Goal: Communication & Community: Answer question/provide support

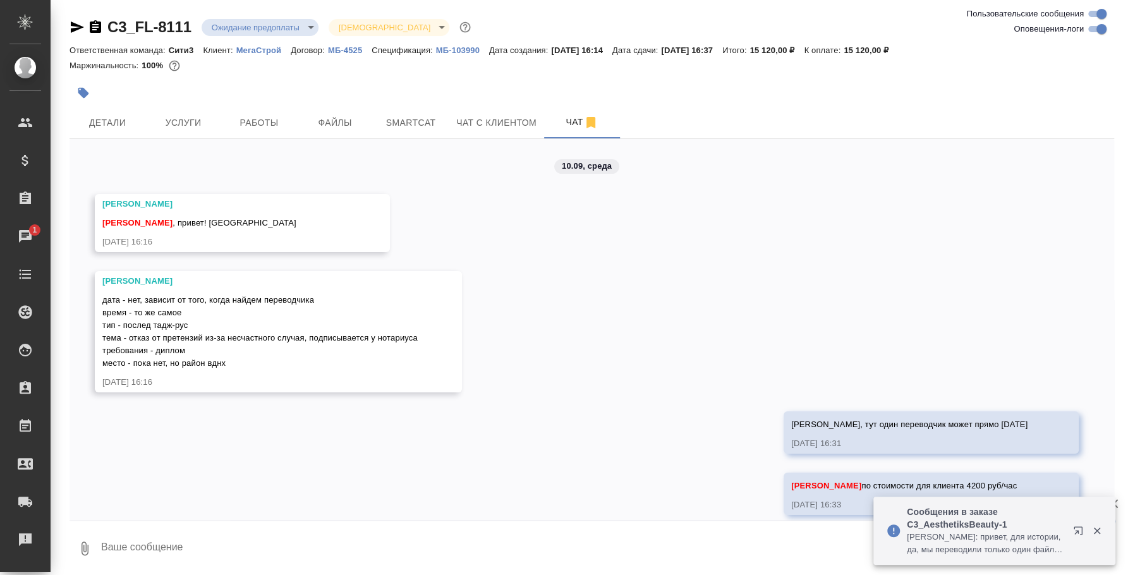
scroll to position [2141, 0]
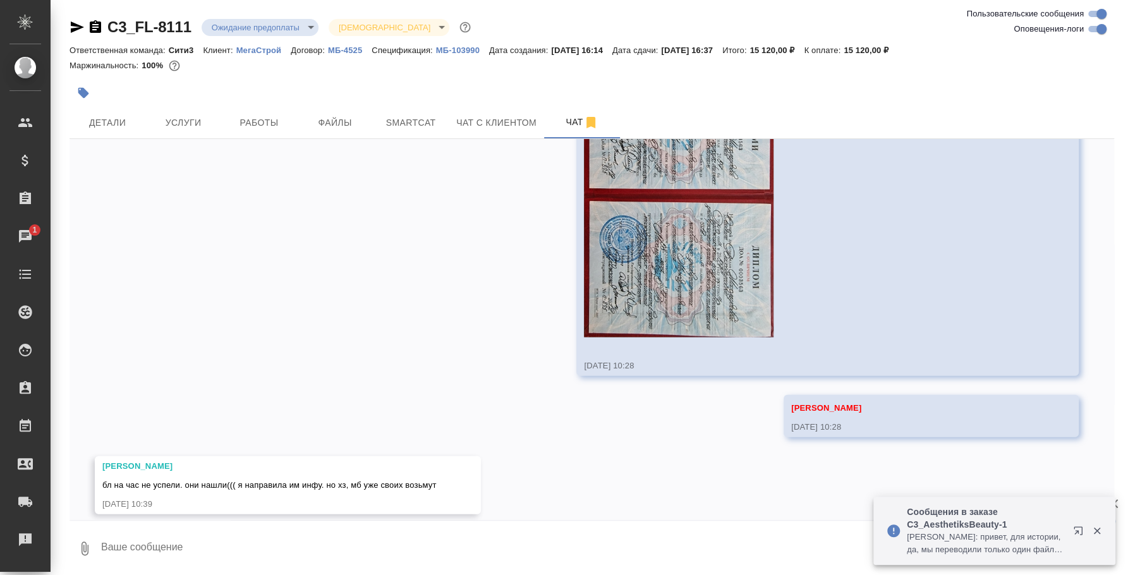
click at [1077, 530] on icon "button" at bounding box center [1078, 530] width 8 height 8
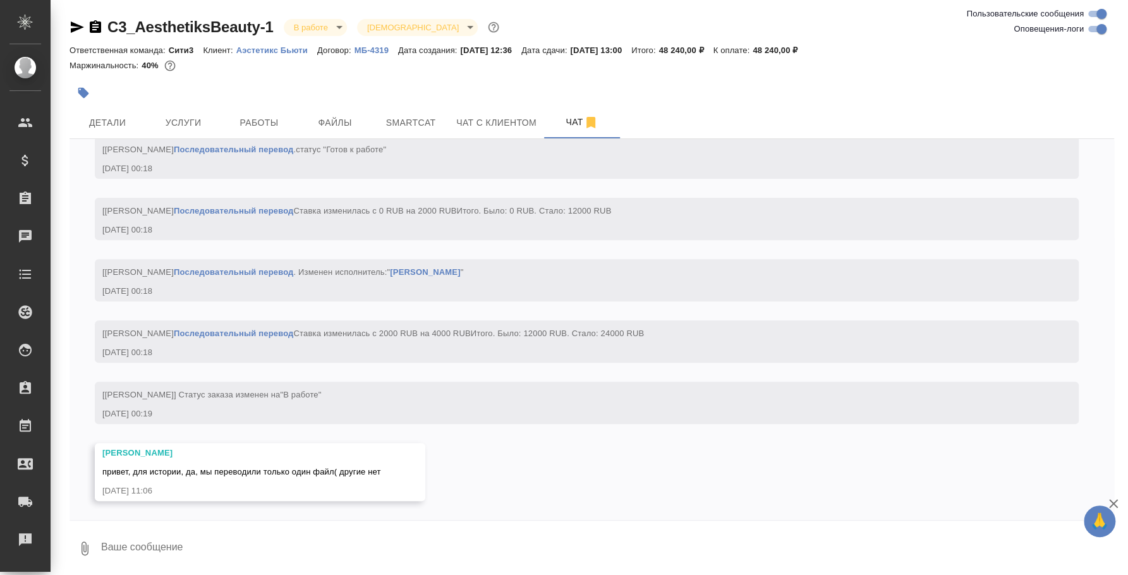
scroll to position [3506, 0]
click at [392, 545] on textarea at bounding box center [607, 548] width 1014 height 43
drag, startPoint x: 167, startPoint y: 546, endPoint x: 549, endPoint y: 559, distance: 382.5
click at [549, 559] on textarea "Таня, привет! Спасибо, скажу ей, что других нет, к сожалению" at bounding box center [596, 548] width 993 height 43
type textarea "Т"
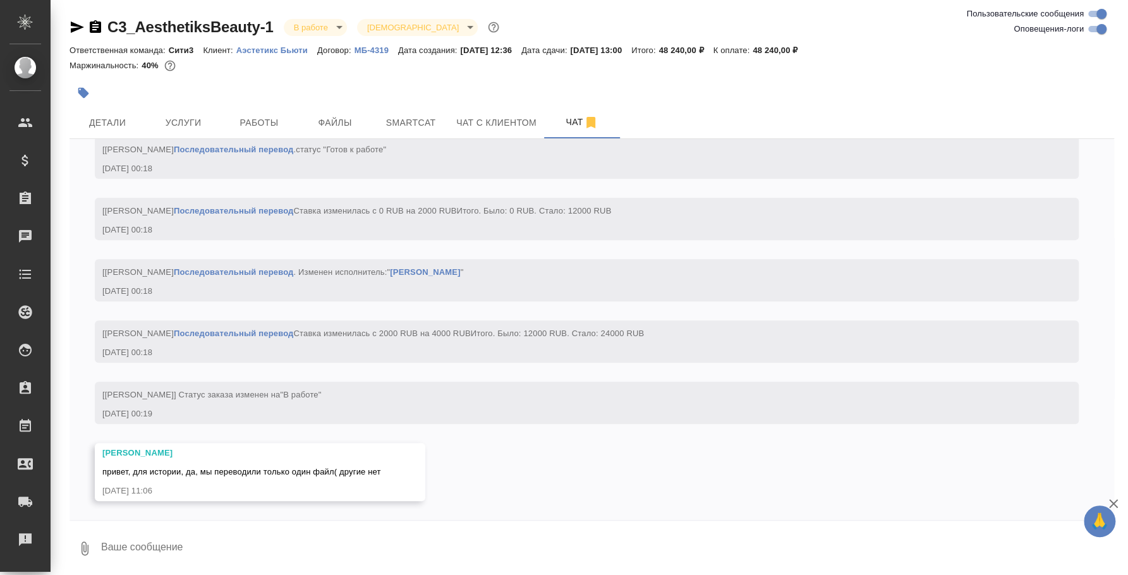
type textarea """
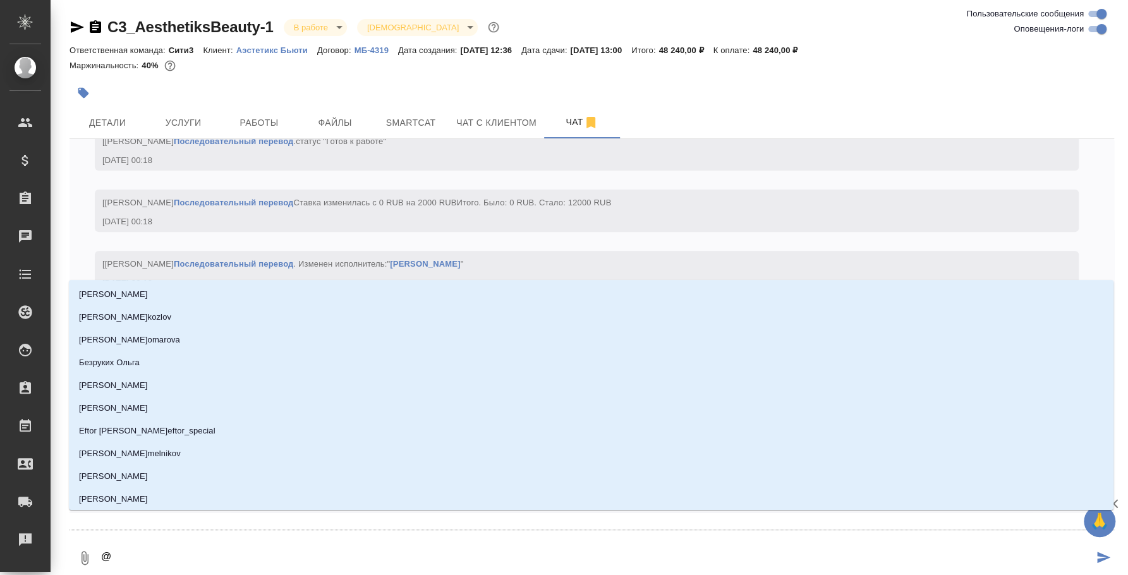
type textarea "@y"
type input "y"
type textarea "@yb"
type input "yb"
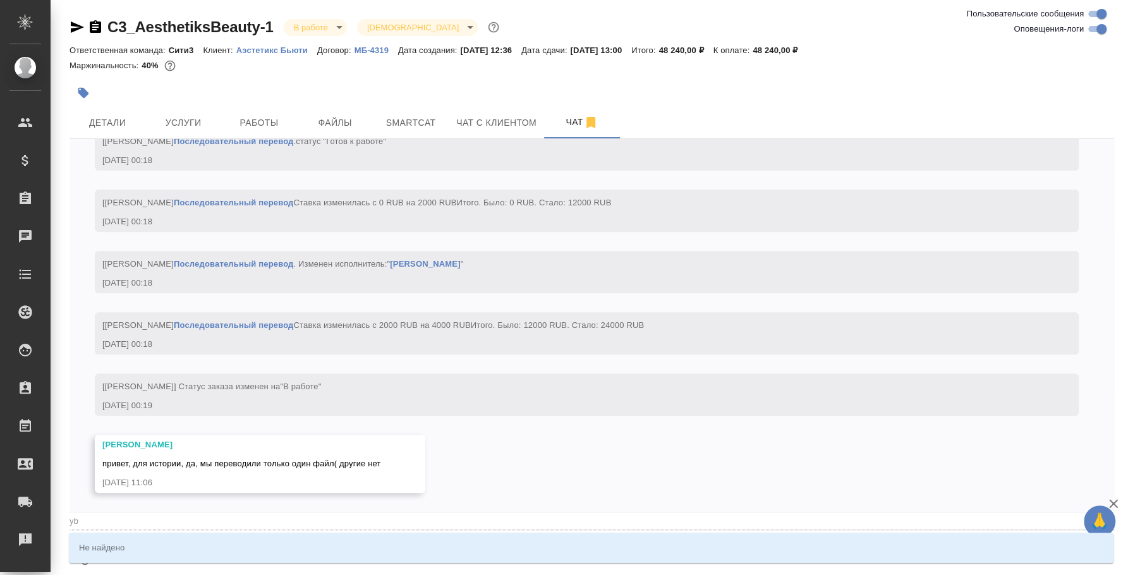
type textarea "@y"
type input "y"
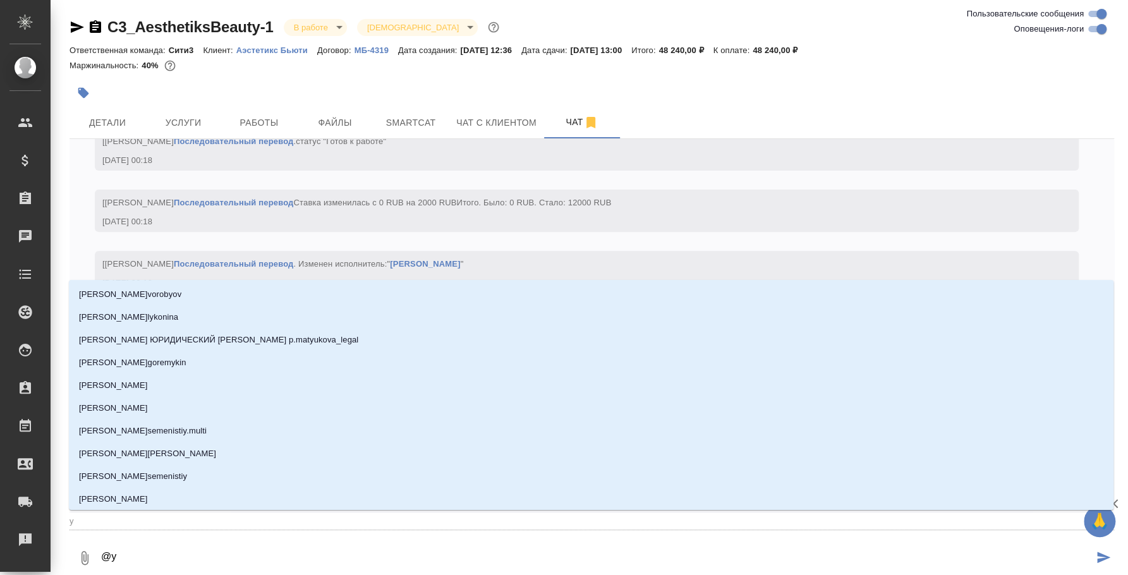
type textarea "@yy"
type input "yy"
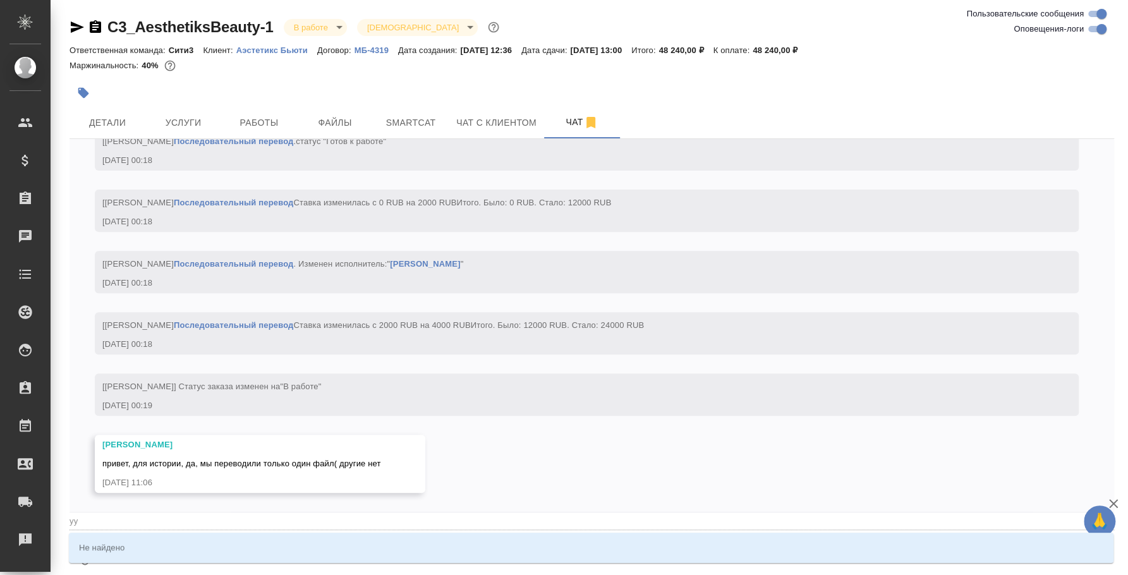
type textarea "@yyb"
type input "yyb"
type textarea "@yy"
type input "yy"
type textarea "@y"
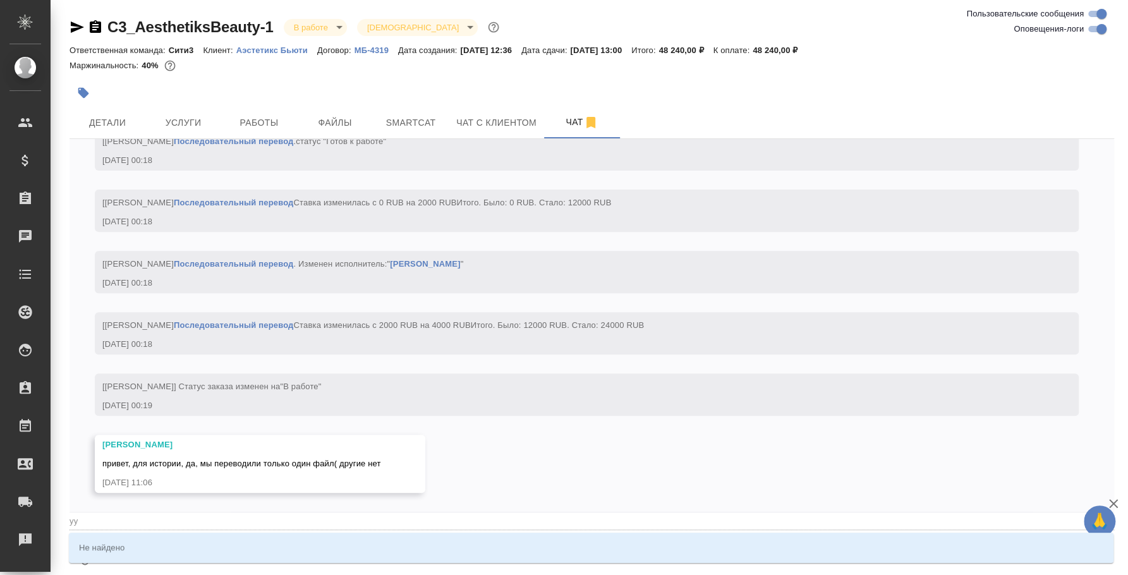
type input "y"
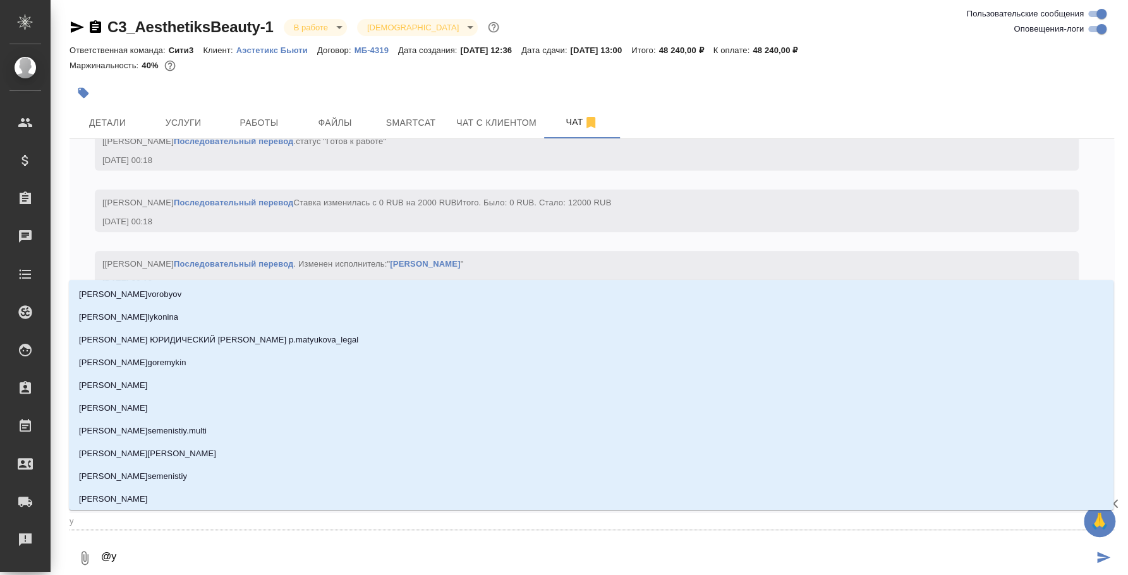
type textarea "@"
type textarea "@н"
type input "н"
type textarea "@ни"
type input "ни"
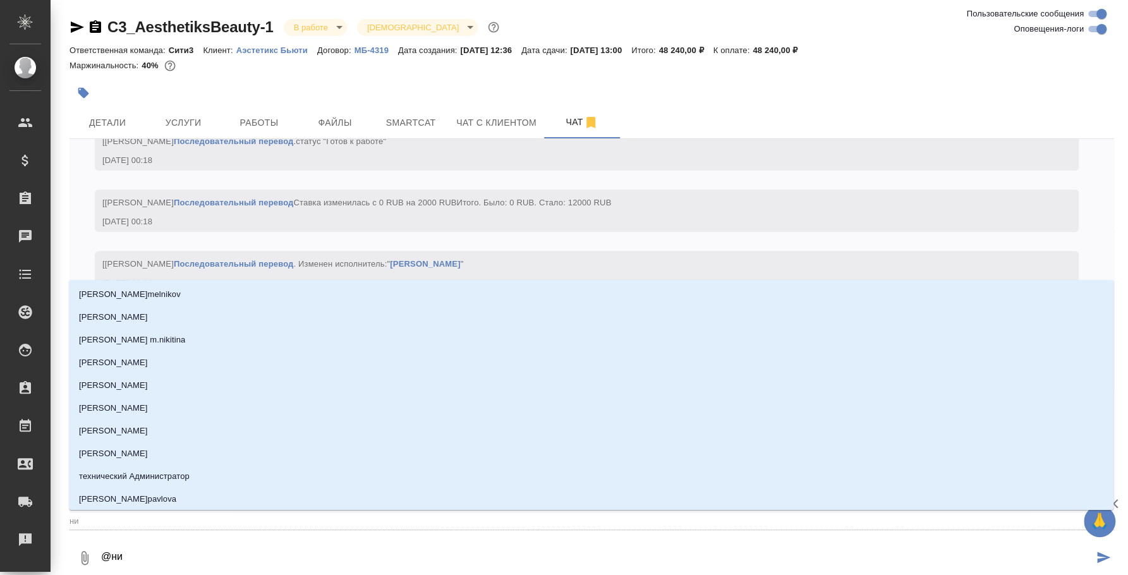
type textarea "@ник"
type input "ник"
type textarea "@ники"
type input "ники"
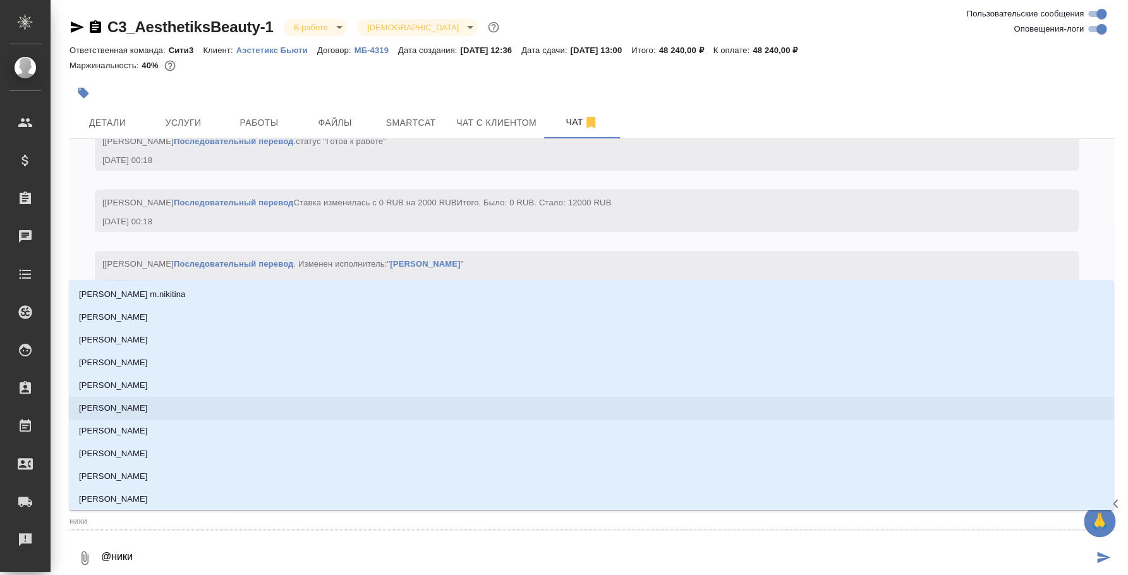
click at [263, 408] on li "Никитина Татьяна" at bounding box center [591, 408] width 1044 height 23
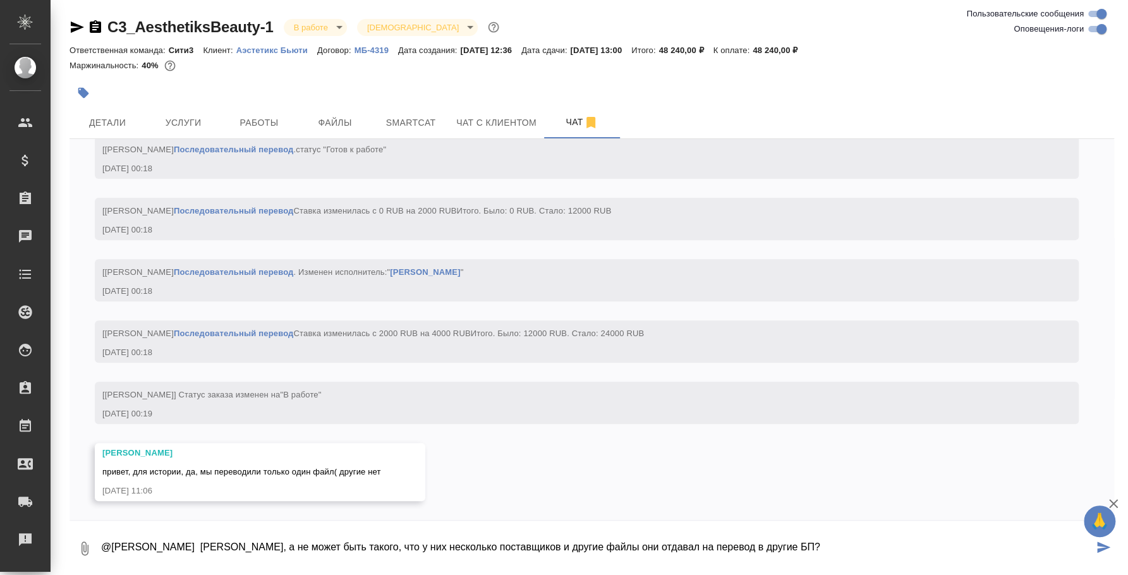
type textarea "@Никитина Татьяна Таня, а не может быть такого, что у них несколько поставщиков…"
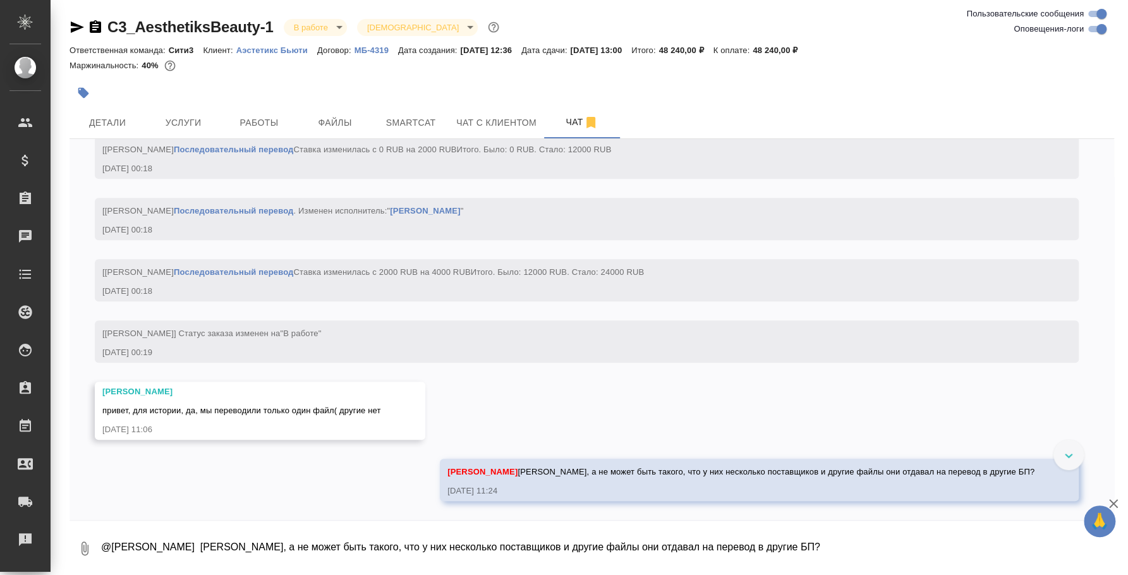
scroll to position [3568, 0]
click at [339, 540] on textarea "@Никитина Татьяна Таня, а не может быть такого, что у них несколько поставщиков…" at bounding box center [607, 548] width 1014 height 43
type textarea "Может попробовать спросить, сказать, что один файл мы переводили сами и уже нап…"
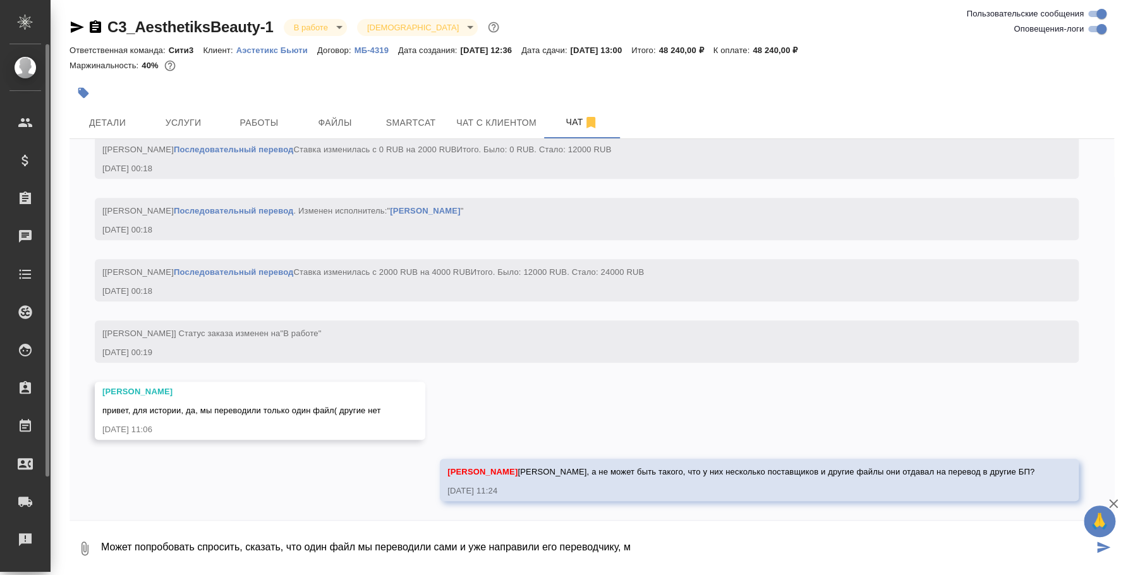
drag, startPoint x: 729, startPoint y: 549, endPoint x: 1, endPoint y: 564, distance: 728.1
click at [1, 564] on div ".cls-1 fill:#fff; AWATERA Fedotova Irina Клиенты Спецификации Заказы 0 Чаты Tod…" at bounding box center [564, 287] width 1128 height 575
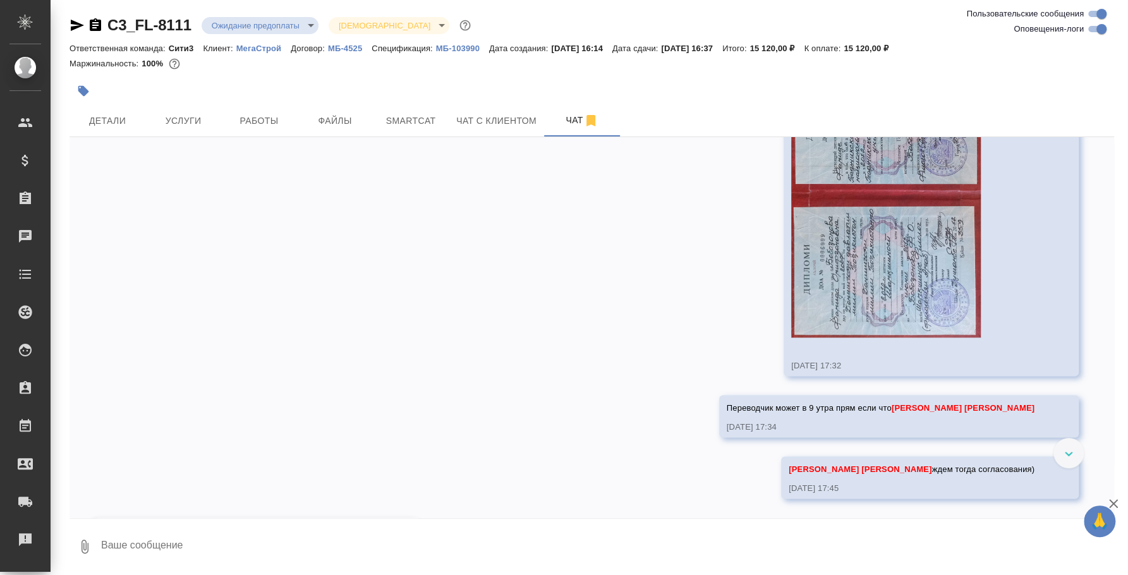
scroll to position [1431, 0]
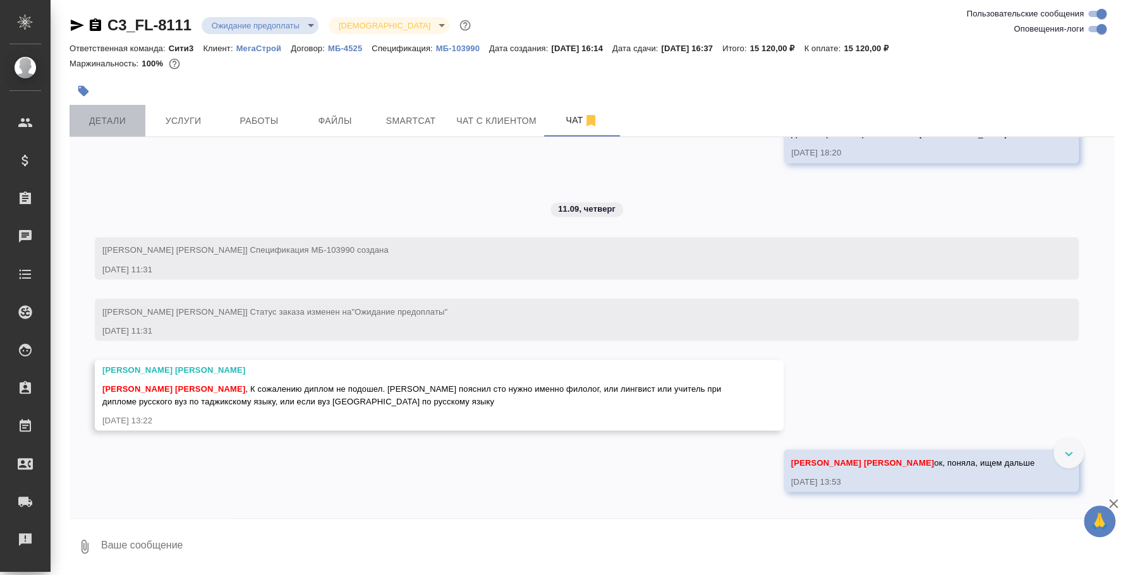
click at [106, 109] on button "Детали" at bounding box center [108, 121] width 76 height 32
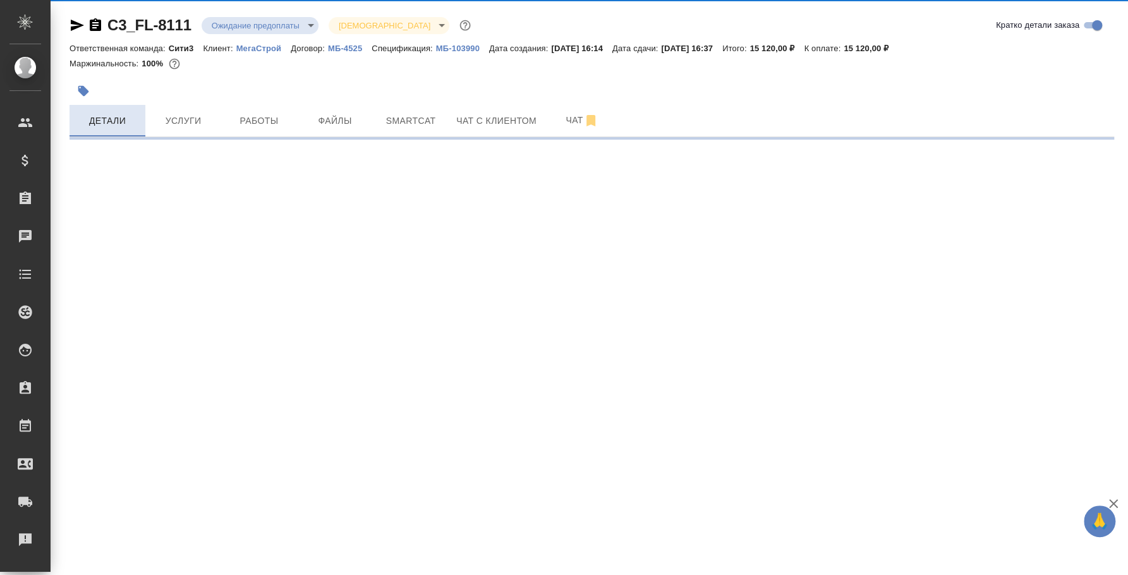
select select "RU"
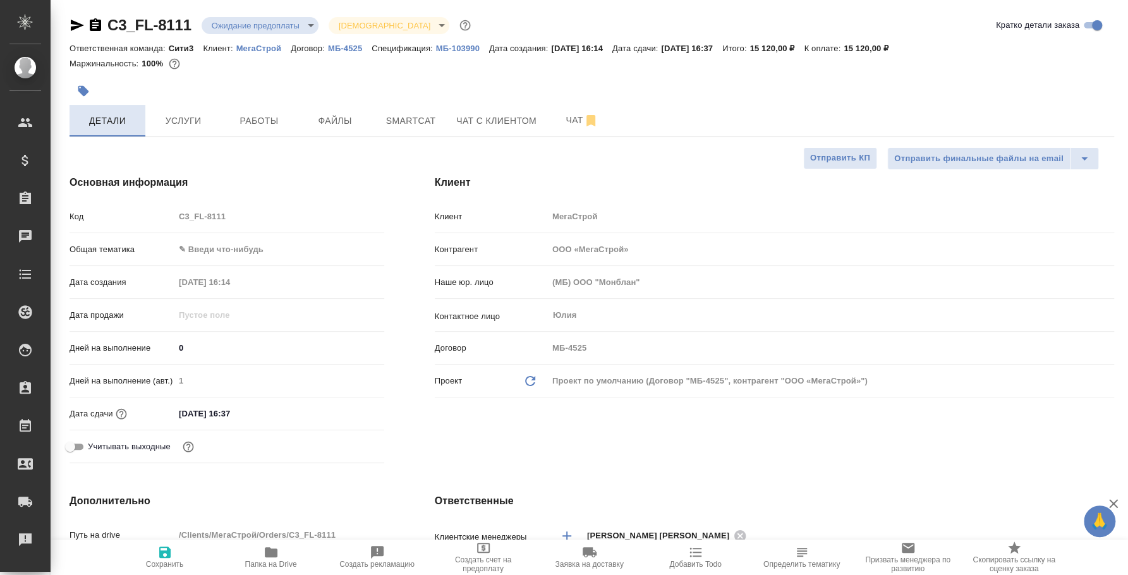
type textarea "x"
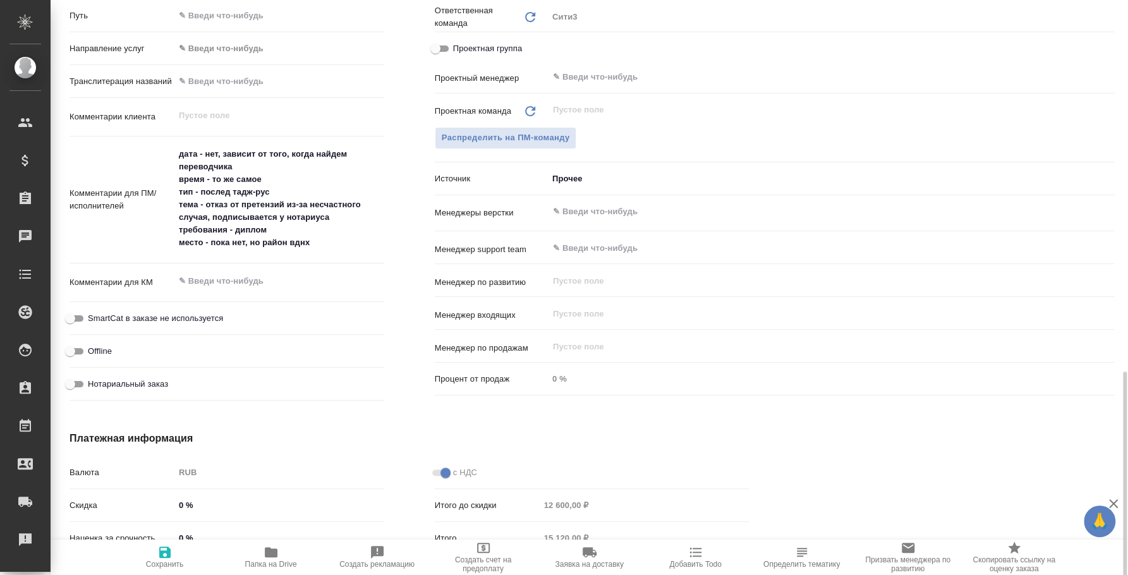
scroll to position [705, 0]
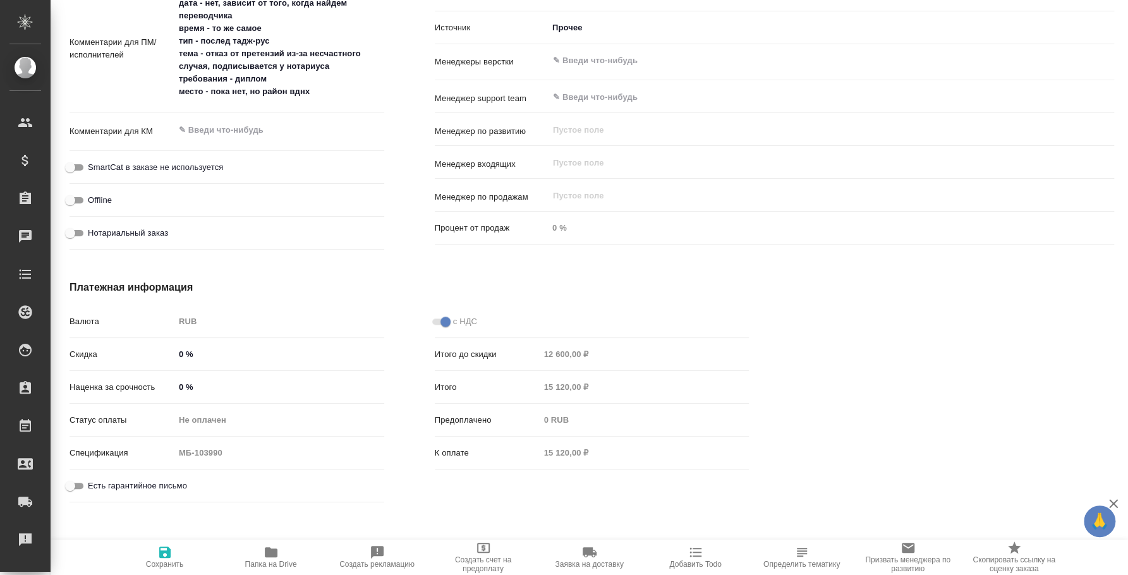
type textarea "x"
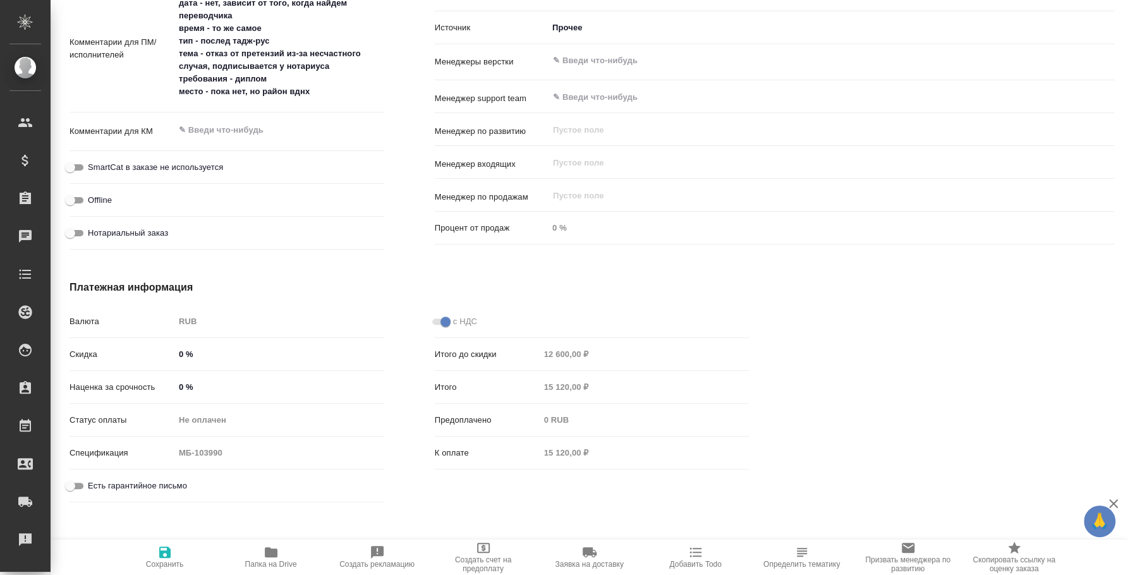
type textarea "x"
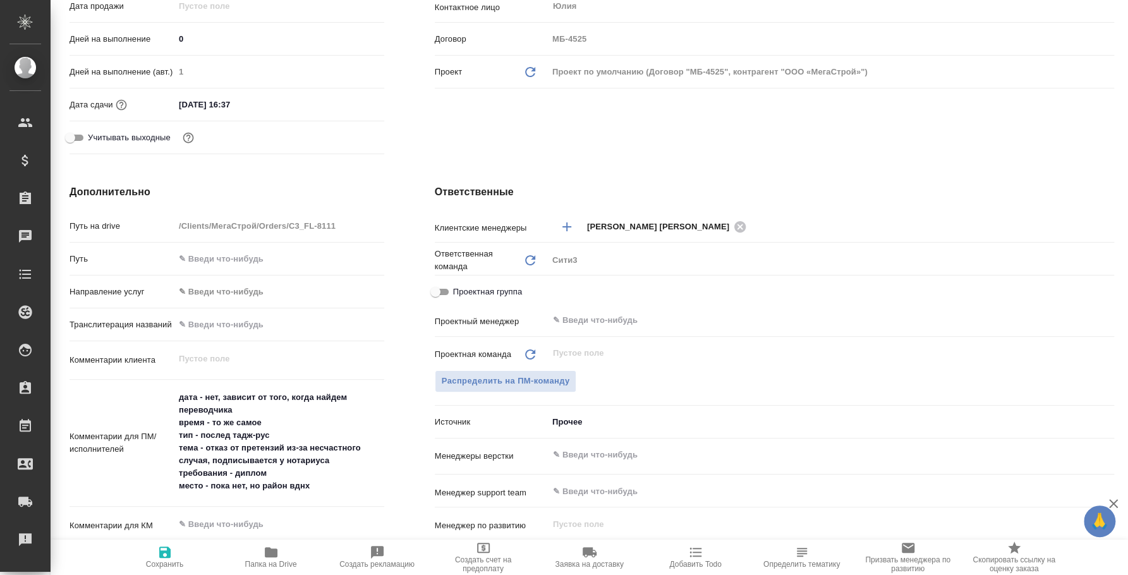
scroll to position [0, 0]
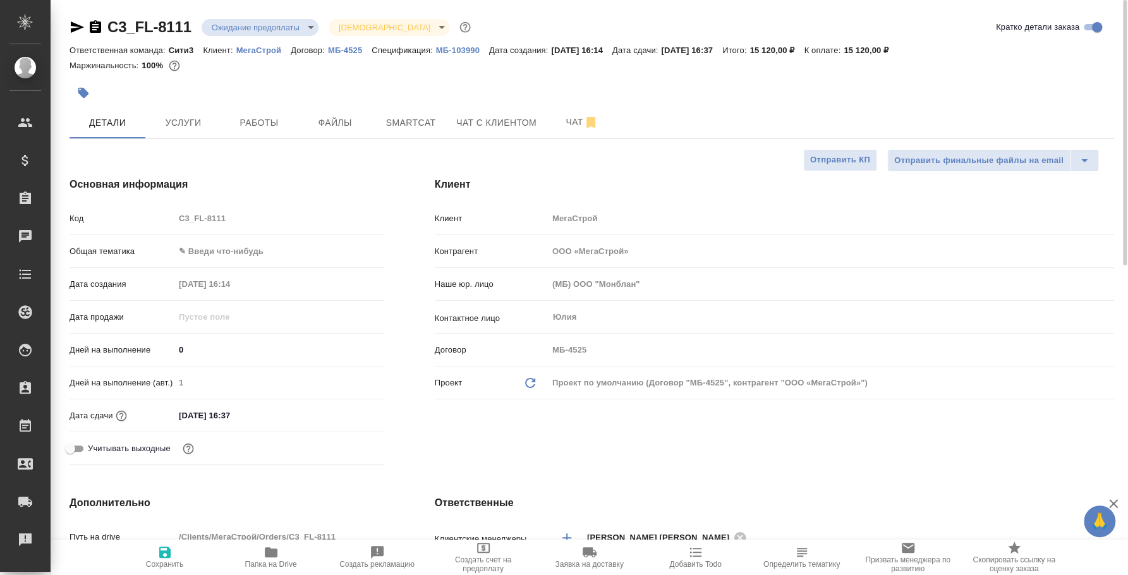
type textarea "x"
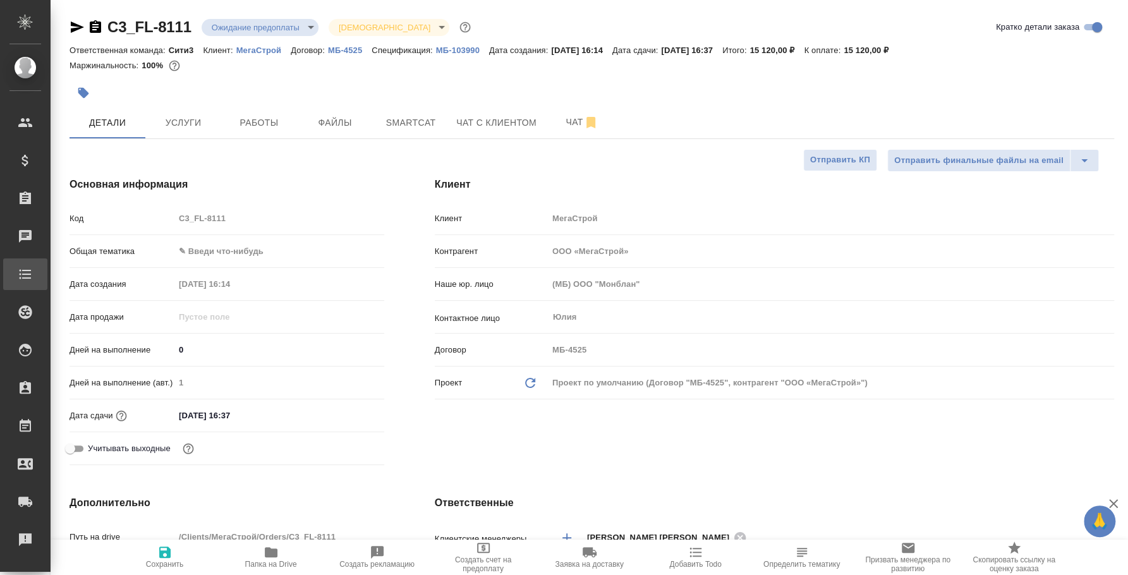
type textarea "x"
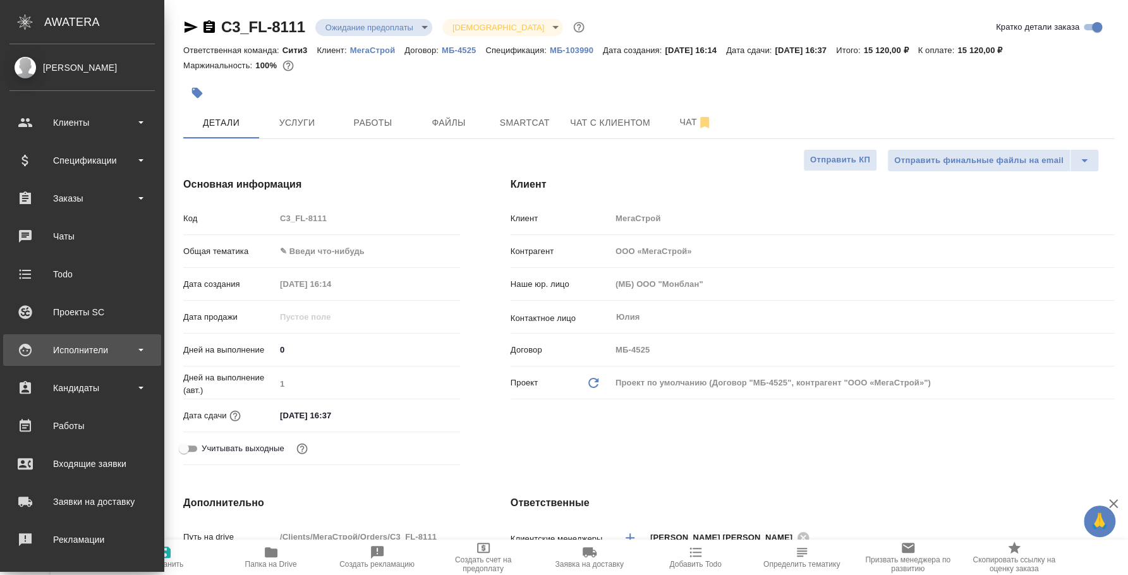
click at [70, 351] on div "Исполнители" at bounding box center [81, 350] width 145 height 19
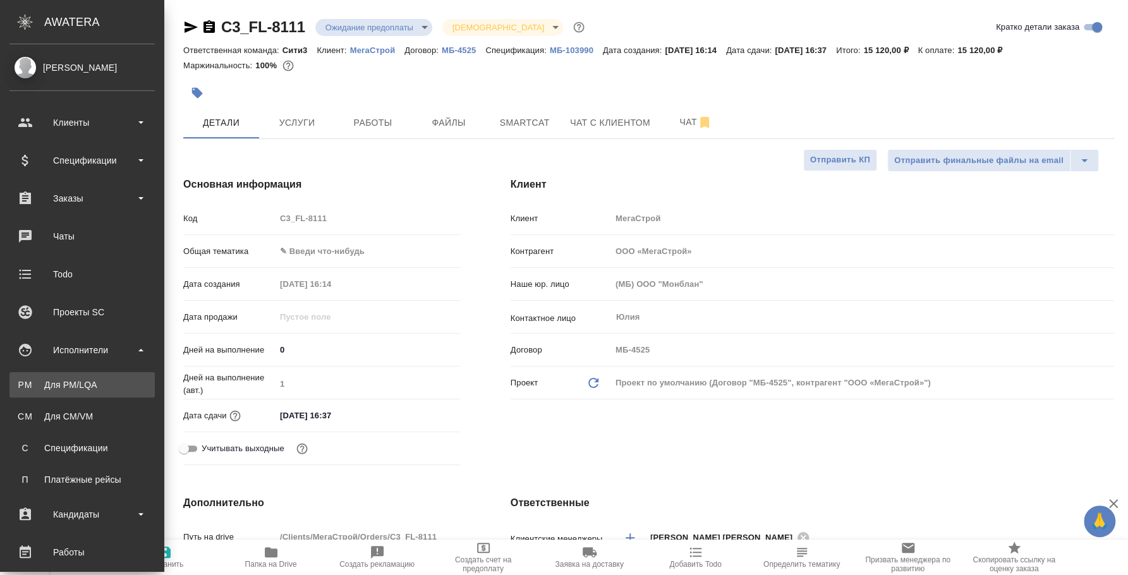
click at [71, 377] on link "PM Для PM/LQA" at bounding box center [81, 384] width 145 height 25
type textarea "x"
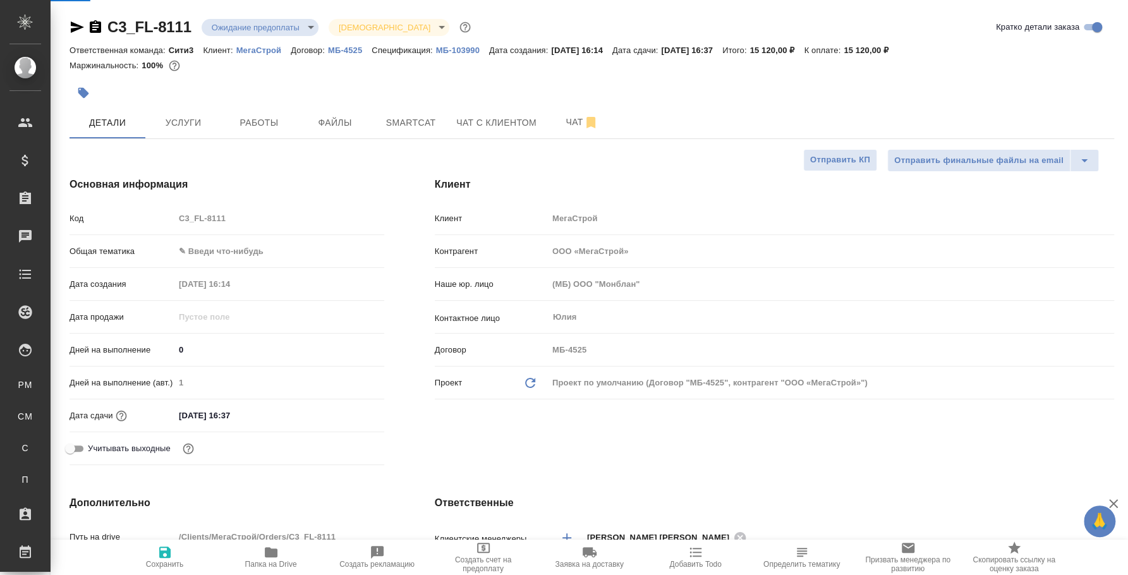
type textarea "x"
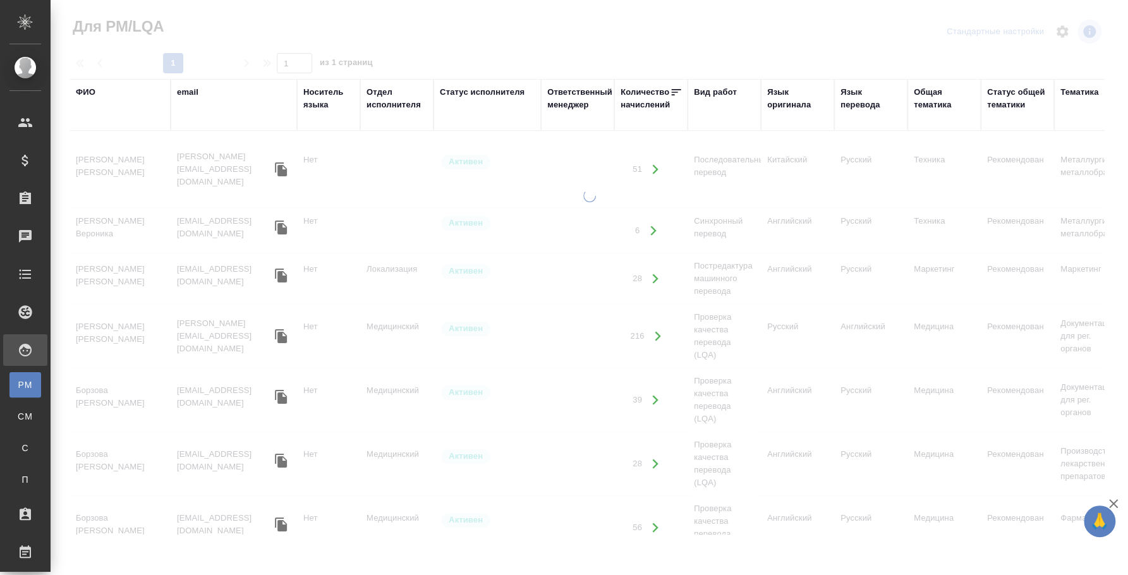
click at [92, 97] on div "ФИО" at bounding box center [86, 92] width 20 height 13
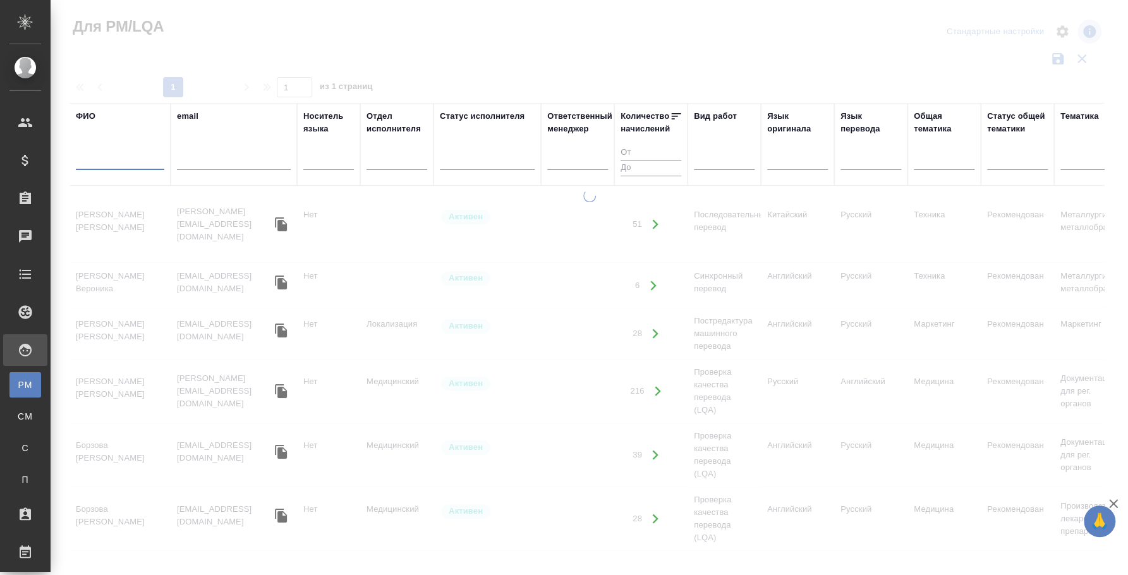
click at [97, 167] on input "text" at bounding box center [120, 162] width 88 height 16
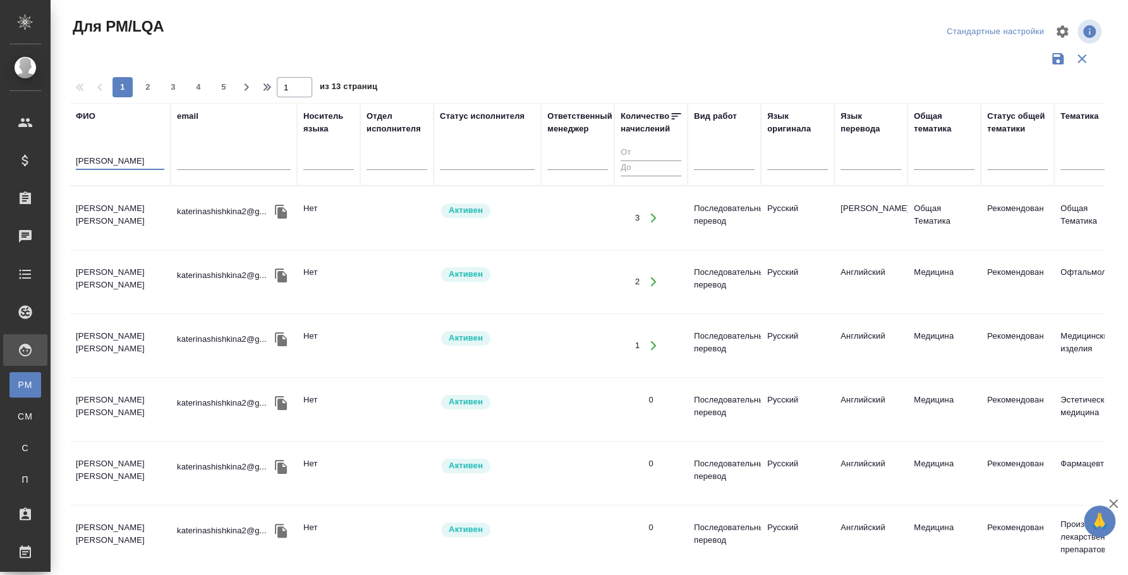
click at [134, 198] on td "Шишкина Екатерина Сергеевна" at bounding box center [120, 218] width 101 height 44
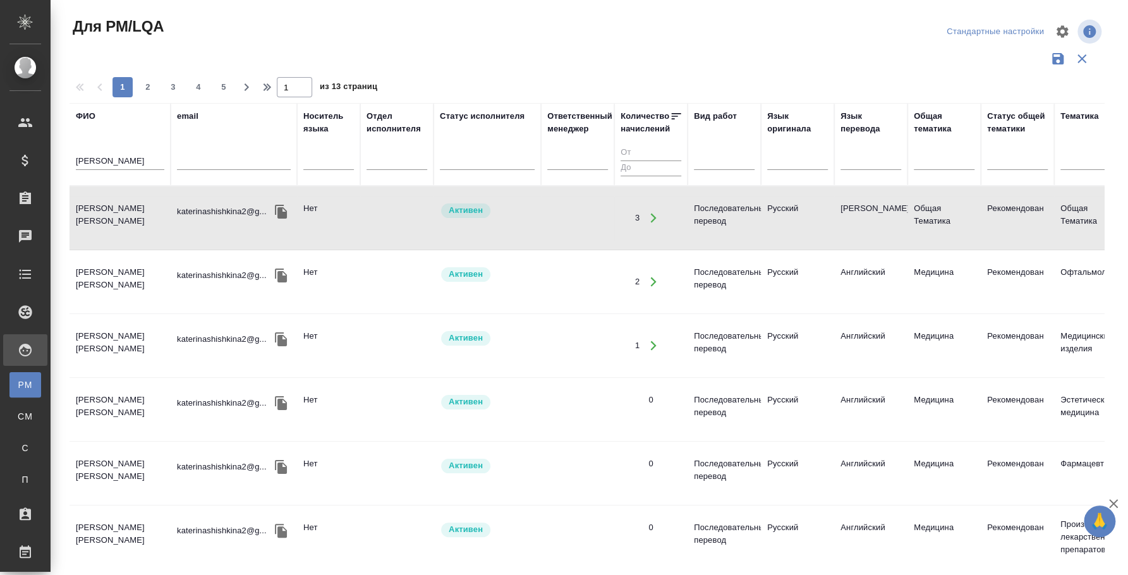
click at [134, 198] on td "Шишкина Екатерина Сергеевна" at bounding box center [120, 218] width 101 height 44
click at [88, 153] on div "шишкина" at bounding box center [120, 163] width 88 height 31
click at [89, 155] on input "шишкина" at bounding box center [120, 162] width 88 height 16
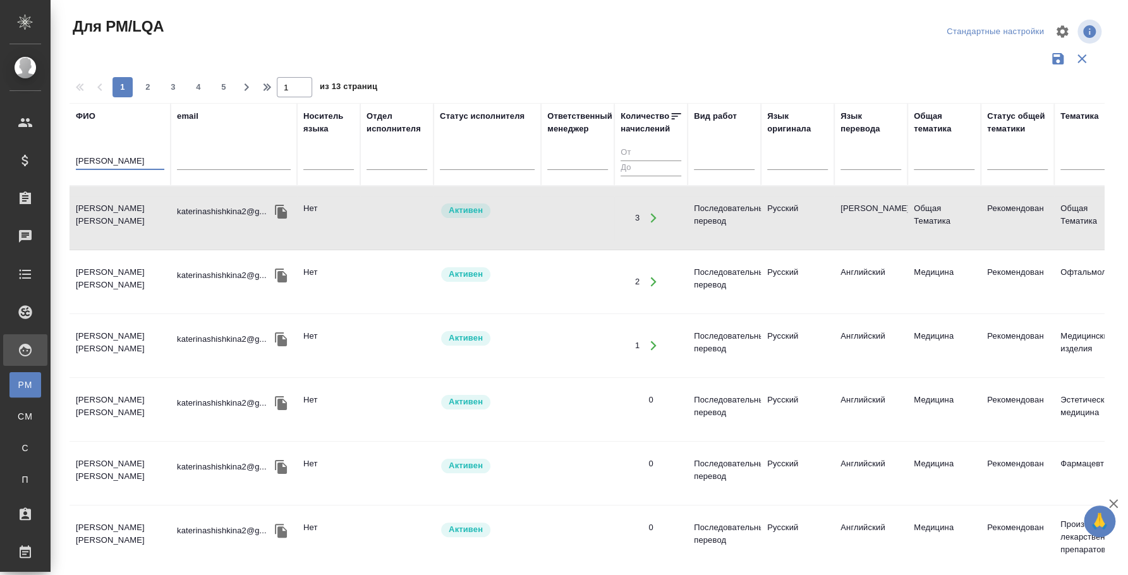
click at [89, 155] on input "шишкина" at bounding box center [120, 162] width 88 height 16
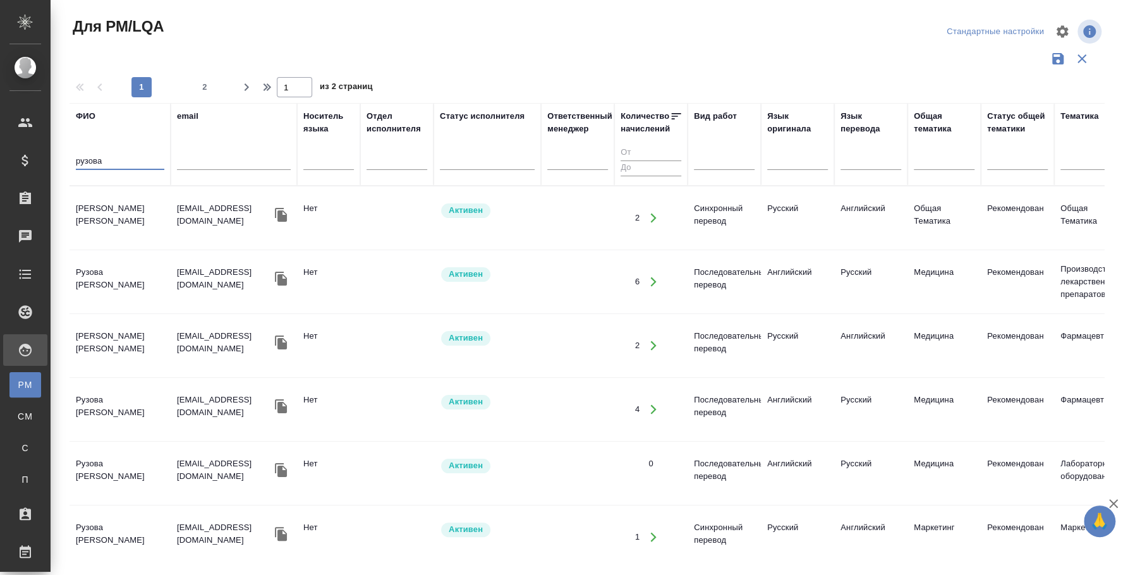
click at [95, 205] on td "Рузова Наталья Александровна" at bounding box center [120, 218] width 101 height 44
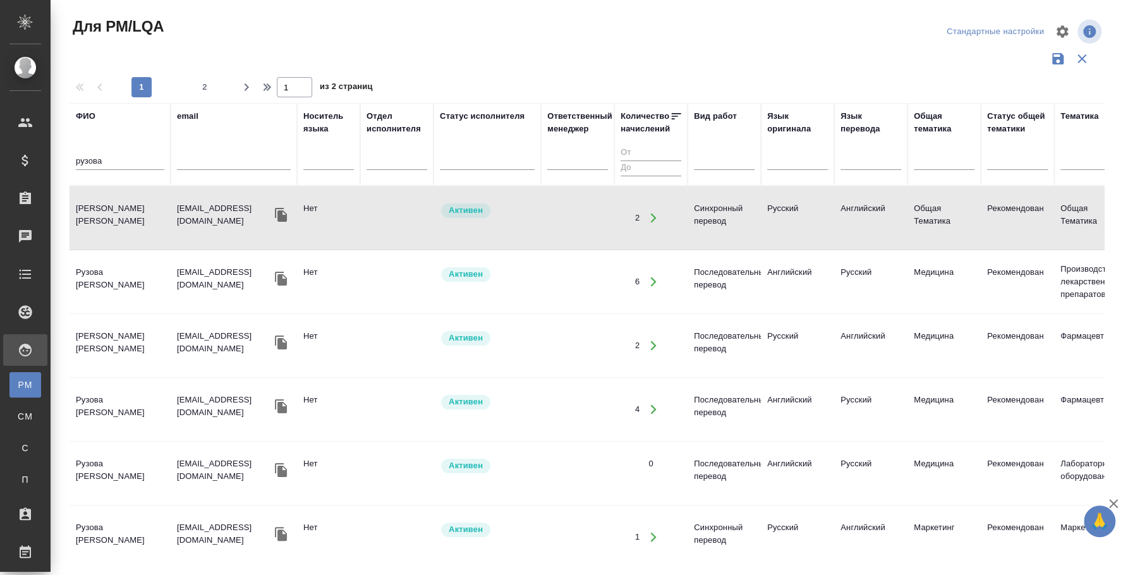
click at [98, 162] on input "рузова" at bounding box center [120, 162] width 88 height 16
type input "н"
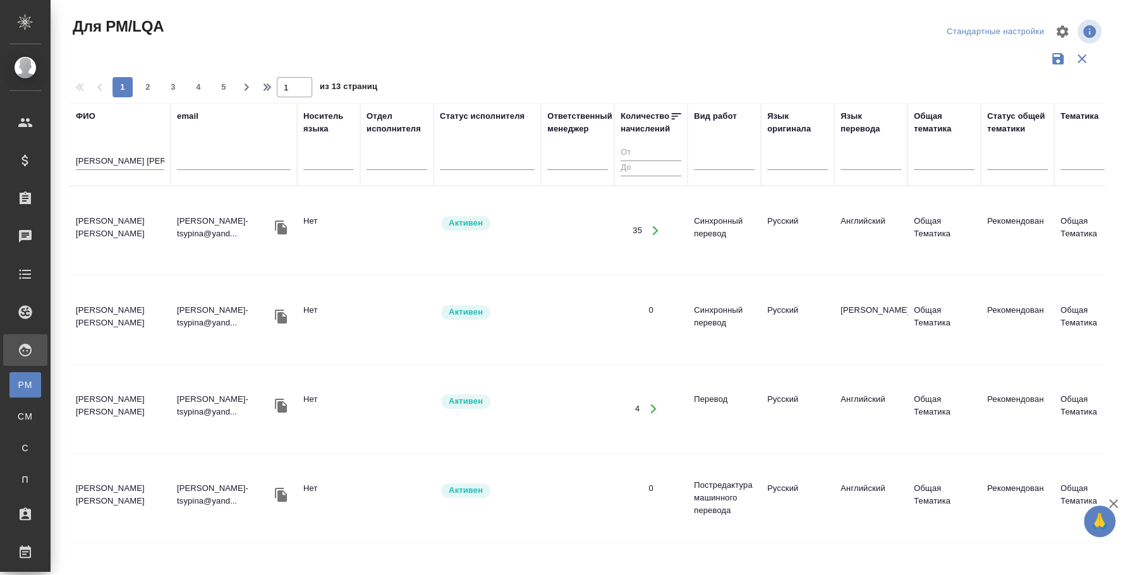
click at [119, 209] on td "Алексеева Наталья Леонидовна" at bounding box center [120, 231] width 101 height 44
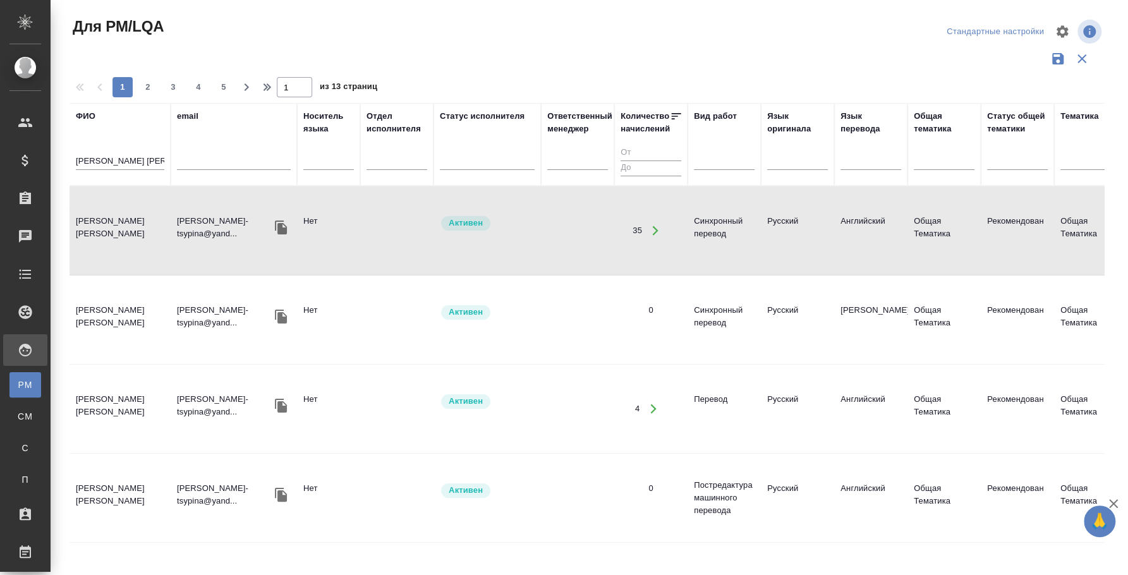
click at [124, 156] on input "алексеева наталья" at bounding box center [120, 162] width 88 height 16
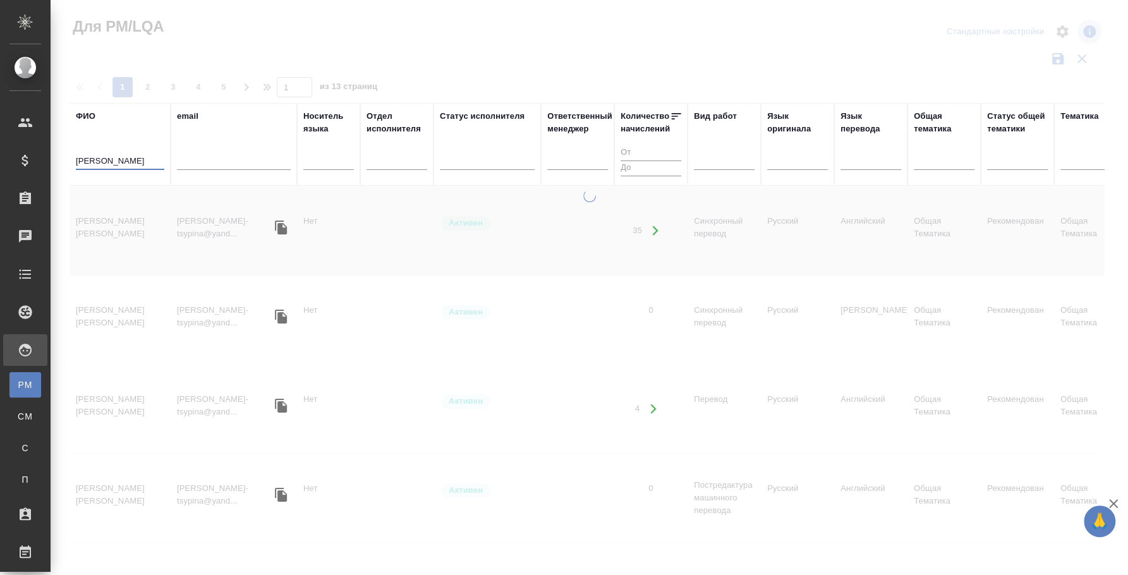
type input "мареева елена"
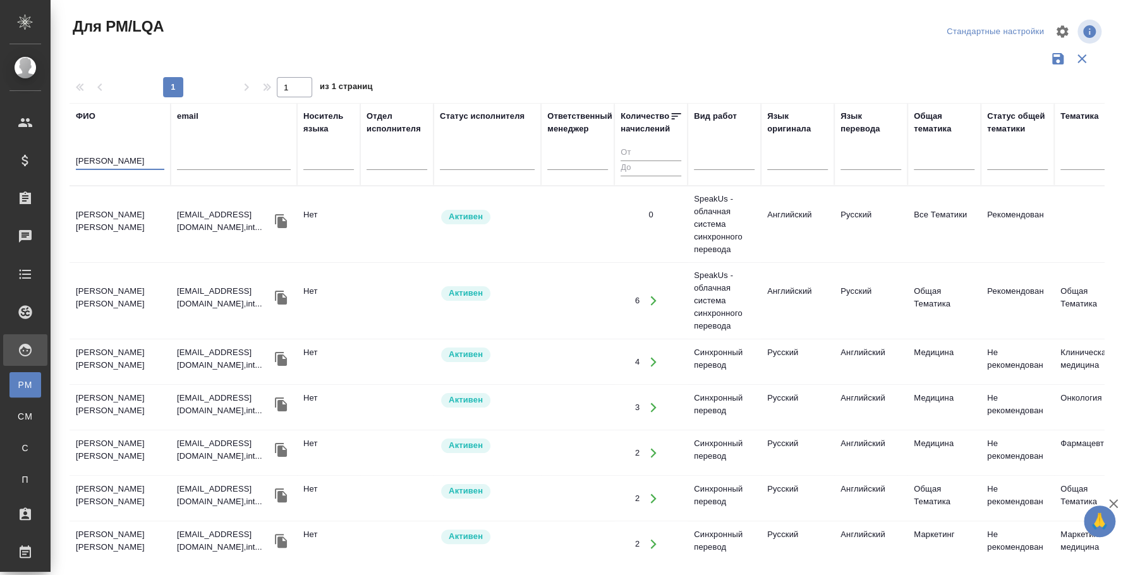
click at [116, 217] on td "Мареева Елена Алексеевна" at bounding box center [120, 224] width 101 height 44
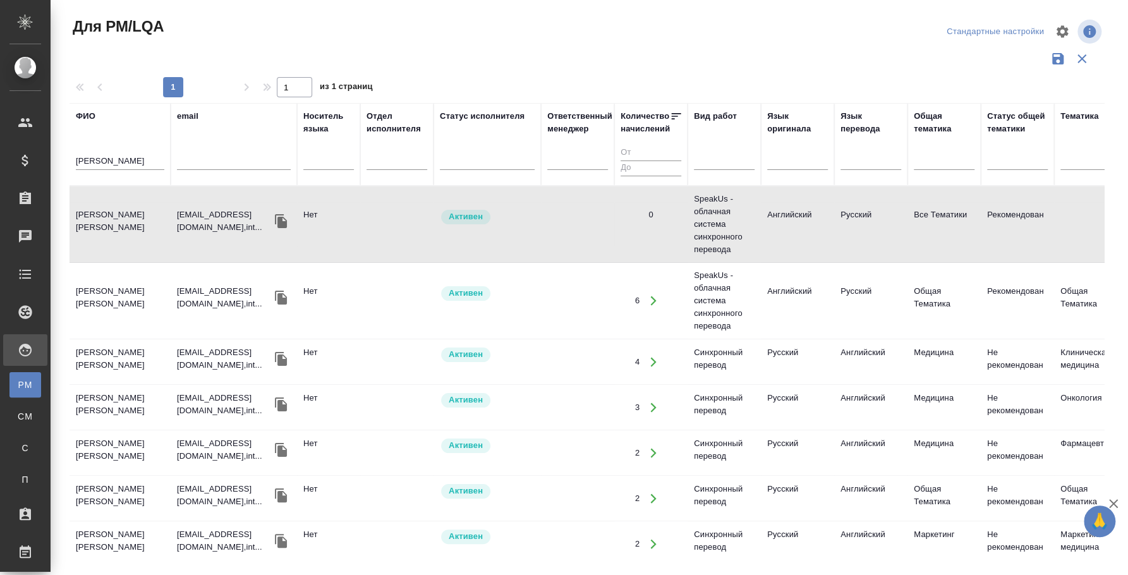
click at [116, 217] on td "Мареева Елена Алексеевна" at bounding box center [120, 224] width 101 height 44
click at [126, 157] on input "мареева елена" at bounding box center [120, 162] width 88 height 16
click at [241, 164] on input "text" at bounding box center [234, 162] width 114 height 16
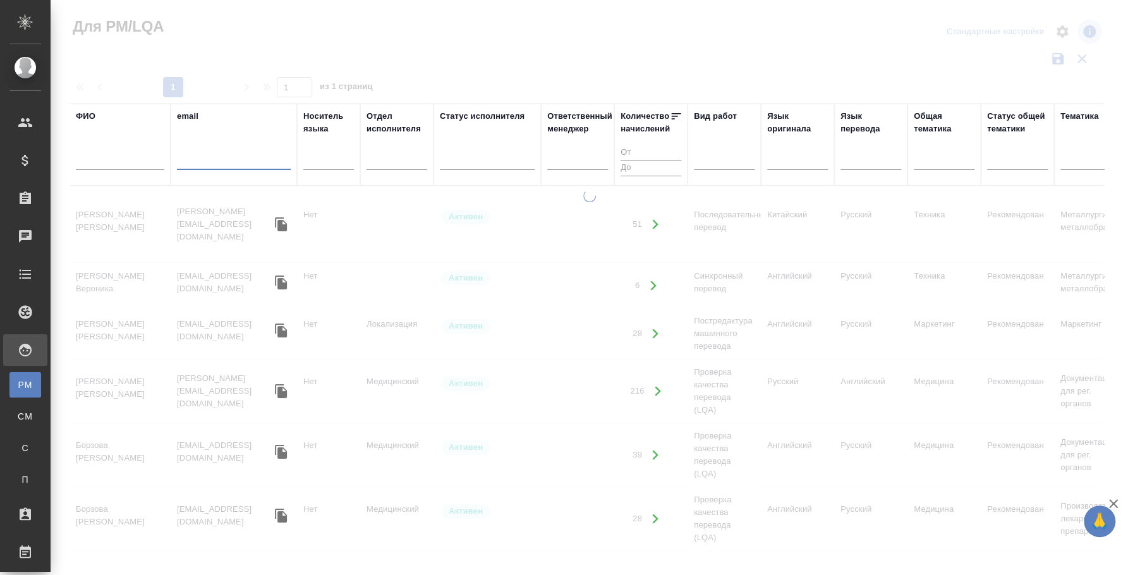
paste input "speakus1"
type input "speakus1"
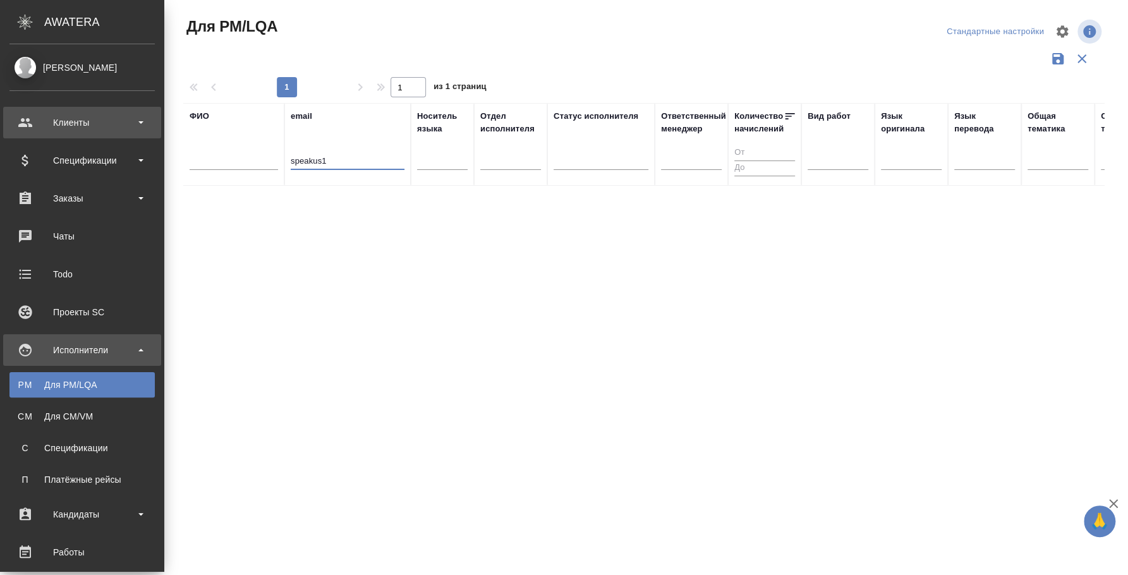
drag, startPoint x: 241, startPoint y: 164, endPoint x: 28, endPoint y: 124, distance: 215.9
click at [28, 124] on div ".cls-1 fill:#fff; AWATERA Fedotova Irina Клиенты Спецификации Заказы 0 Чаты Tod…" at bounding box center [564, 287] width 1128 height 575
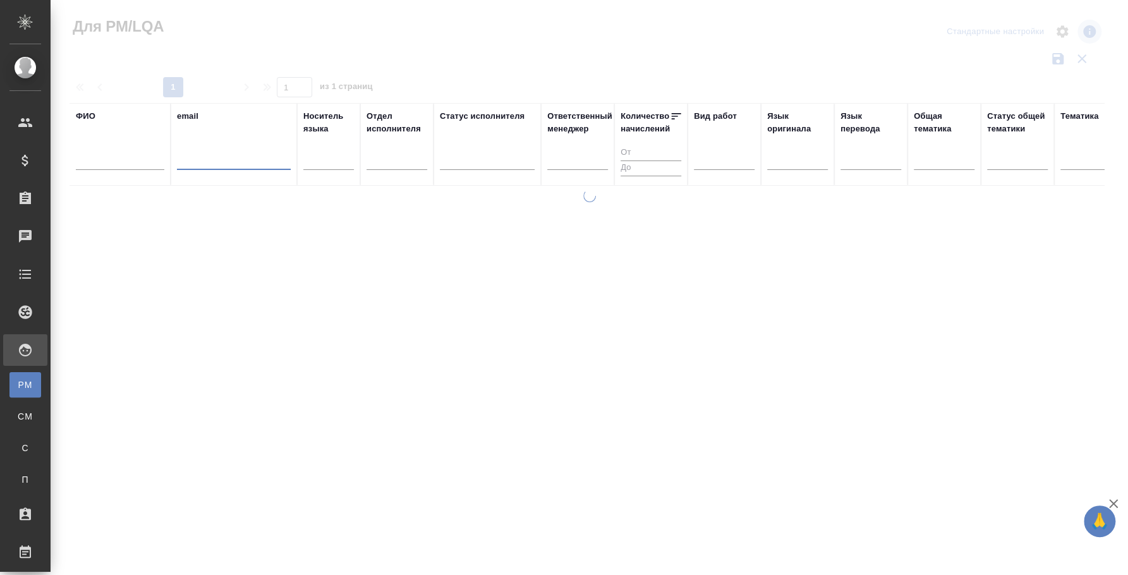
click at [150, 158] on input "text" at bounding box center [120, 162] width 88 height 16
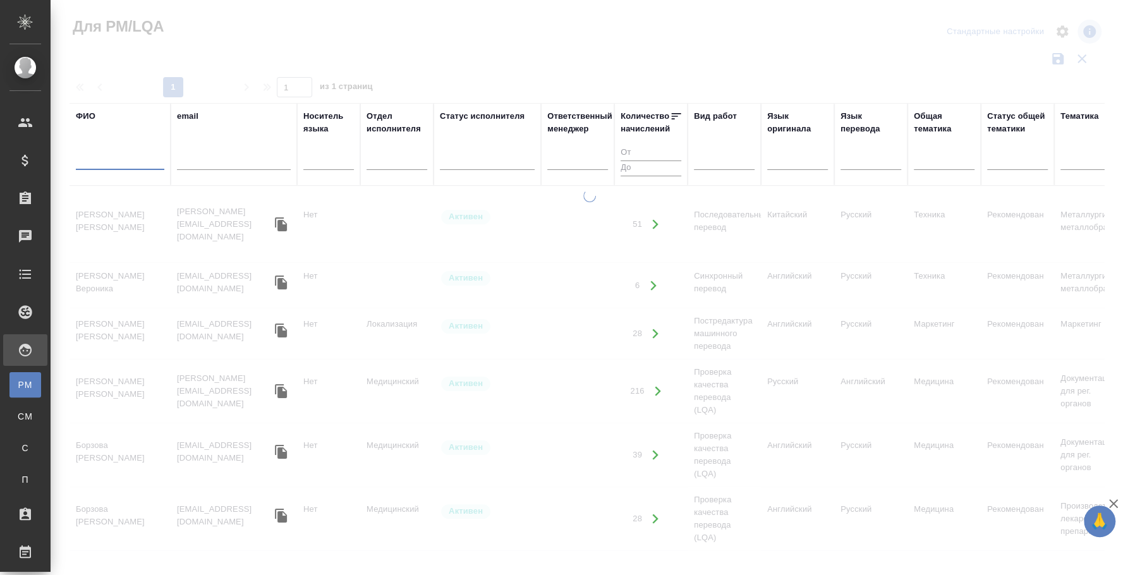
paste input "speakus1"
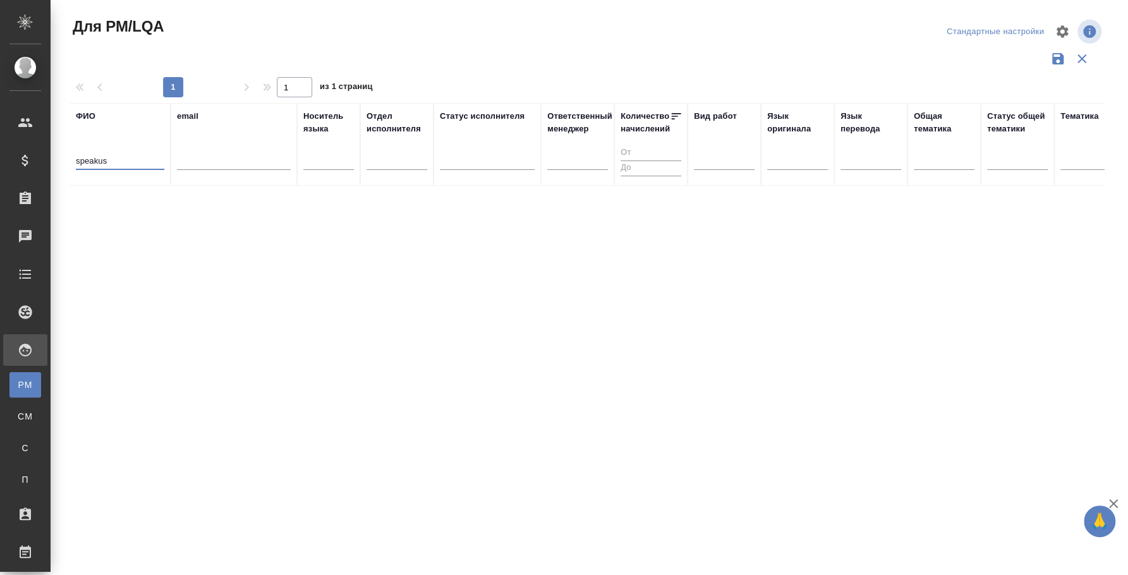
type input "speakus"
drag, startPoint x: 124, startPoint y: 156, endPoint x: 61, endPoint y: 143, distance: 63.9
click at [65, 143] on div "Для PM/LQA Стандартные настройки 1 1 из 1 страниц ФИО speakus email Носитель яз…" at bounding box center [592, 282] width 1058 height 565
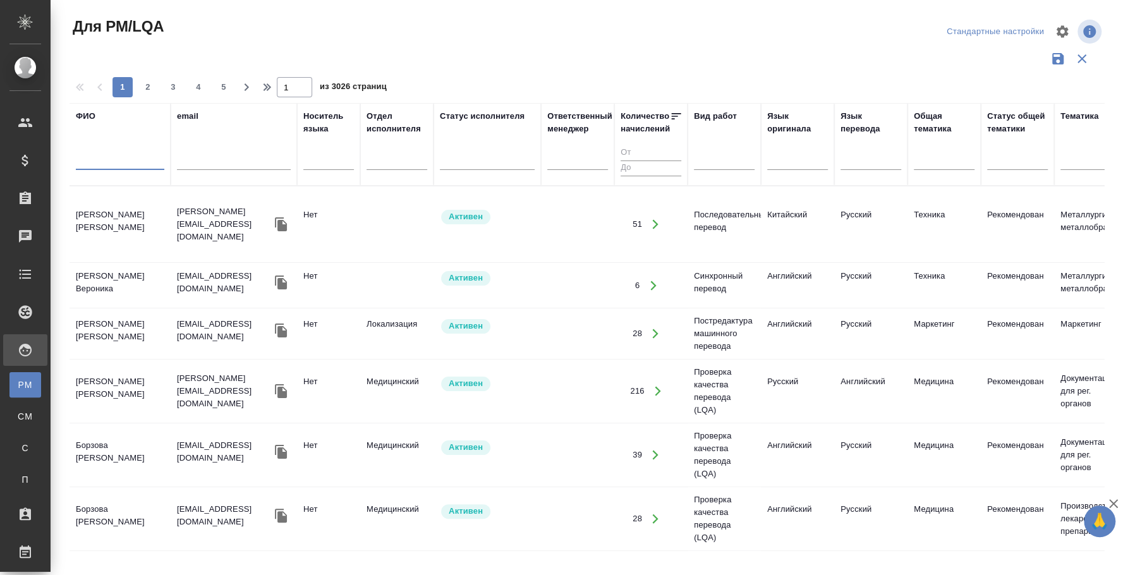
type input "а"
type input "мареева"
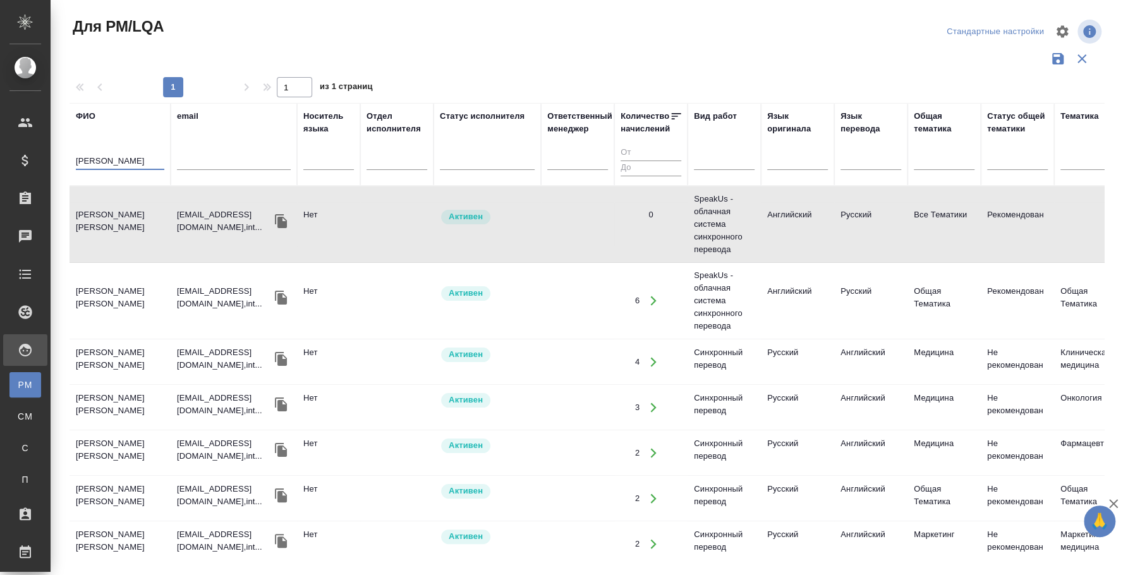
click at [113, 224] on td "Мареева Елена Алексеевна" at bounding box center [120, 224] width 101 height 44
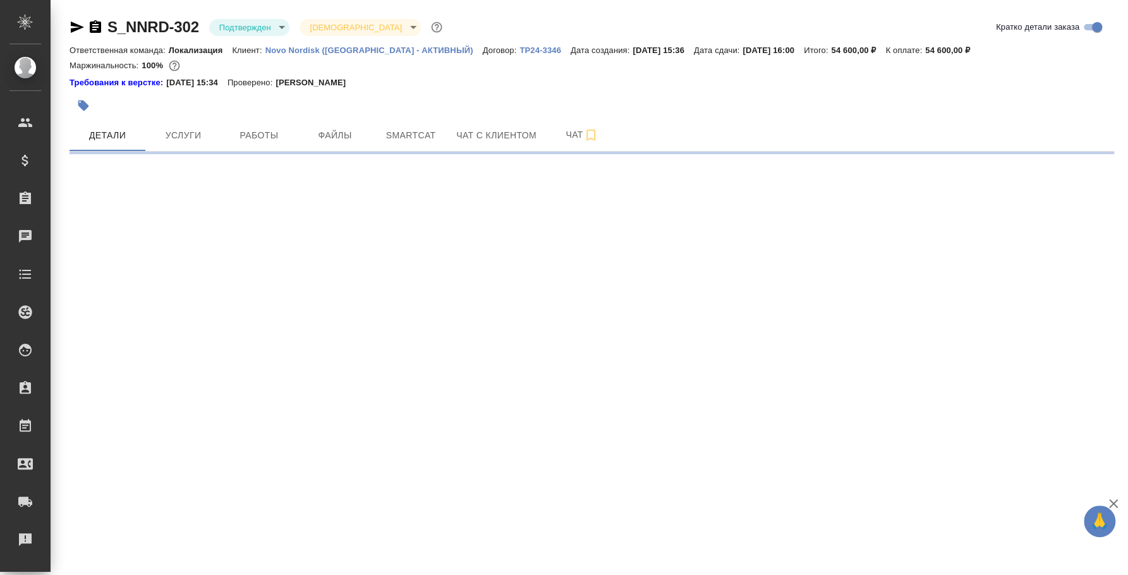
select select "RU"
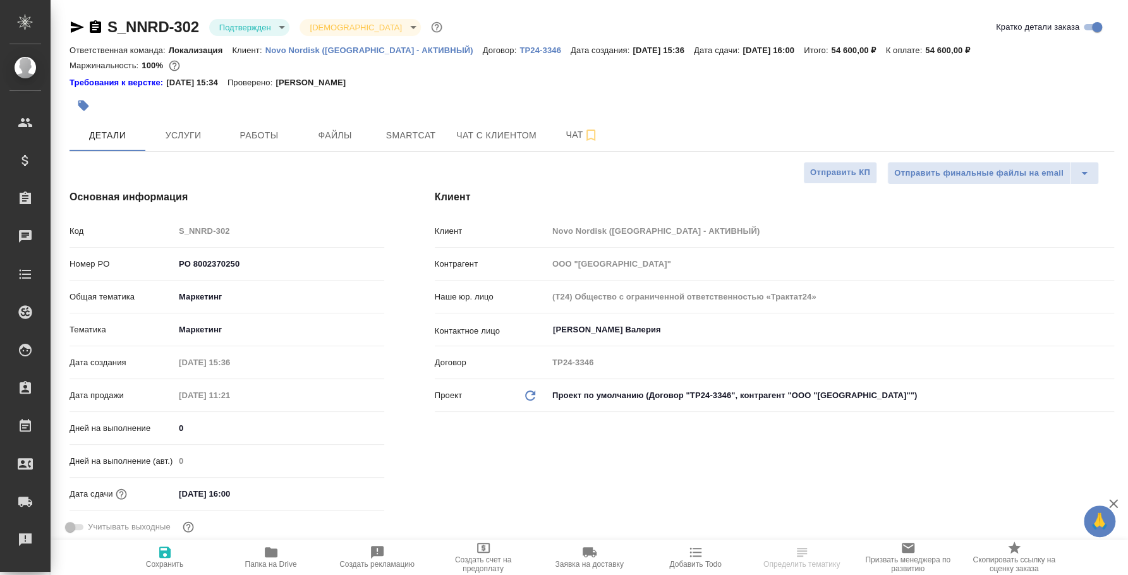
type textarea "x"
click at [73, 27] on icon "button" at bounding box center [77, 27] width 15 height 15
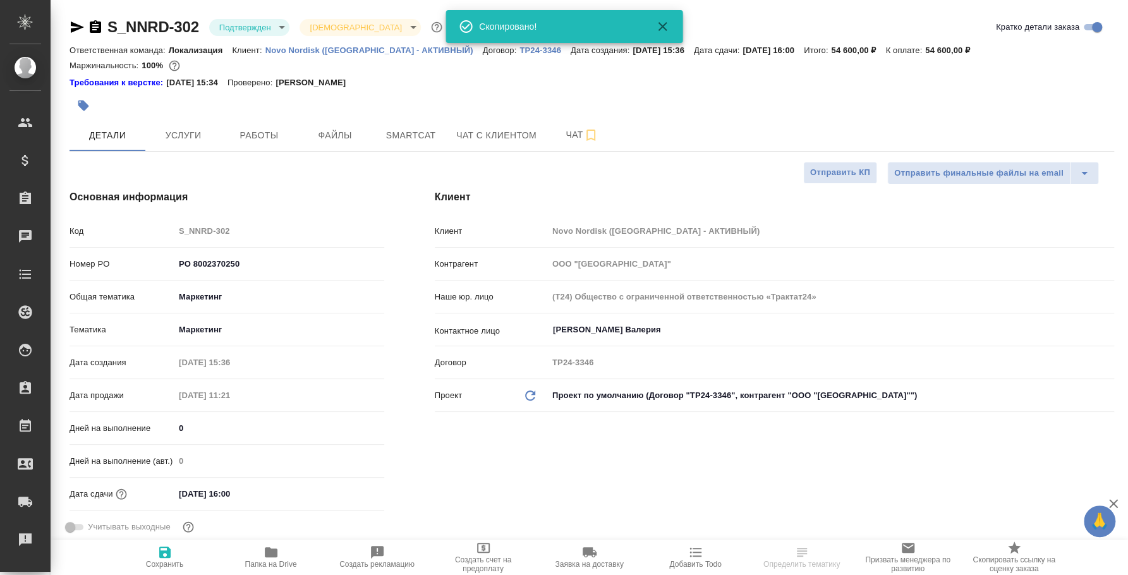
type textarea "x"
select select "RU"
type textarea "x"
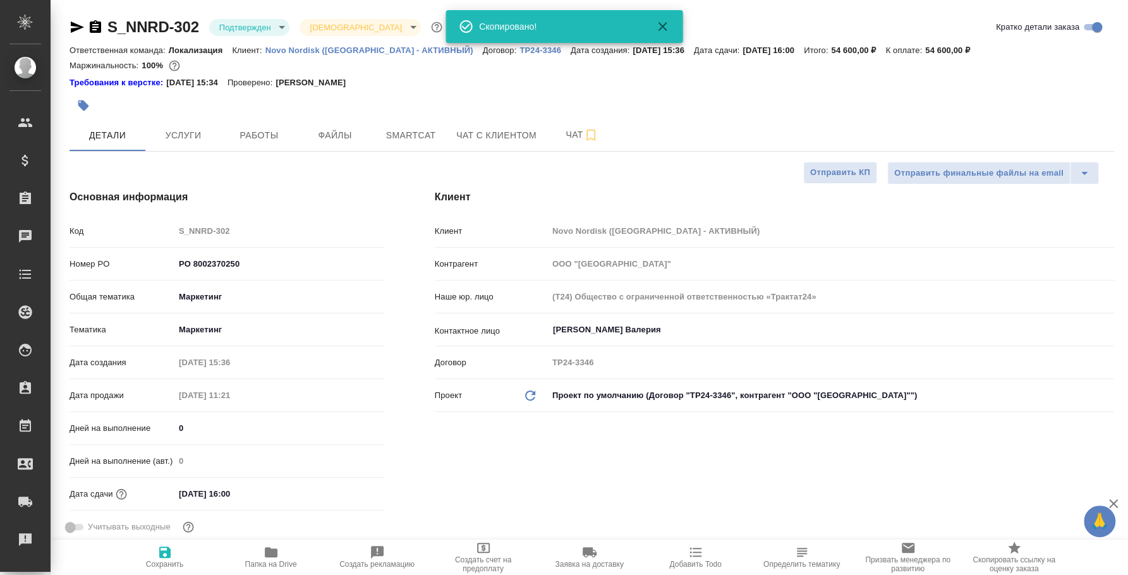
type textarea "x"
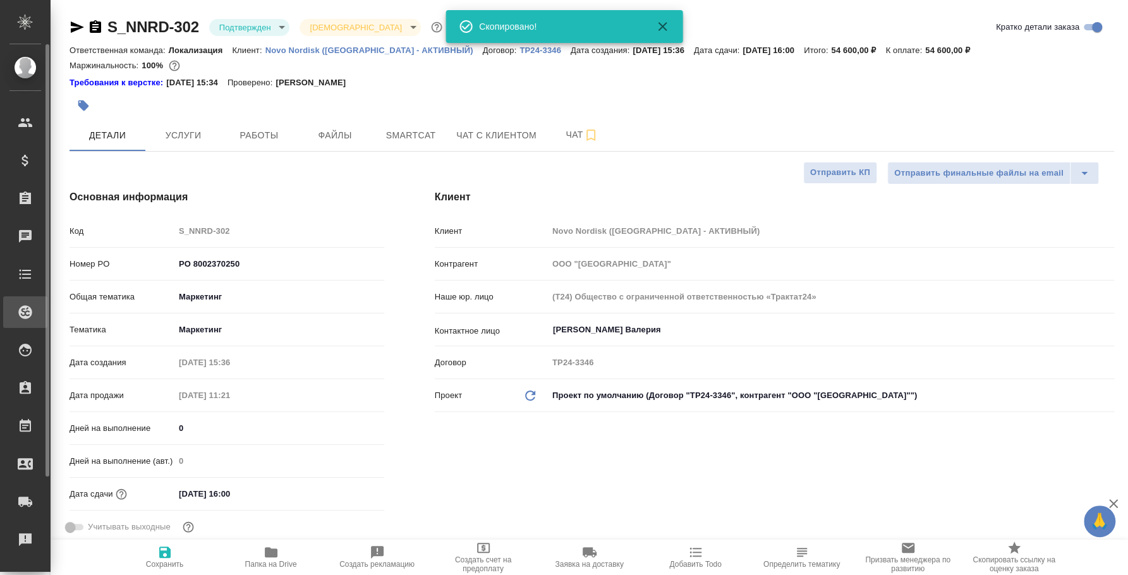
type textarea "x"
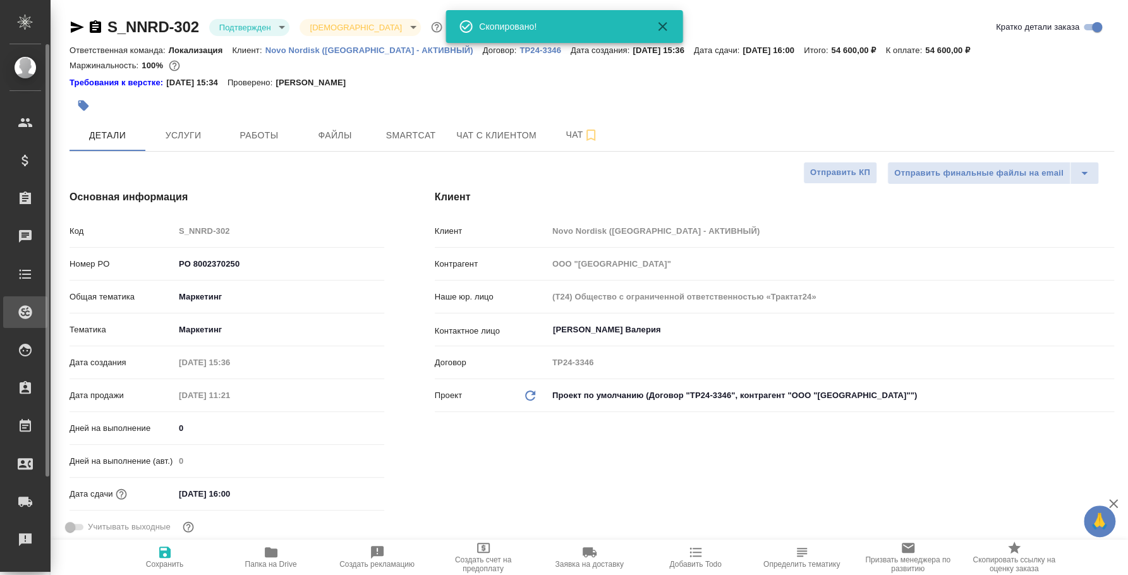
type textarea "x"
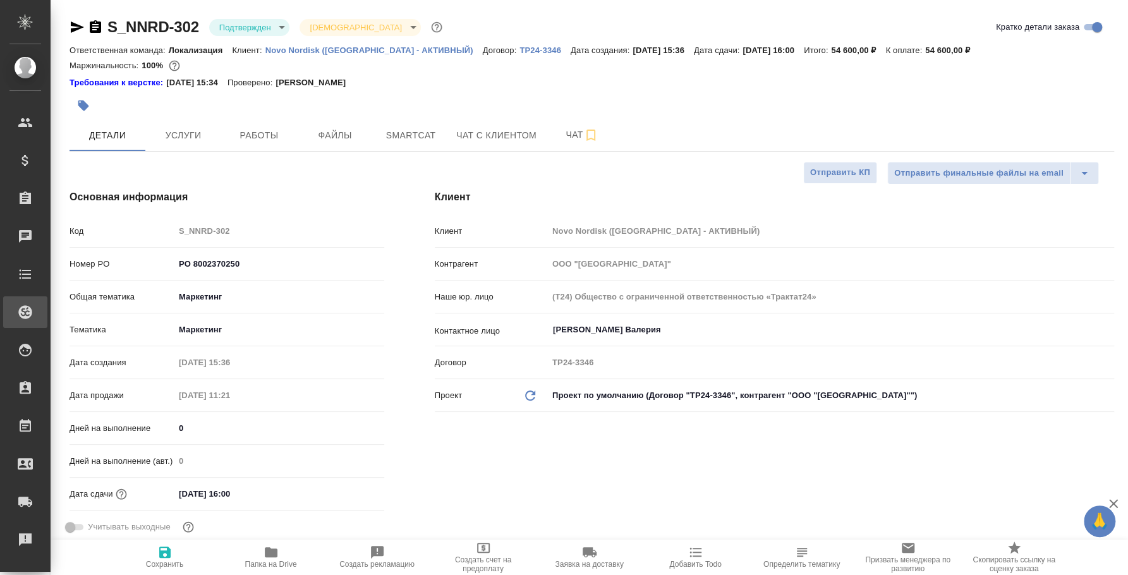
type textarea "x"
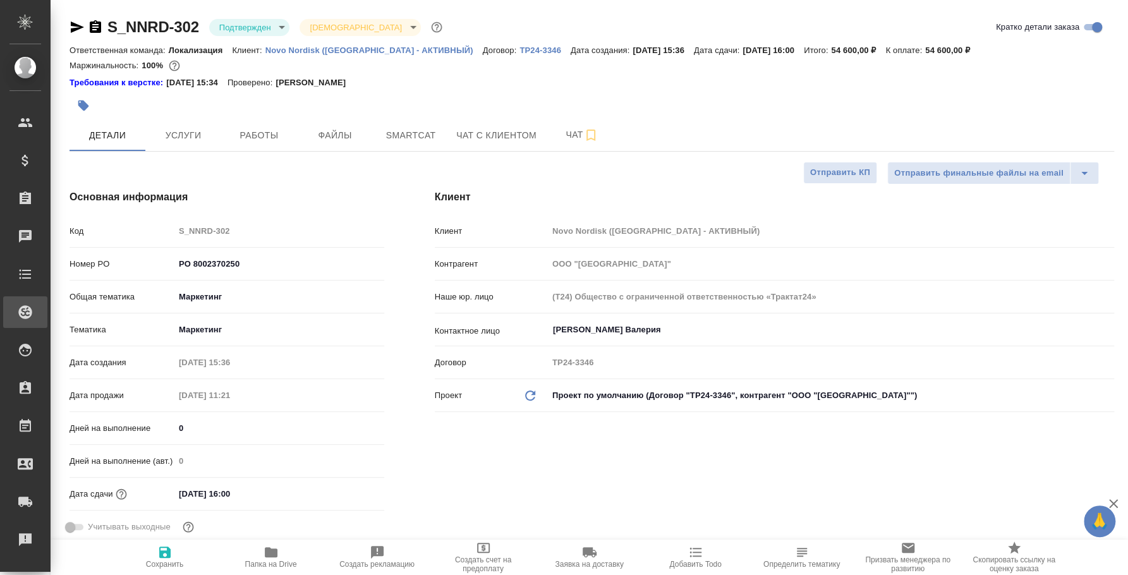
type textarea "x"
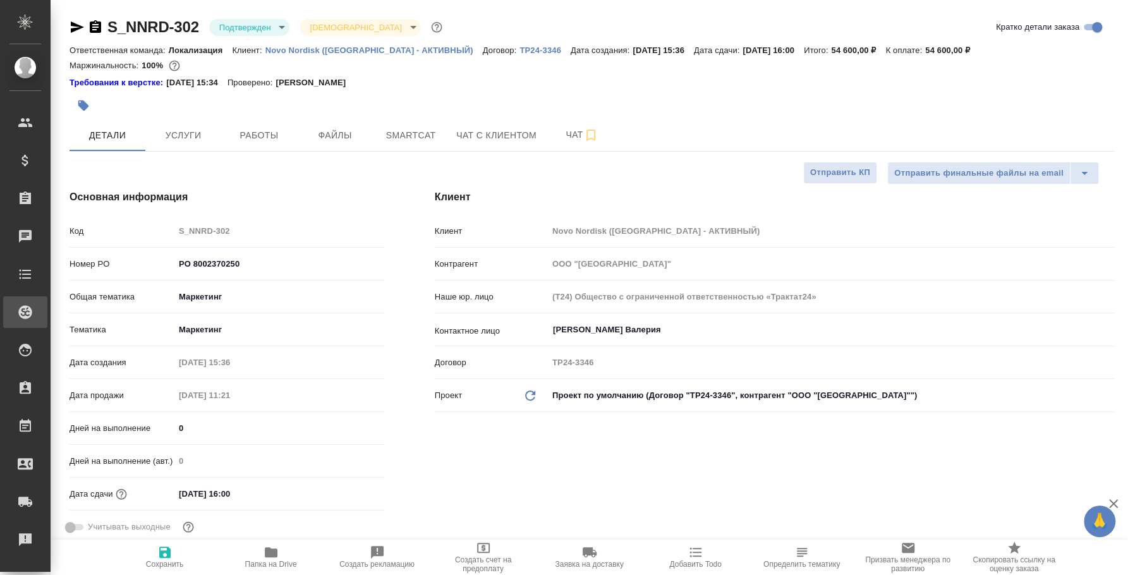
type textarea "x"
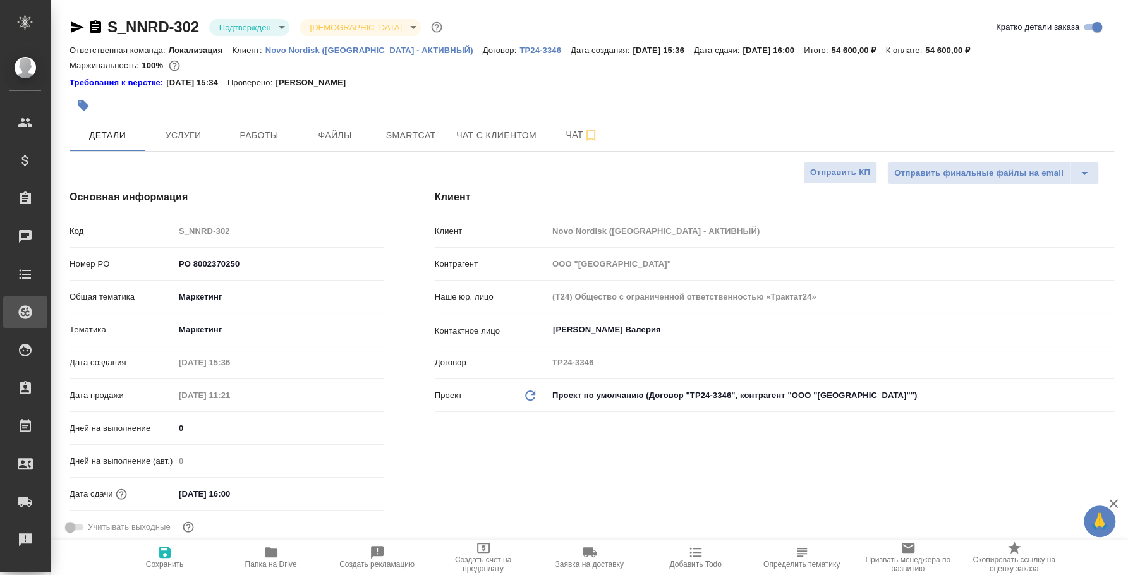
type textarea "x"
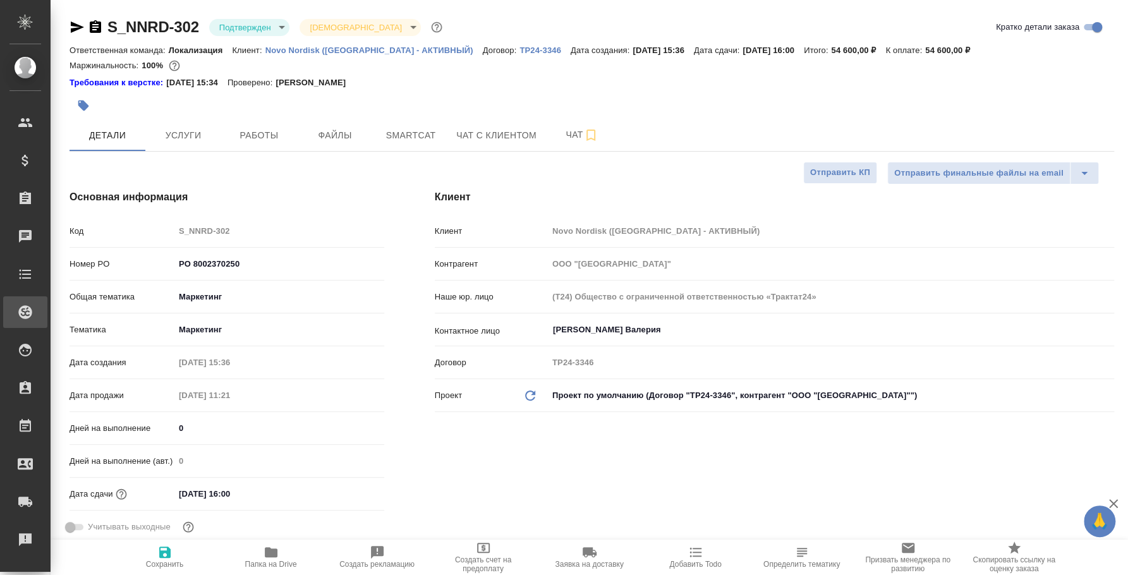
type textarea "x"
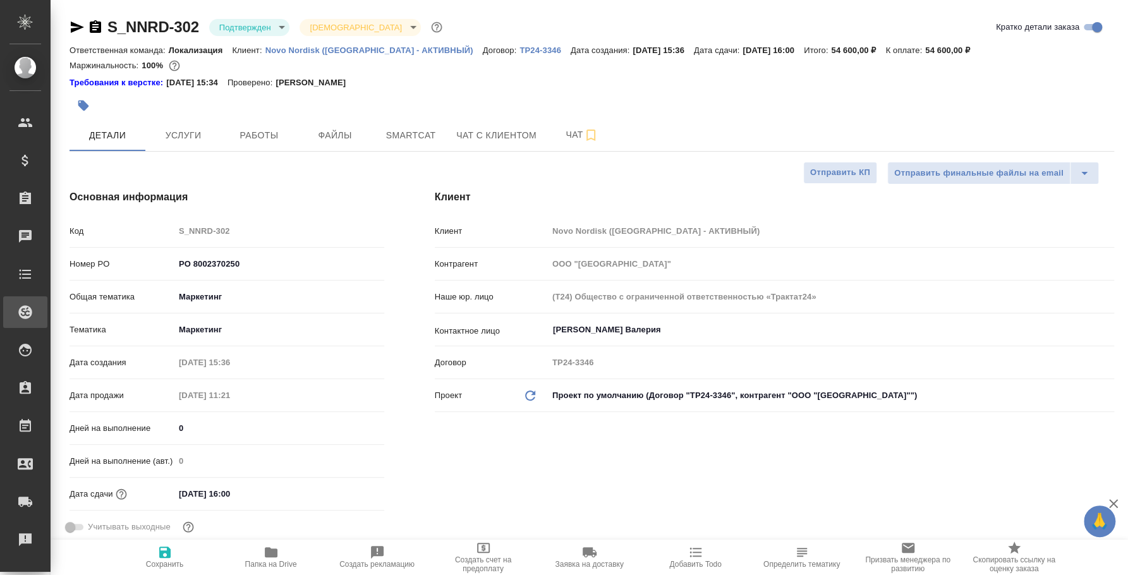
type textarea "x"
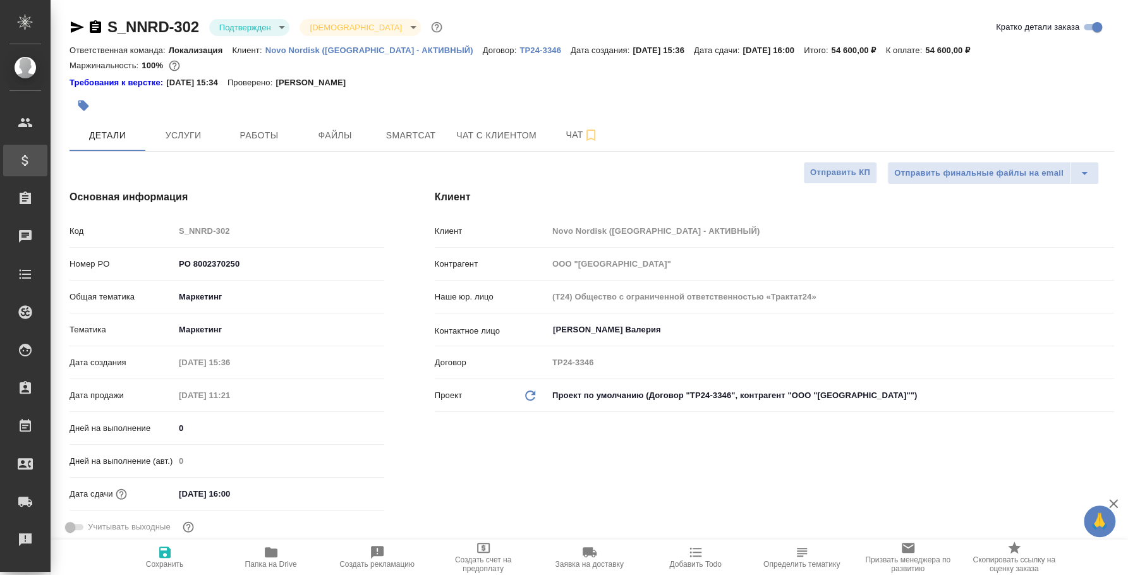
type textarea "x"
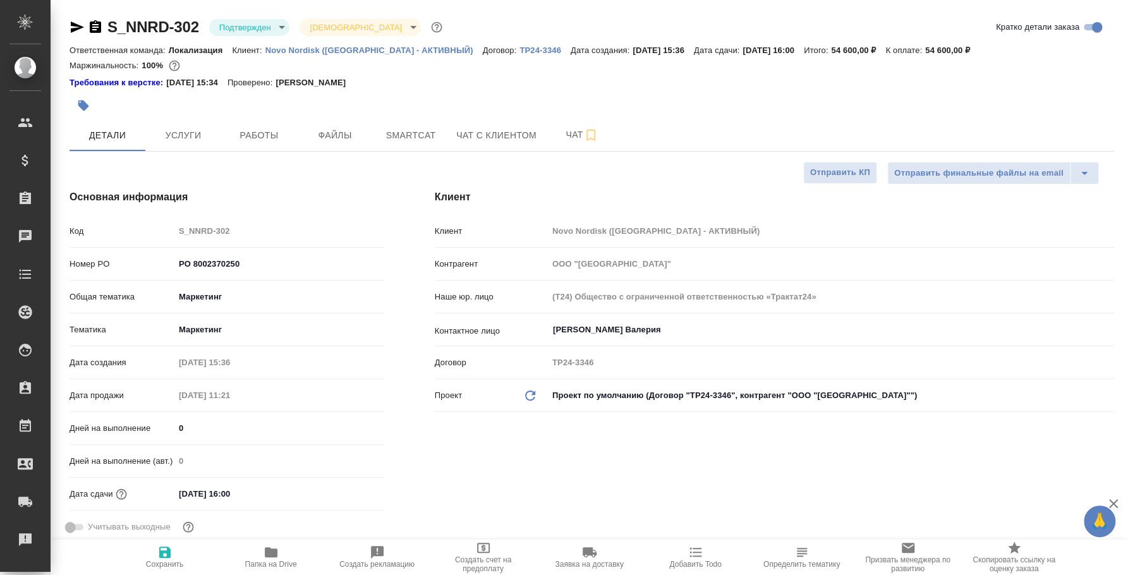
type textarea "x"
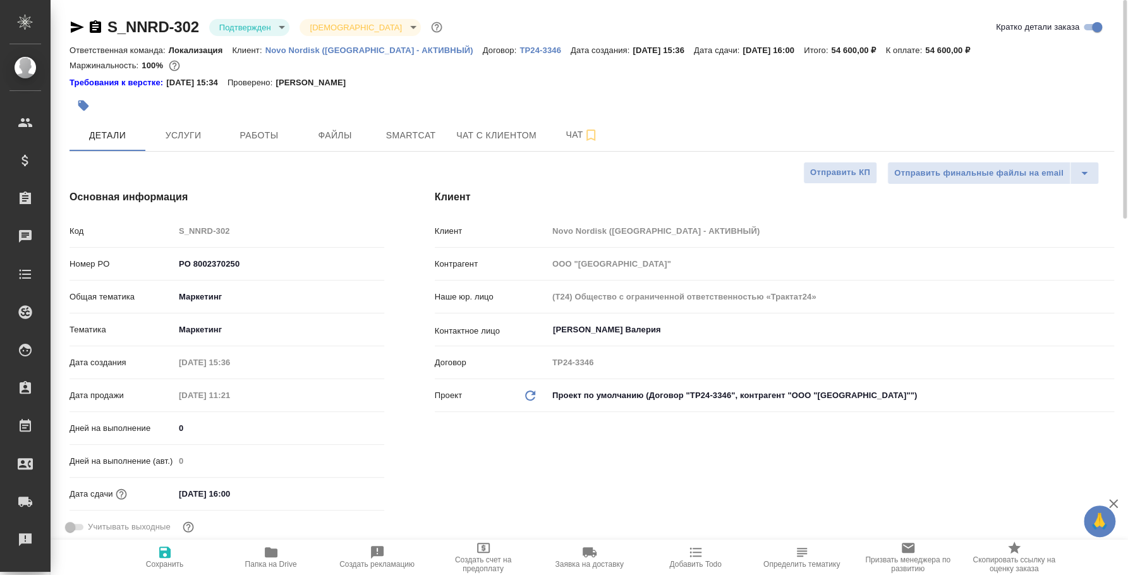
type textarea "x"
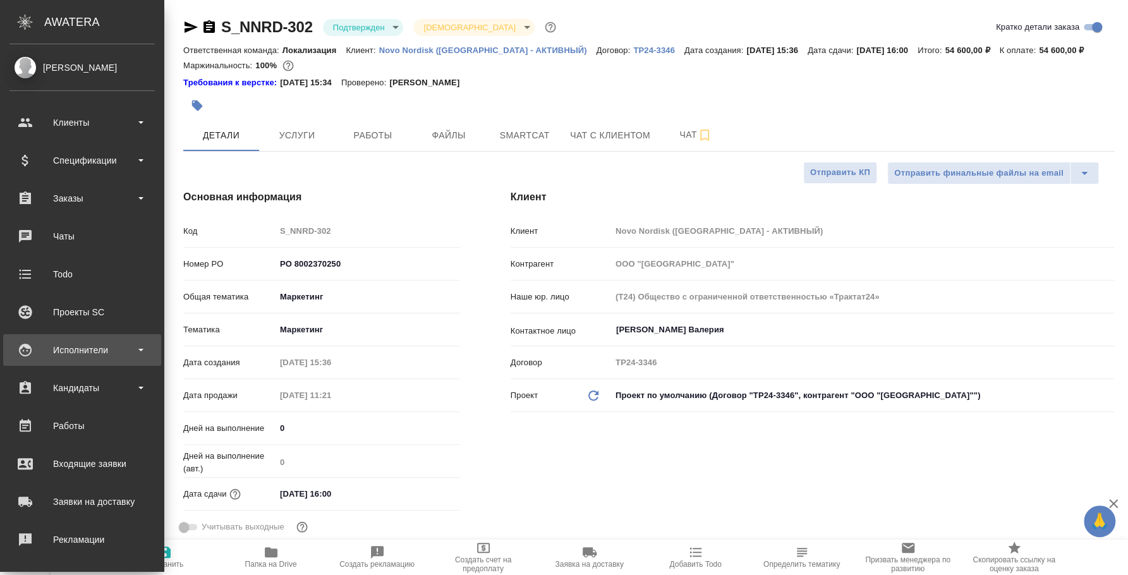
click at [91, 337] on div "Исполнители" at bounding box center [82, 350] width 158 height 32
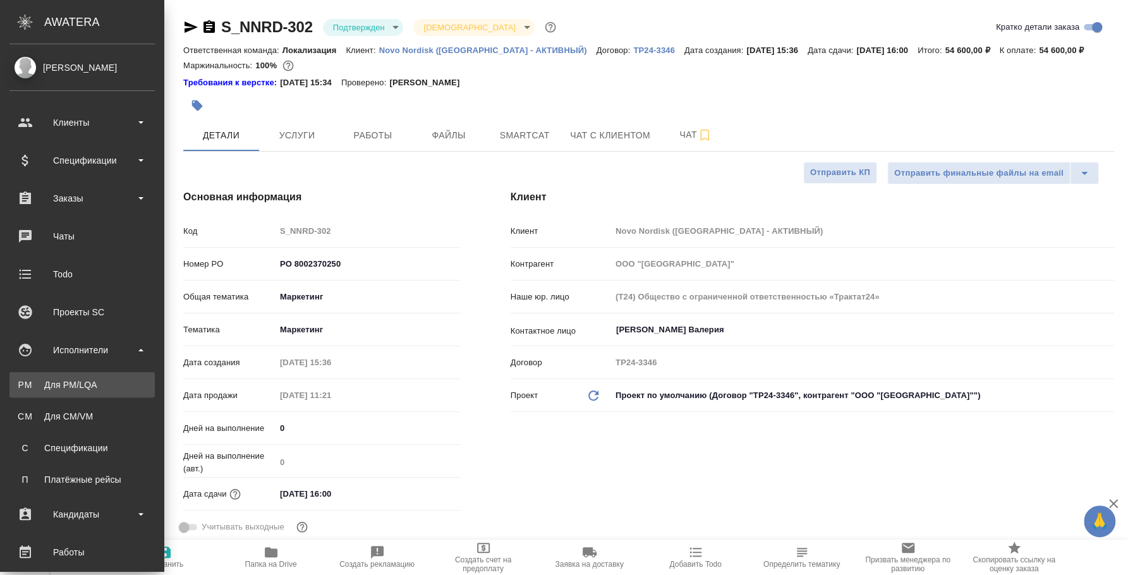
click at [100, 389] on div "Для PM/LQA" at bounding box center [82, 384] width 133 height 13
type textarea "x"
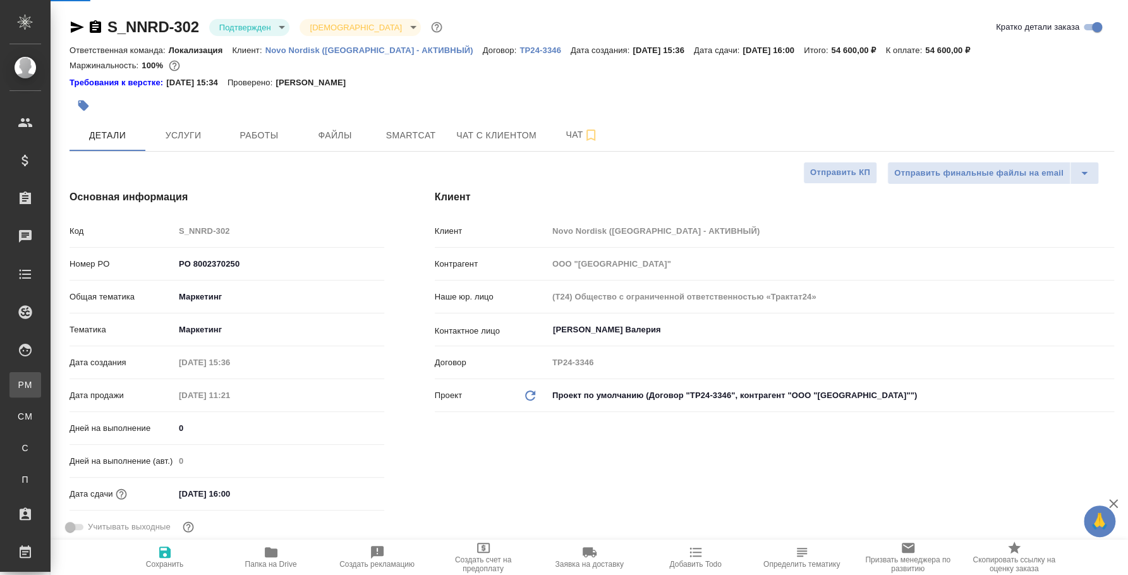
type textarea "x"
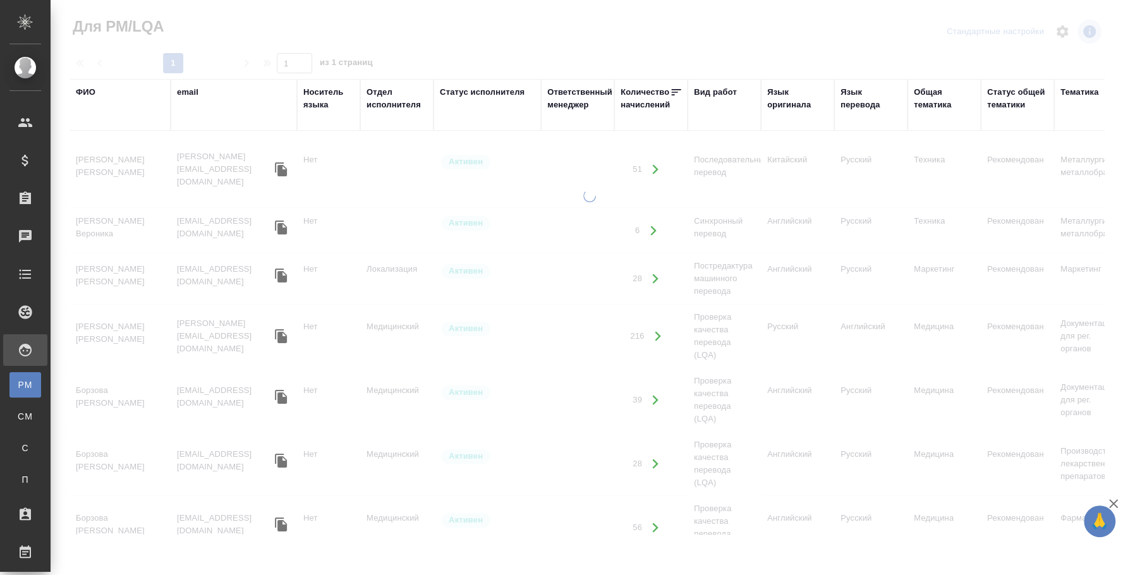
click at [88, 87] on div "ФИО" at bounding box center [86, 92] width 20 height 13
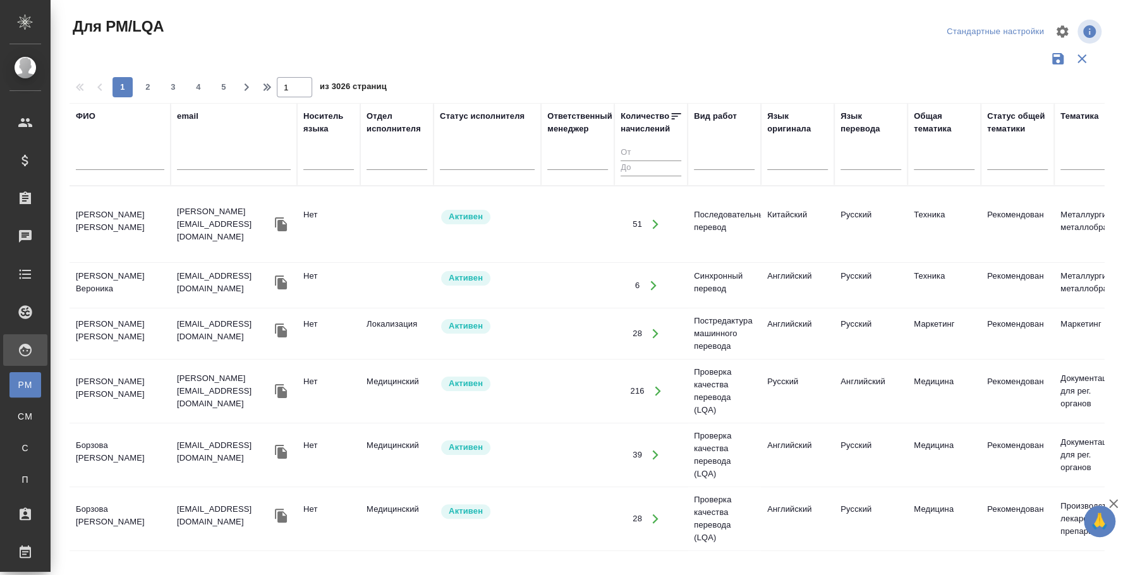
click at [98, 167] on input "text" at bounding box center [120, 162] width 88 height 16
type input "мокин"
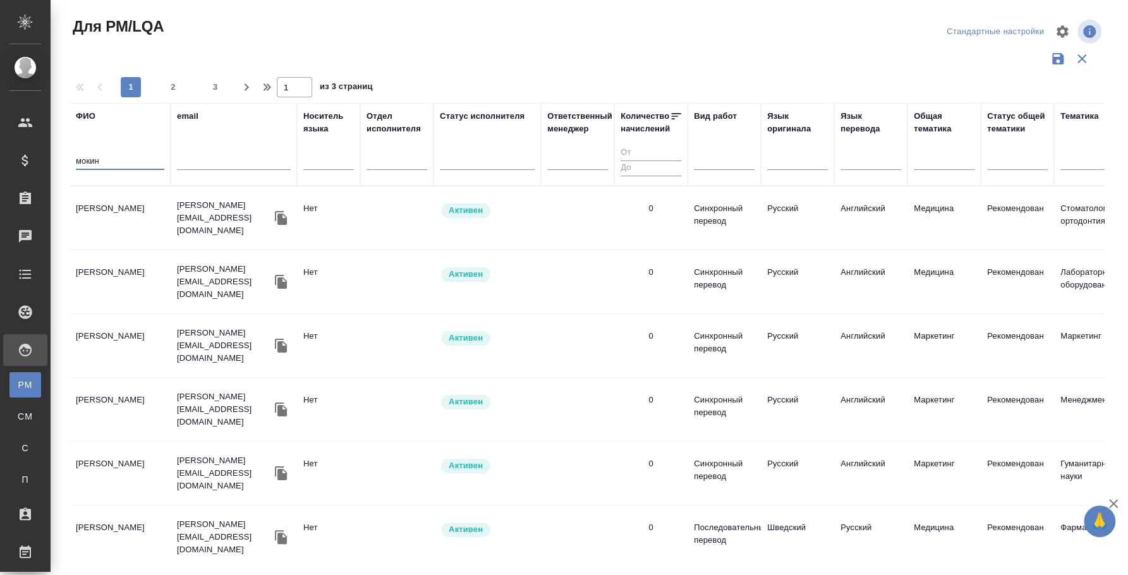
click at [116, 203] on td "Мокин Игорь Викторович" at bounding box center [120, 218] width 101 height 44
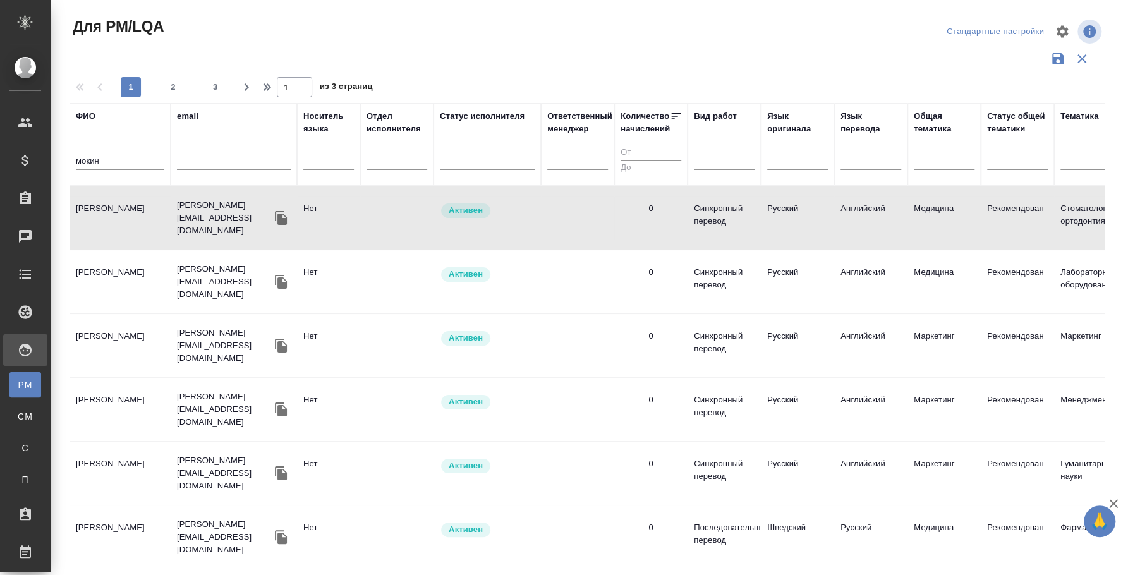
click at [124, 213] on td "Мокин Игорь Викторович" at bounding box center [120, 218] width 101 height 44
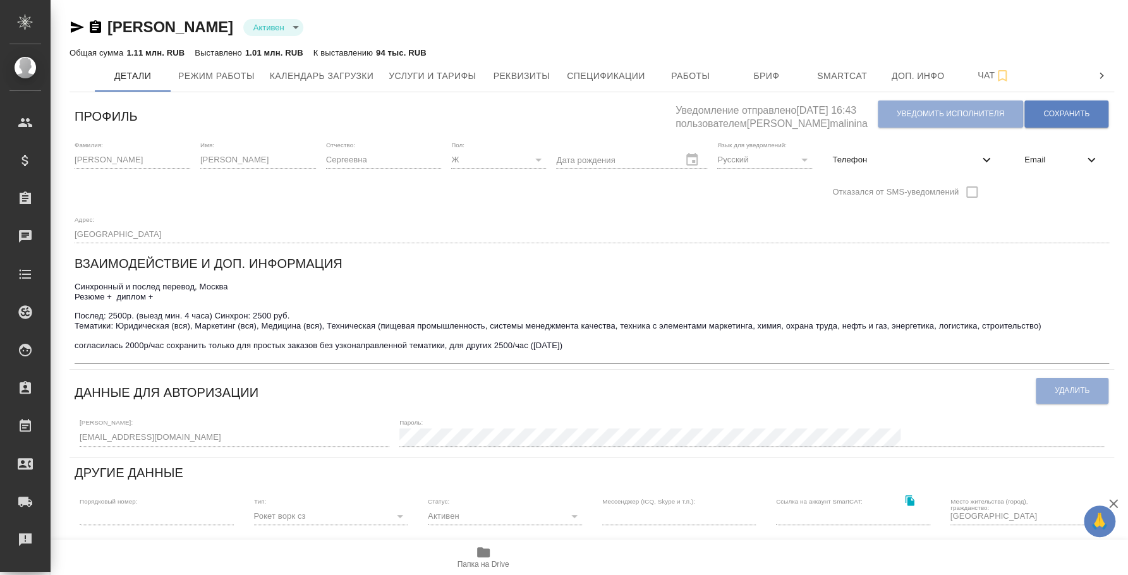
drag, startPoint x: 72, startPoint y: 25, endPoint x: 85, endPoint y: 3, distance: 25.8
click at [70, 26] on icon "button" at bounding box center [77, 27] width 15 height 15
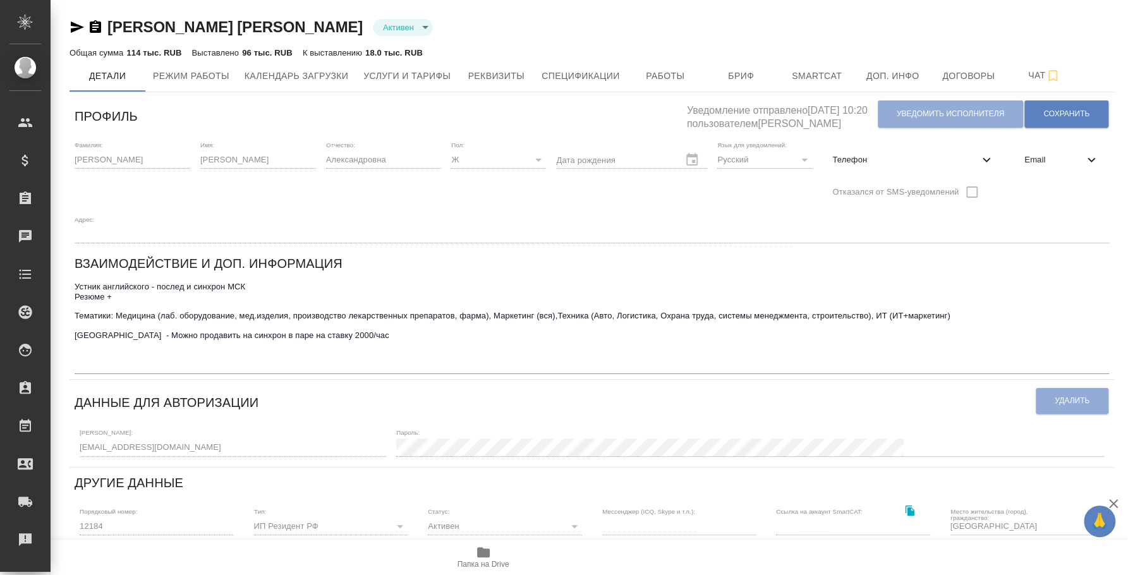
click at [80, 25] on icon "button" at bounding box center [77, 26] width 13 height 11
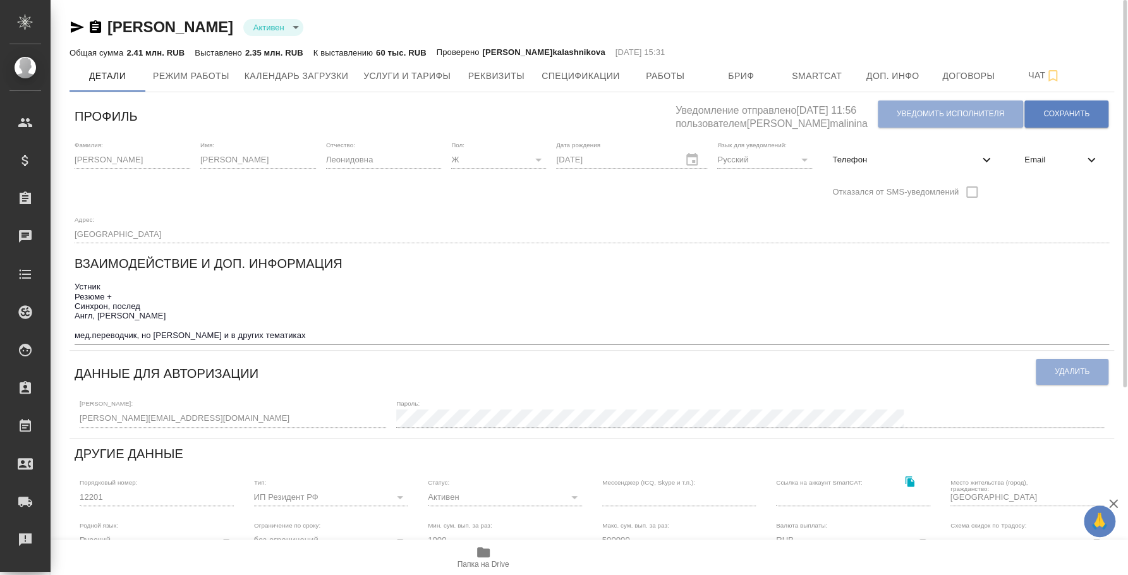
click at [79, 30] on icon "button" at bounding box center [77, 27] width 15 height 15
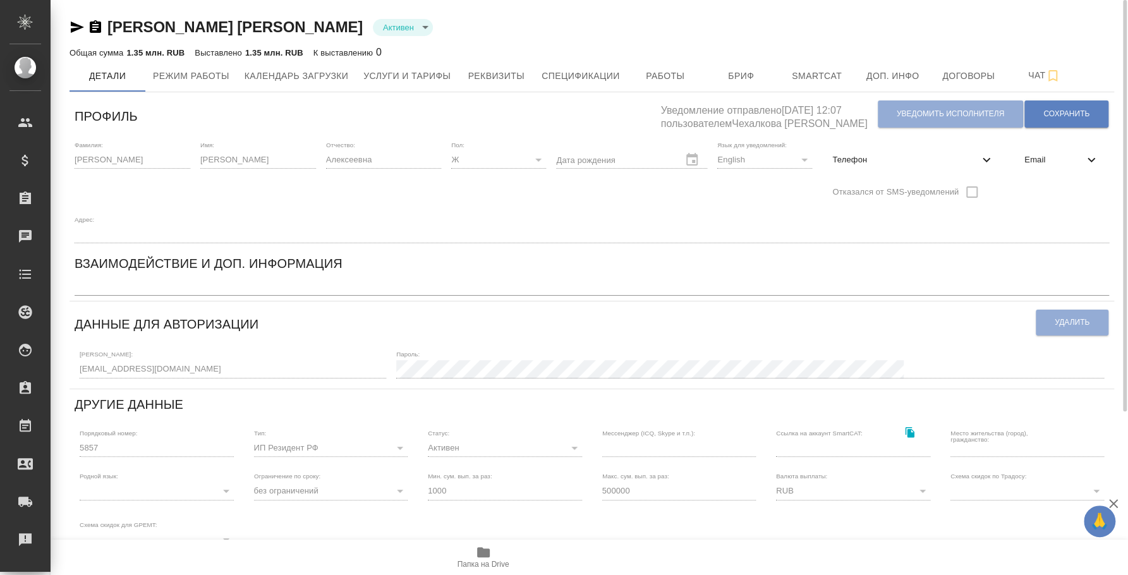
click at [72, 25] on icon "button" at bounding box center [77, 26] width 13 height 11
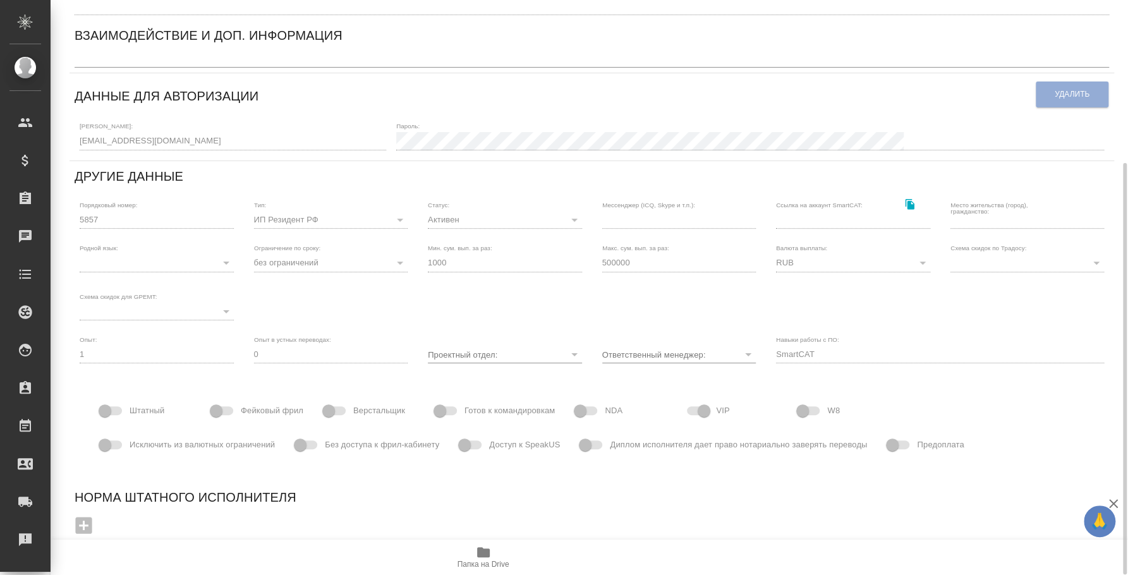
click at [830, 107] on div "Данные для авторизации" at bounding box center [555, 94] width 960 height 32
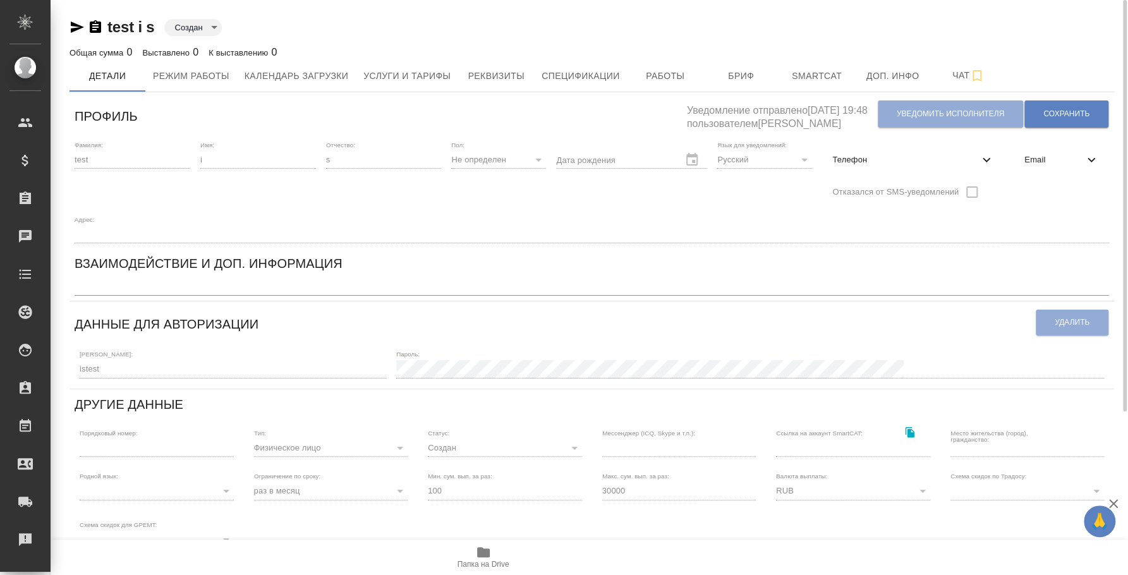
click at [75, 21] on icon "button" at bounding box center [77, 27] width 15 height 15
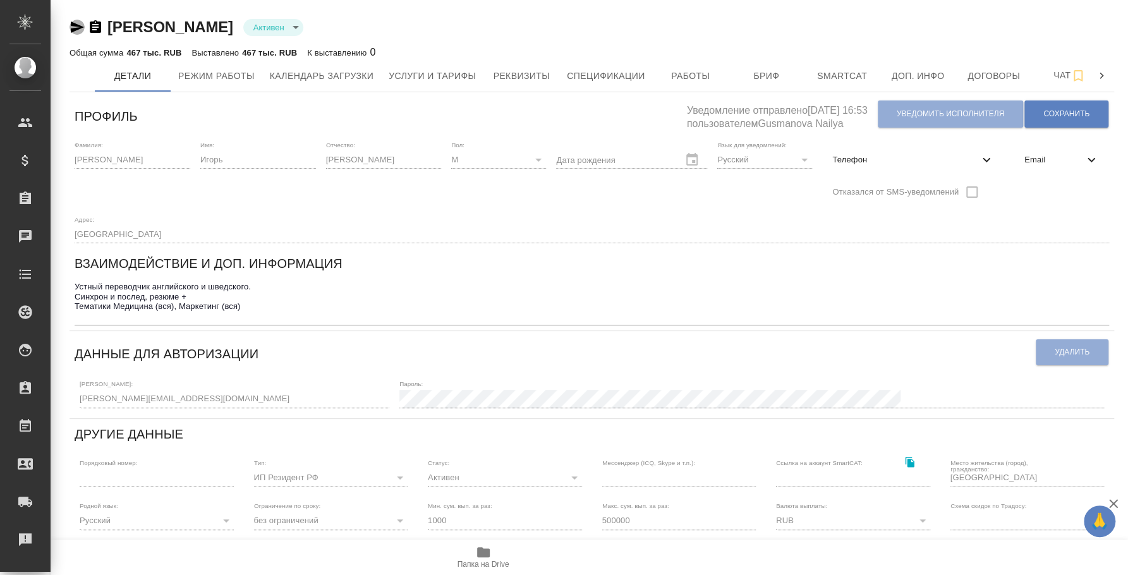
click at [75, 23] on icon "button" at bounding box center [77, 26] width 13 height 11
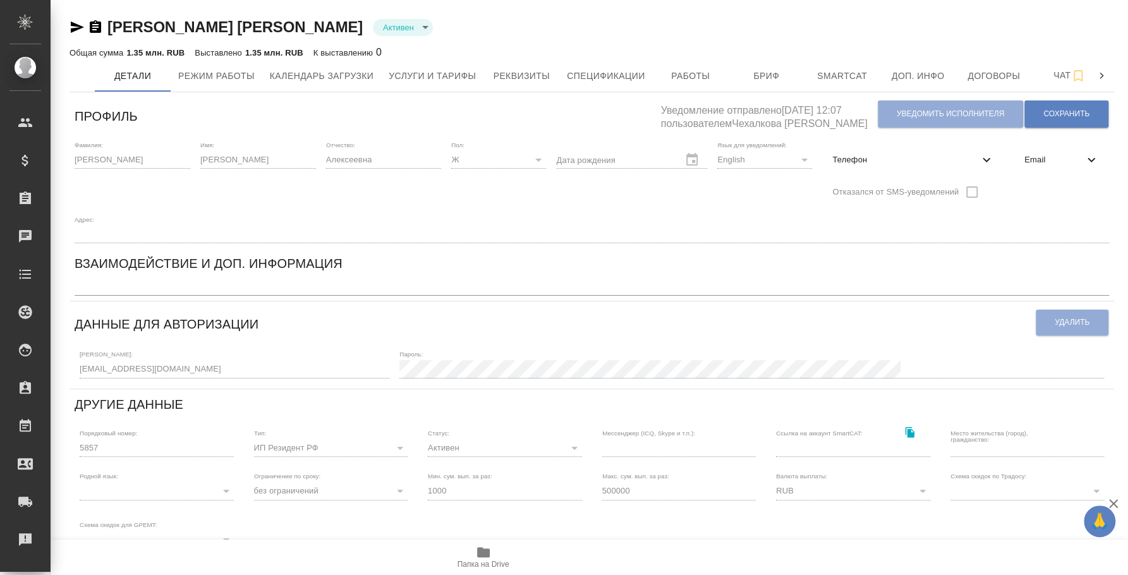
click at [80, 27] on icon "button" at bounding box center [77, 26] width 13 height 11
click at [458, 78] on span "Услуги и тарифы" at bounding box center [432, 76] width 87 height 16
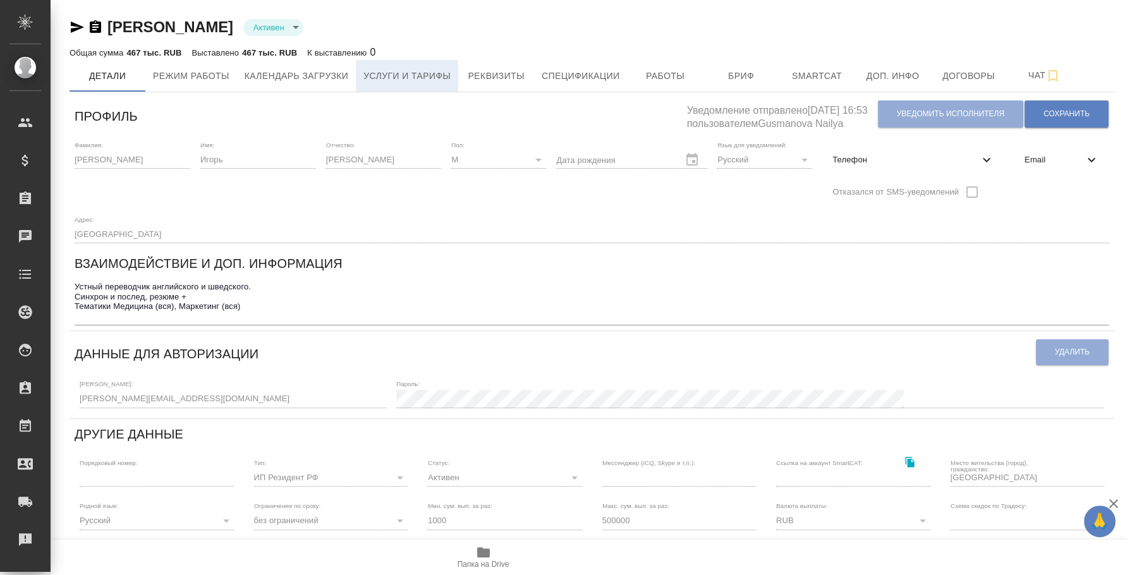
click at [426, 77] on span "Услуги и тарифы" at bounding box center [406, 76] width 87 height 16
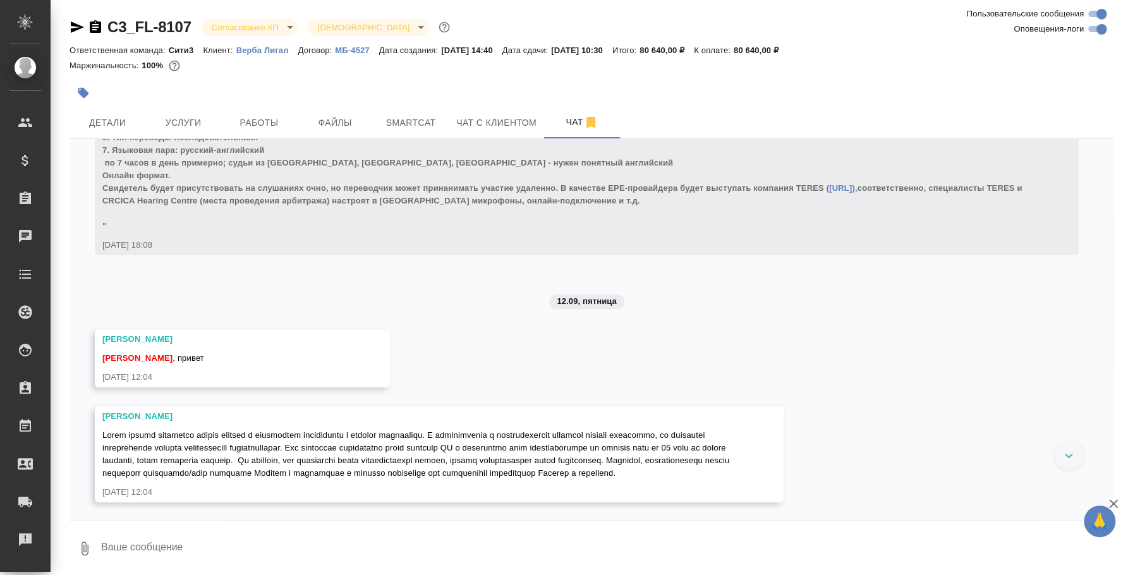
scroll to position [6587, 0]
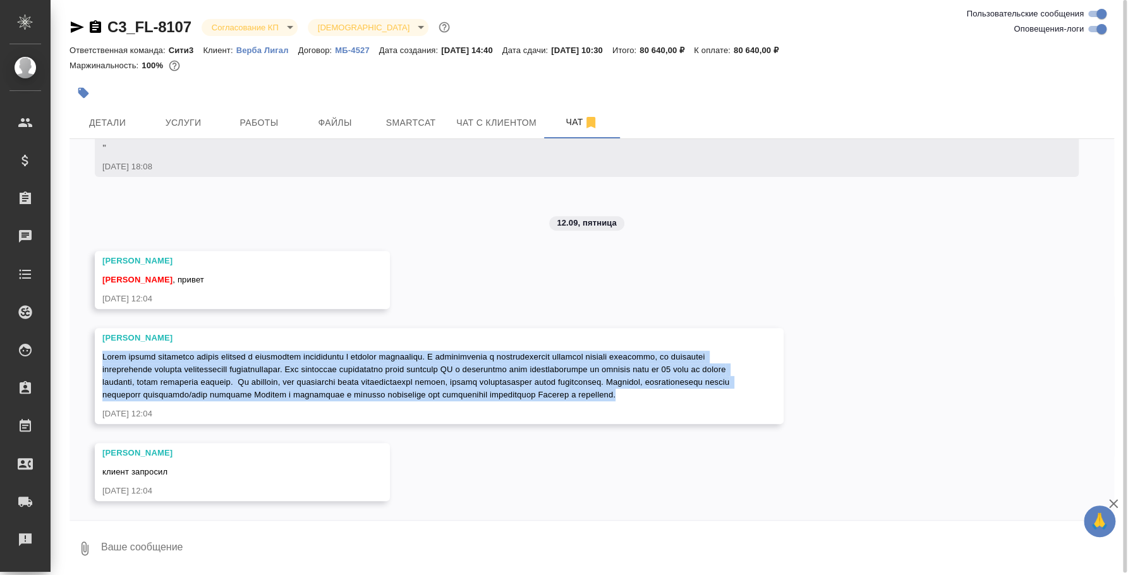
drag, startPoint x: 305, startPoint y: 392, endPoint x: 100, endPoint y: 348, distance: 210.2
click at [100, 348] on div "Никитина Татьяна 12.09.25, 12:04" at bounding box center [439, 376] width 689 height 96
copy span "Также просим направить загран паспорт и фотографию переводчика в высоком разреш…"
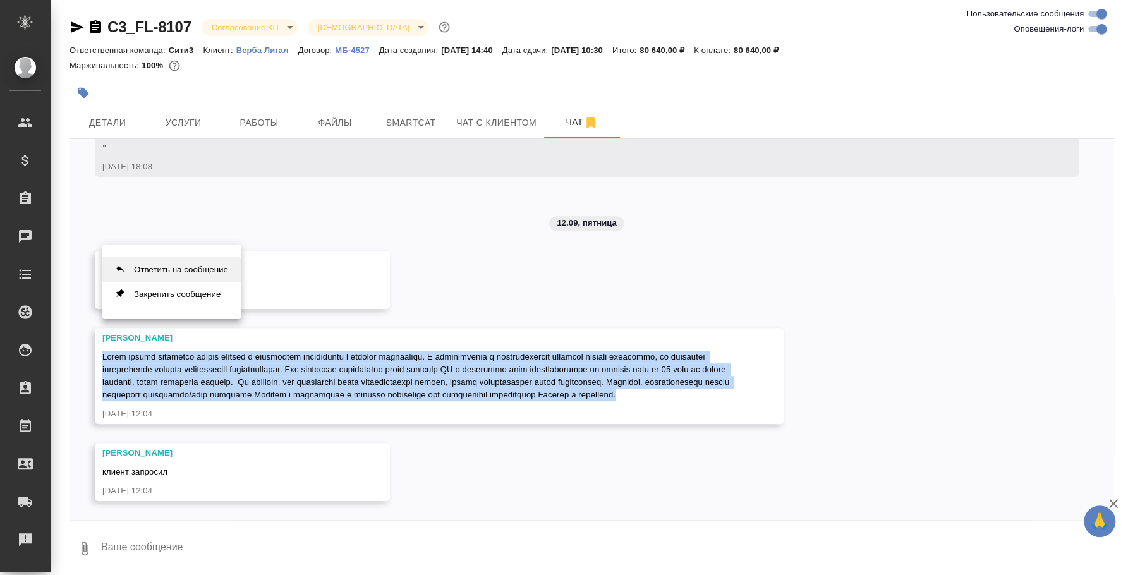
click at [215, 270] on button "Ответить на сообщение" at bounding box center [171, 269] width 138 height 25
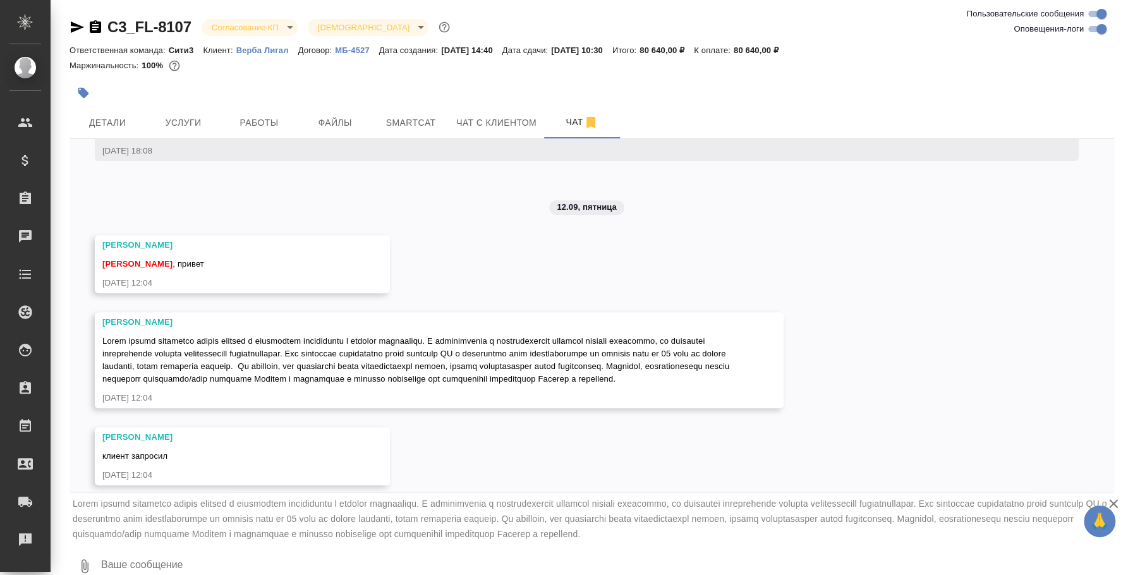
click at [468, 464] on div "08.09, понедельник [Москалец Алина] Задана общая тематика: Юридическая/Финансов…" at bounding box center [592, 315] width 1044 height 353
click at [296, 560] on textarea at bounding box center [607, 566] width 1014 height 43
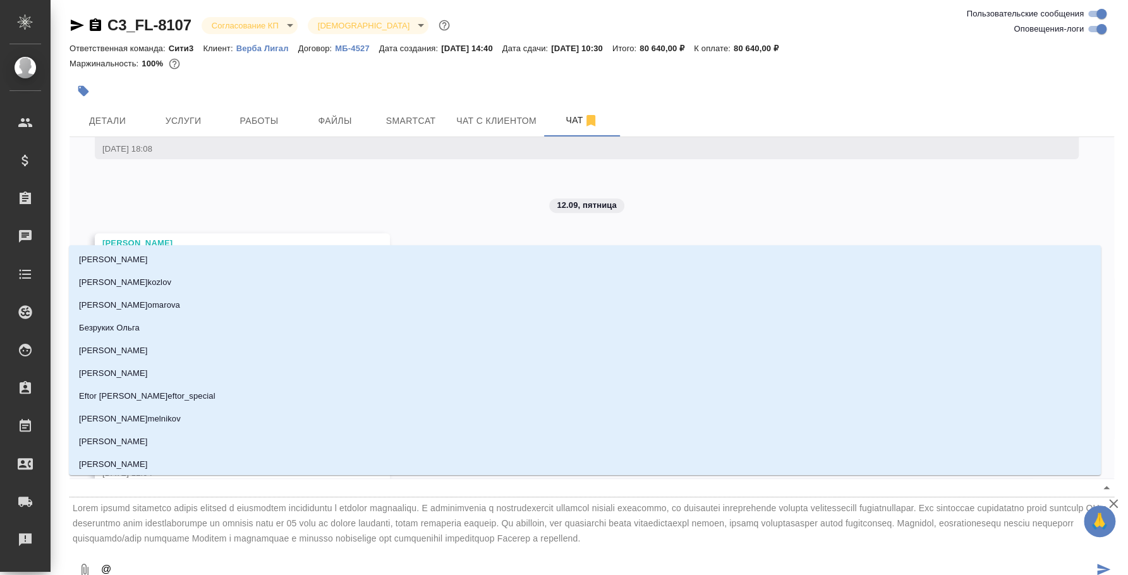
type textarea "@н"
type input "н"
type textarea "@ни"
type input "ни"
type textarea "@ник"
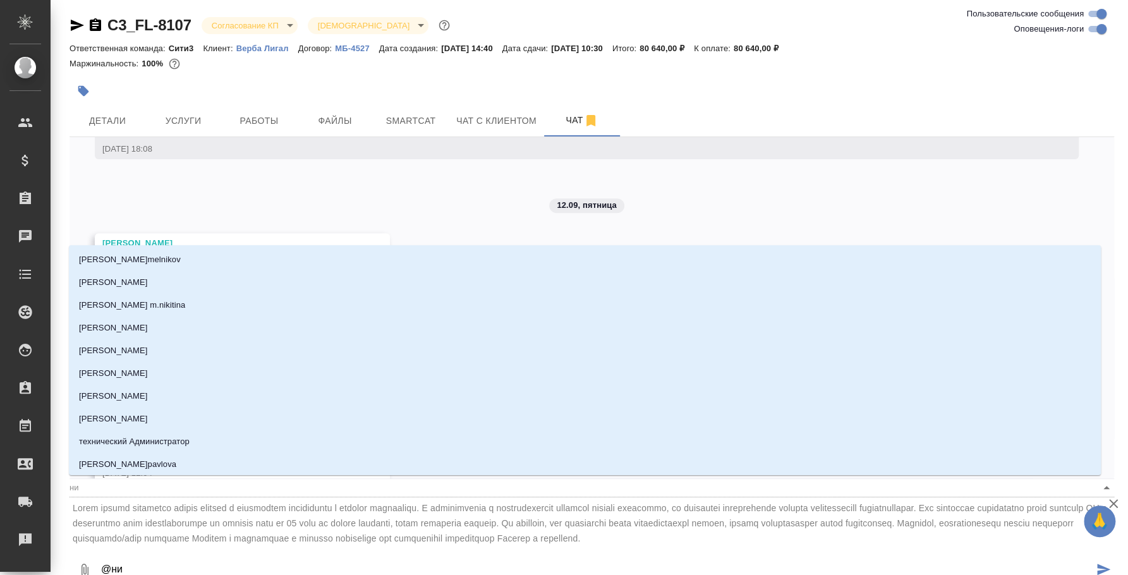
type input "ник"
type textarea "@ники"
type input "ники"
type textarea "@никит"
type input "никит"
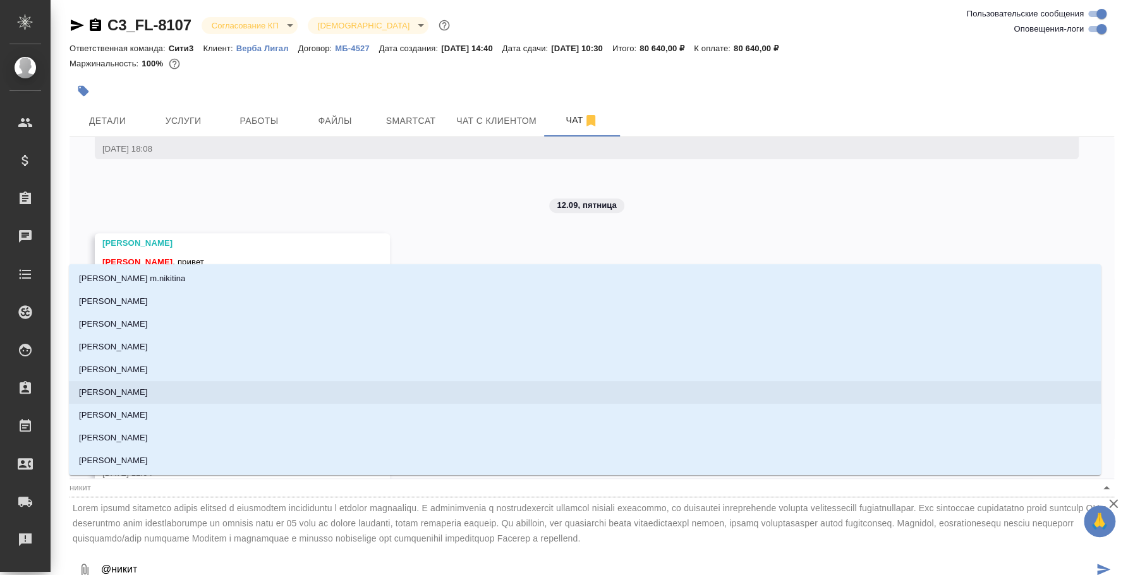
click at [249, 396] on li "[PERSON_NAME]" at bounding box center [585, 392] width 1032 height 23
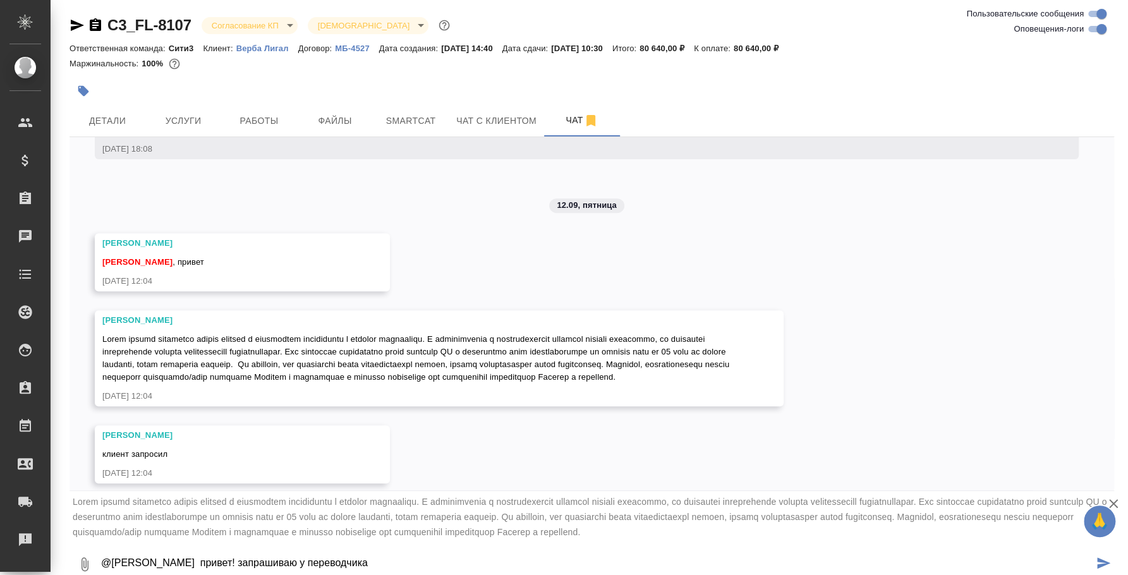
paste textarea "Также просим направить загран паспорт и фотографию переводчика в высоком разреш…"
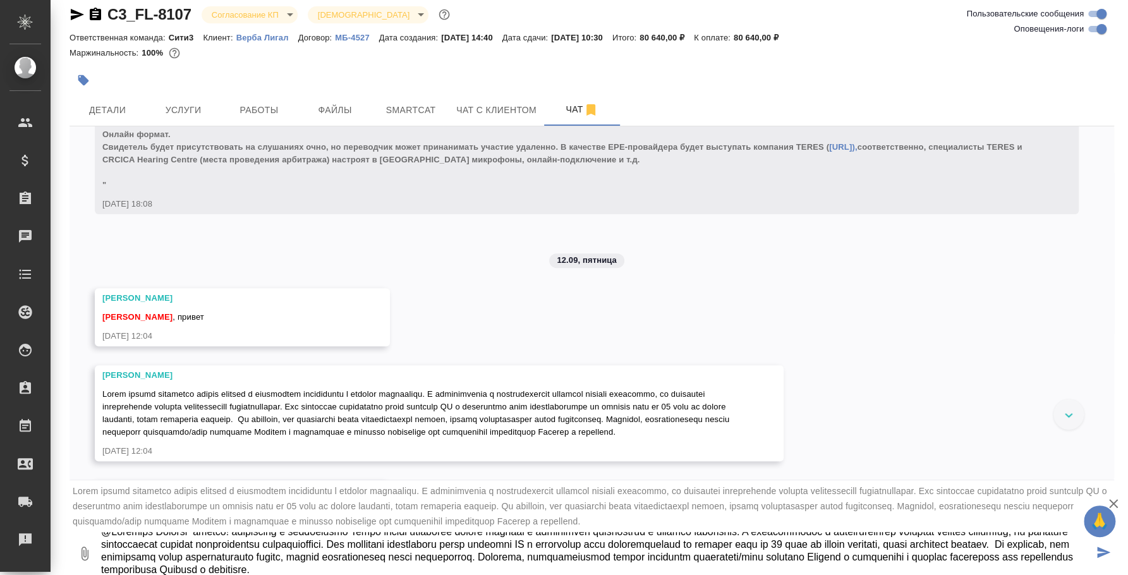
scroll to position [6520, 0]
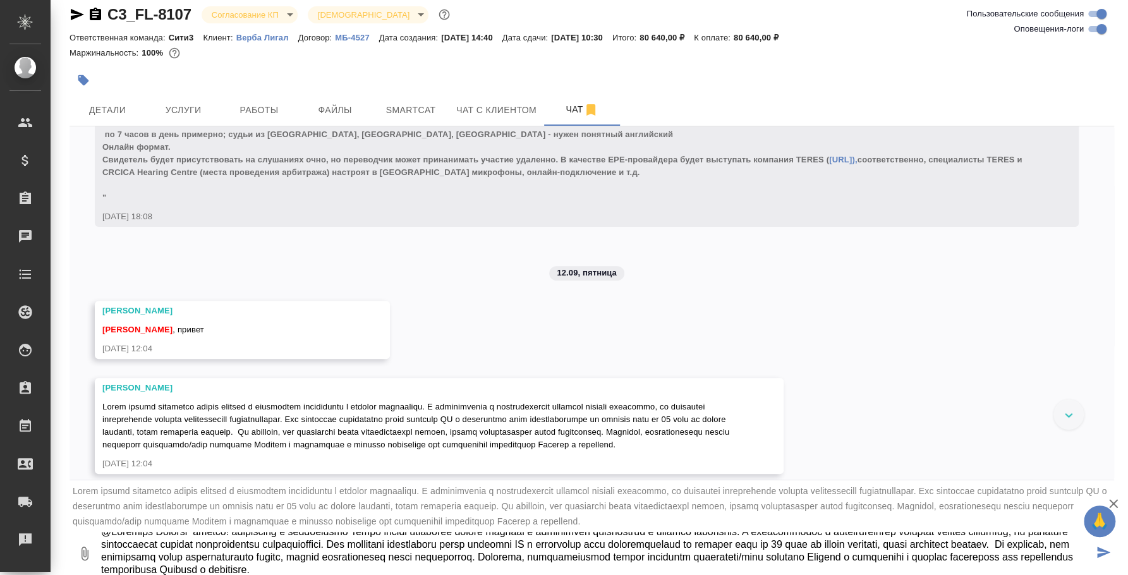
drag, startPoint x: 658, startPoint y: 570, endPoint x: 372, endPoint y: 536, distance: 287.6
click at [372, 536] on textarea at bounding box center [596, 553] width 993 height 43
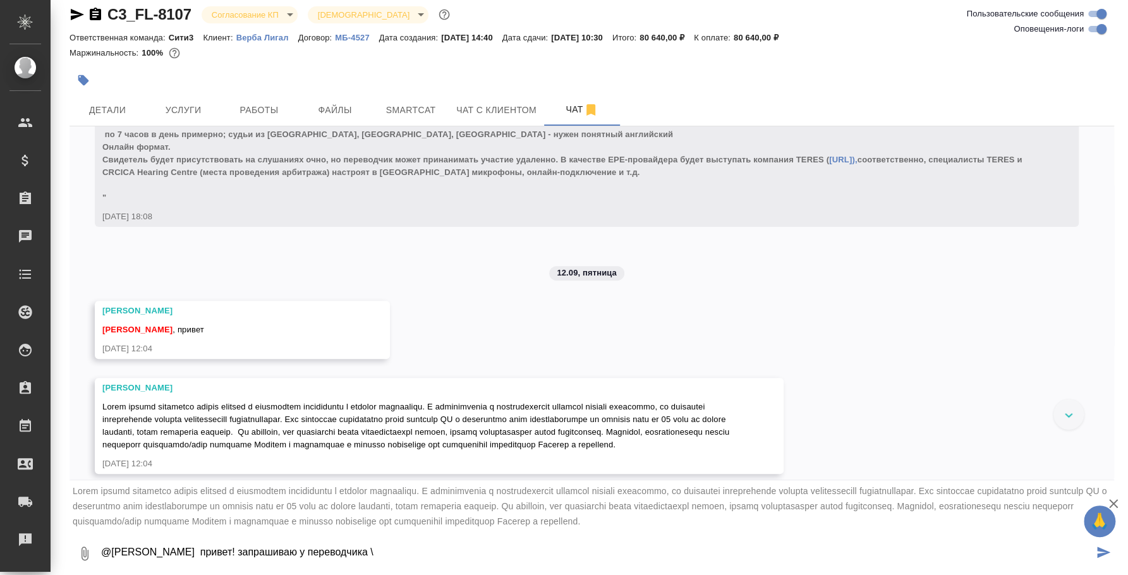
scroll to position [0, 0]
type textarea "@Никитина Татьяна привет! запрашиваю у переводчика"
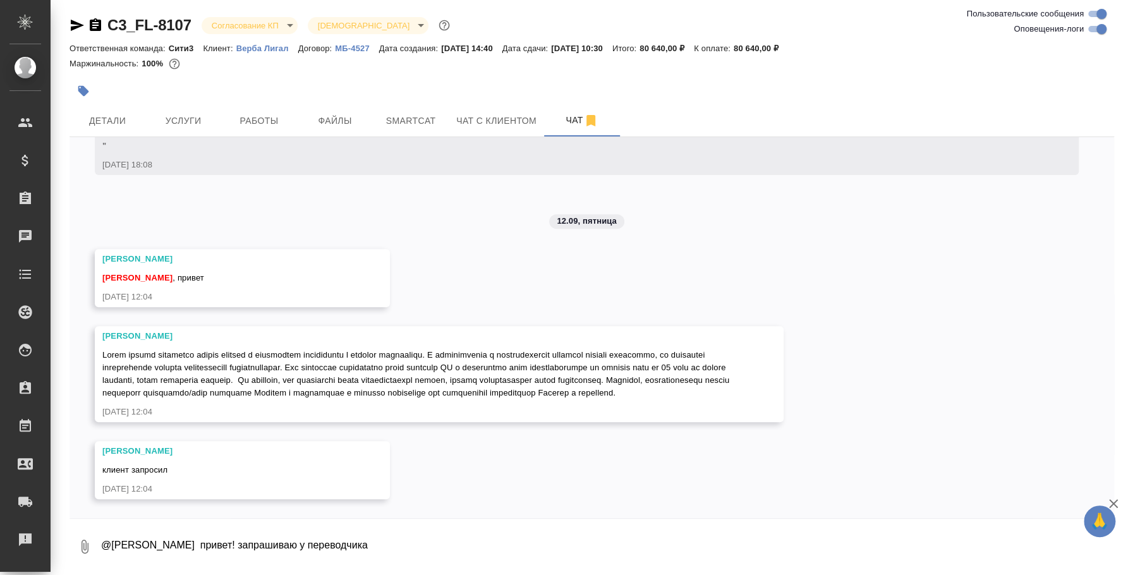
scroll to position [6599, 0]
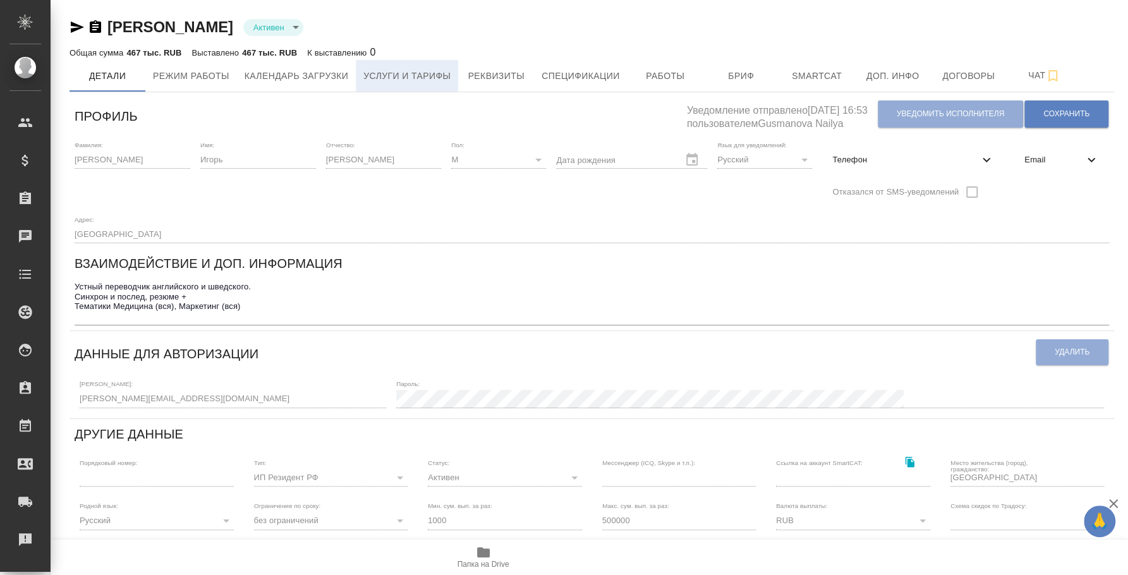
click at [432, 82] on span "Услуги и тарифы" at bounding box center [406, 76] width 87 height 16
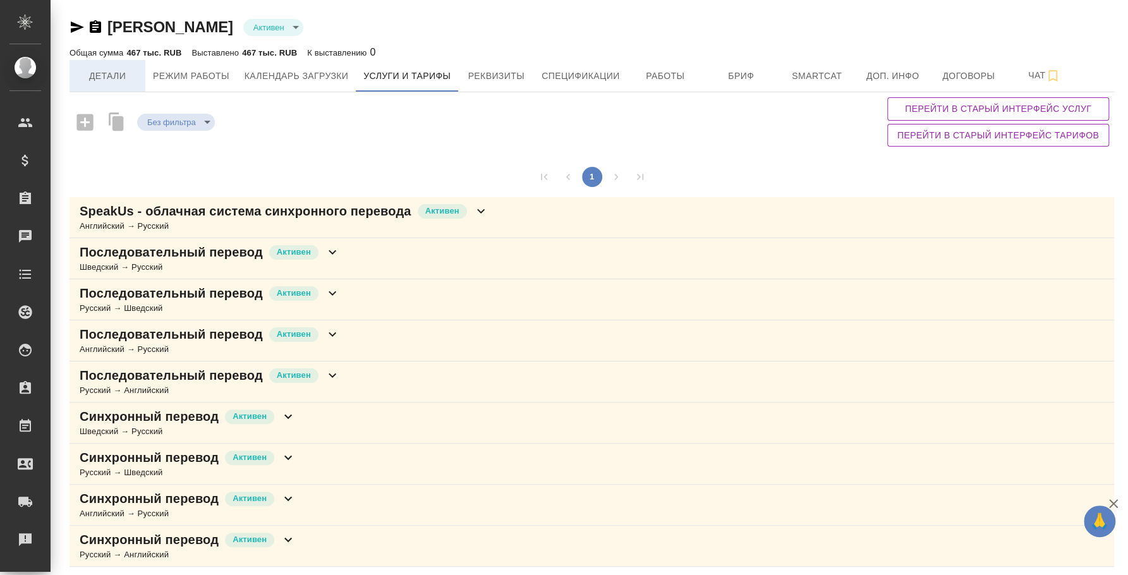
click at [120, 83] on button "Детали" at bounding box center [108, 76] width 76 height 32
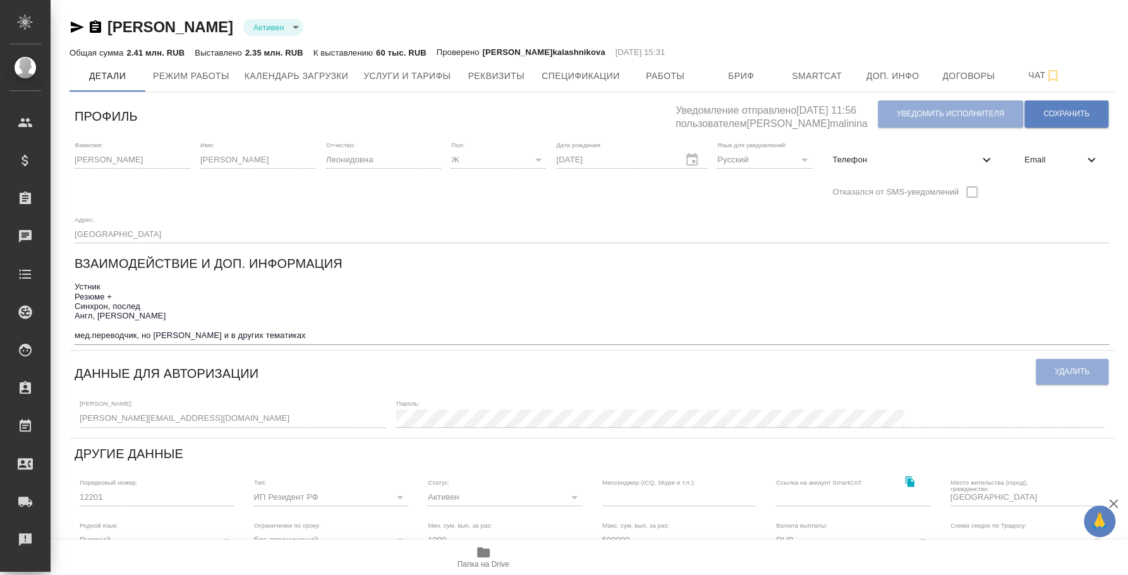
scroll to position [277, 0]
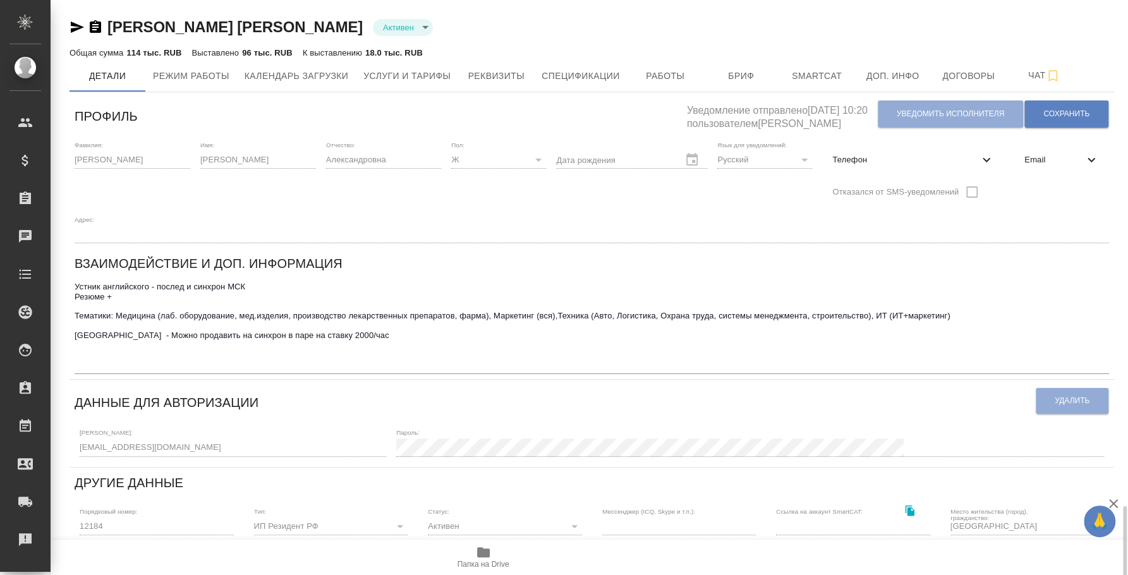
scroll to position [306, 0]
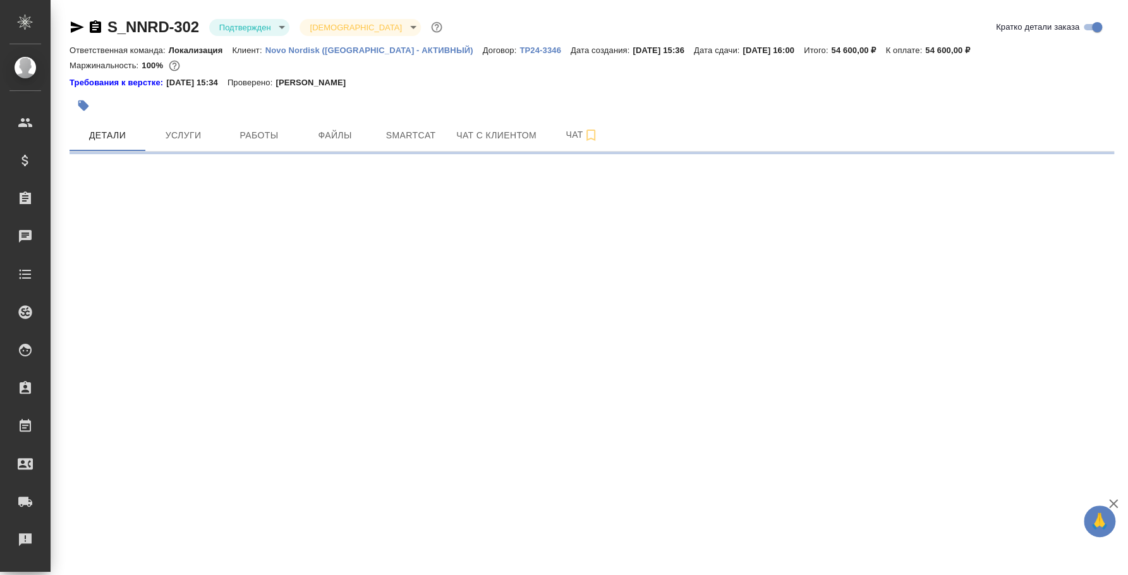
select select "RU"
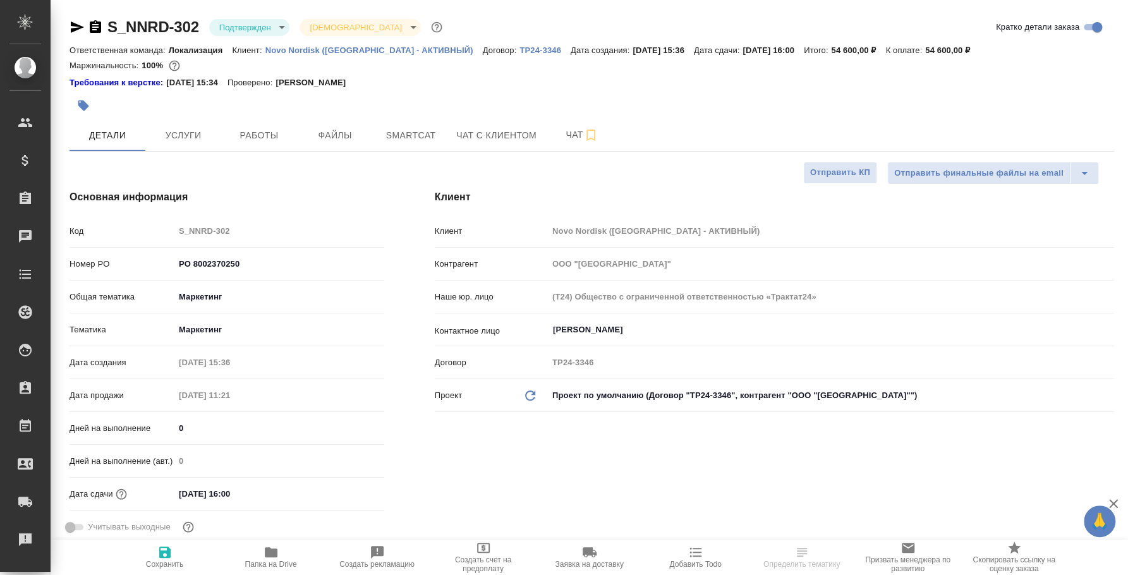
type textarea "x"
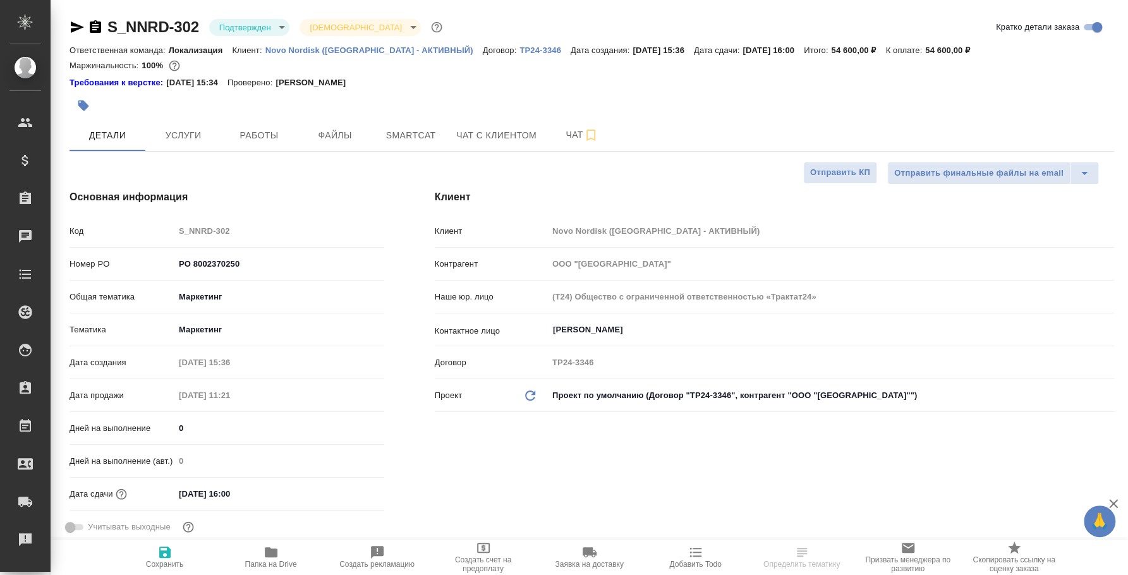
type textarea "x"
click at [79, 24] on icon "button" at bounding box center [77, 27] width 15 height 15
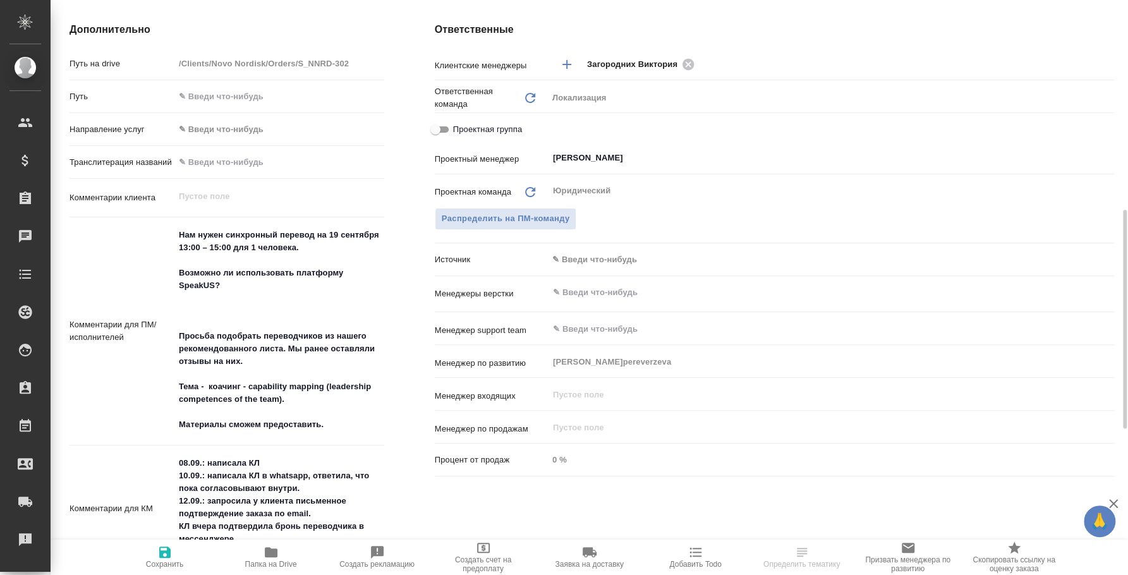
scroll to position [631, 0]
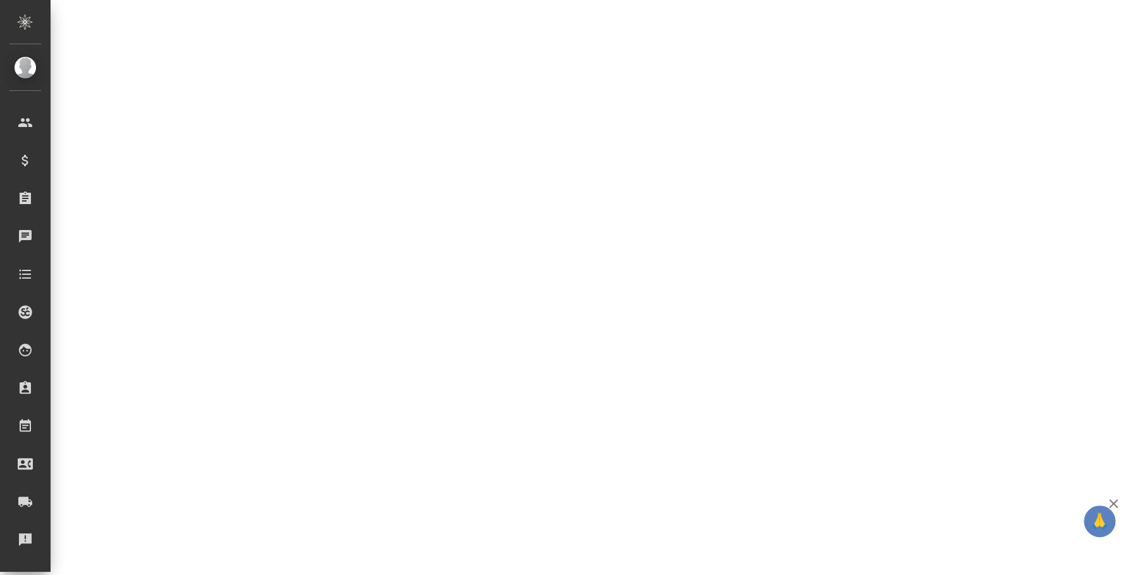
select select "RU"
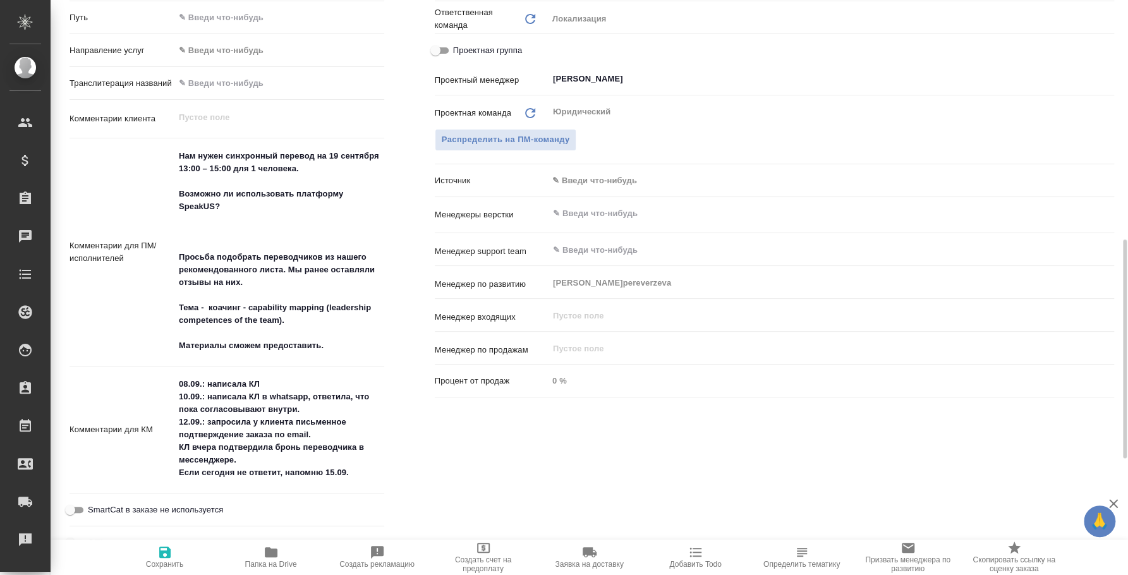
type textarea "x"
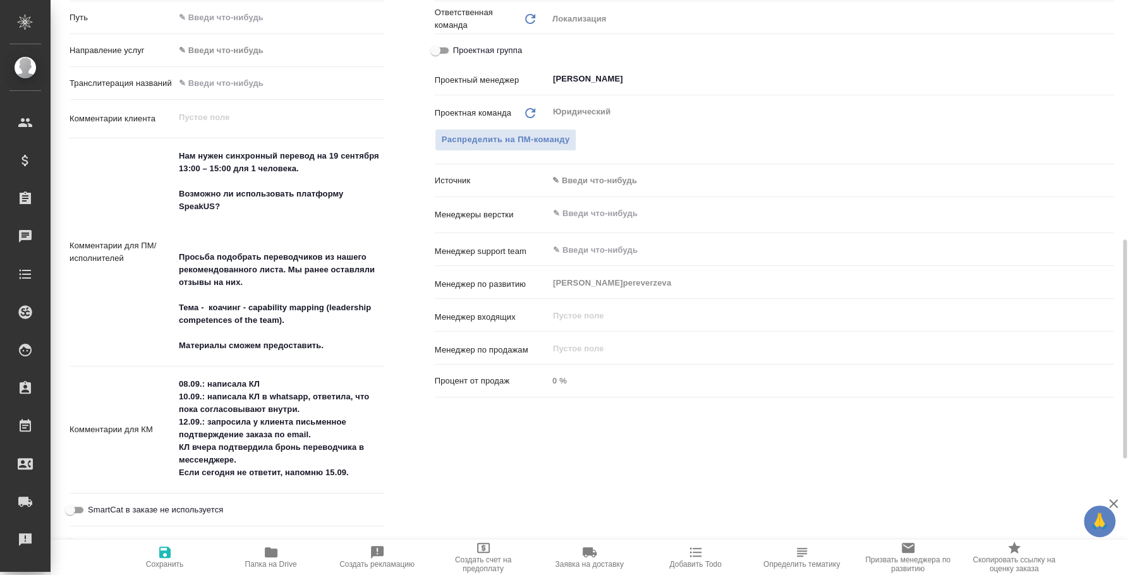
type textarea "x"
drag, startPoint x: 306, startPoint y: 171, endPoint x: 331, endPoint y: 157, distance: 28.3
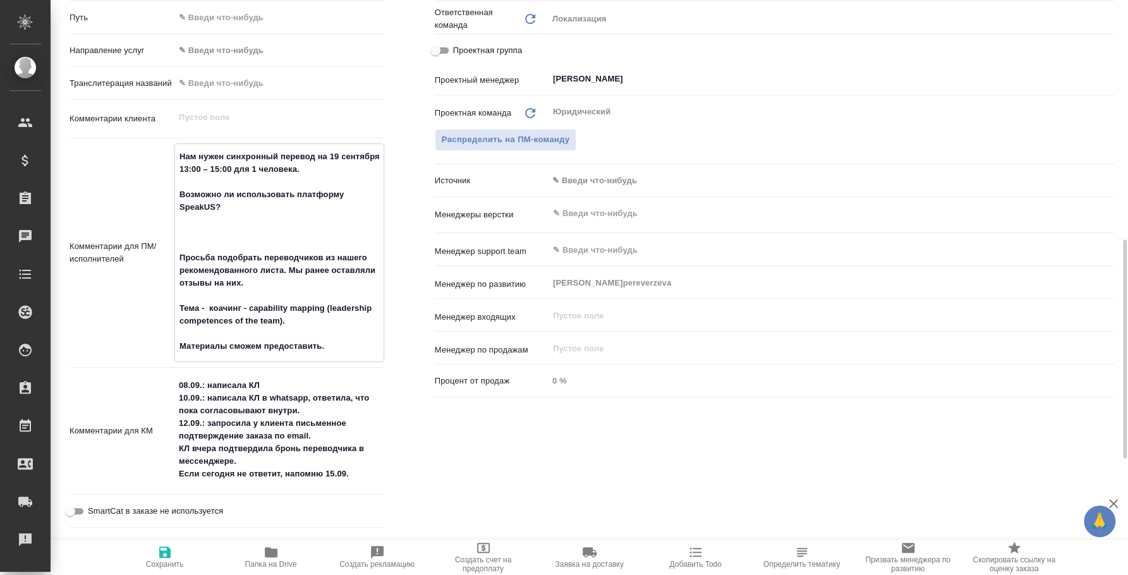
click at [331, 157] on textarea "Нам нужен синхронный перевод на 19 сентября 13:00 – 15:00 для 1 человека. Возмо…" at bounding box center [279, 251] width 209 height 211
type textarea "x"
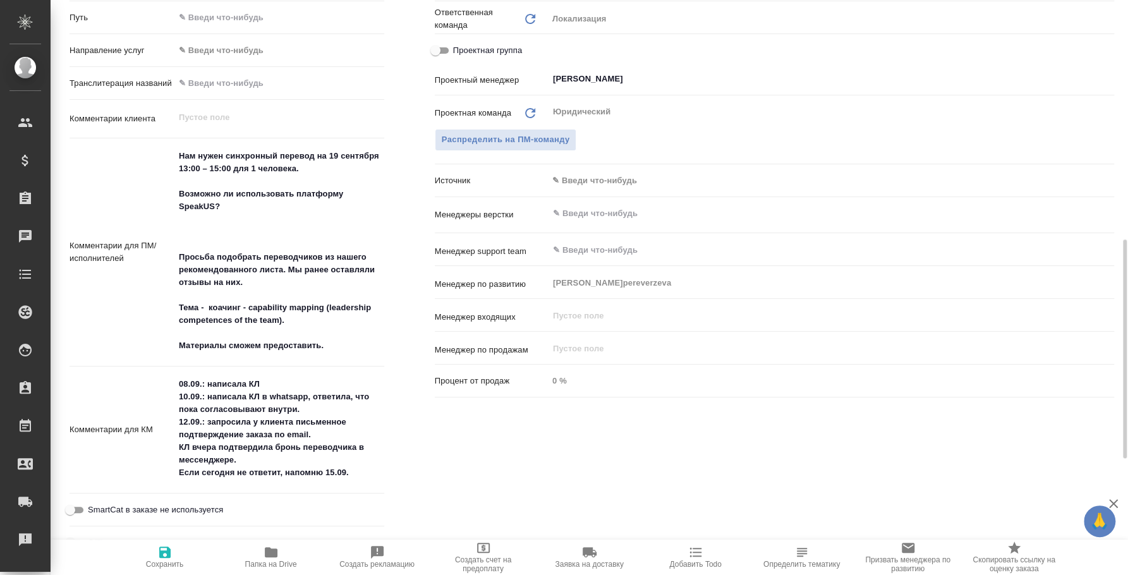
type textarea "x"
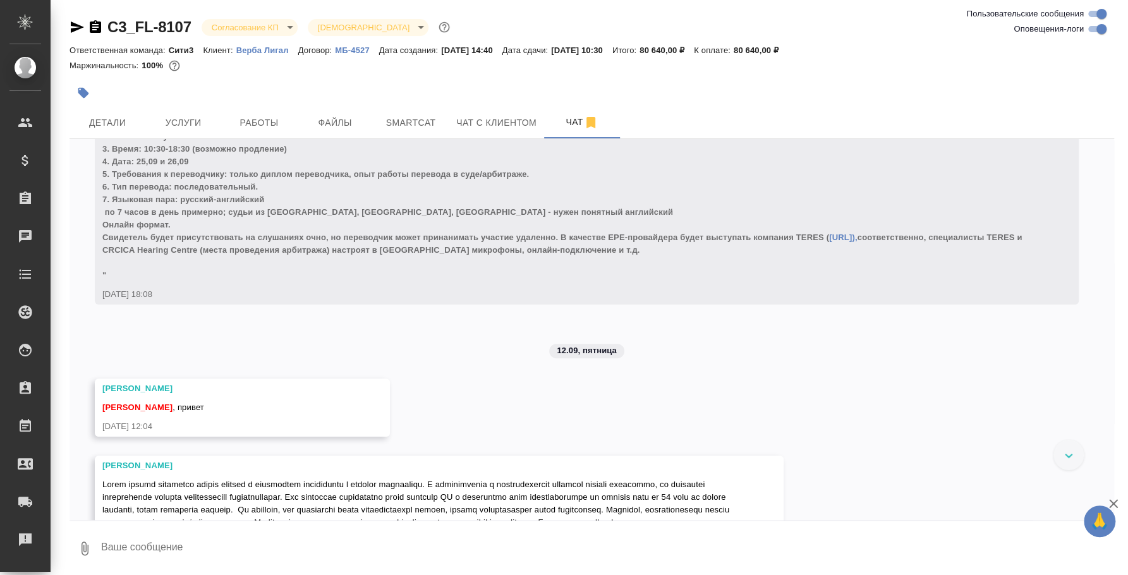
scroll to position [6731, 0]
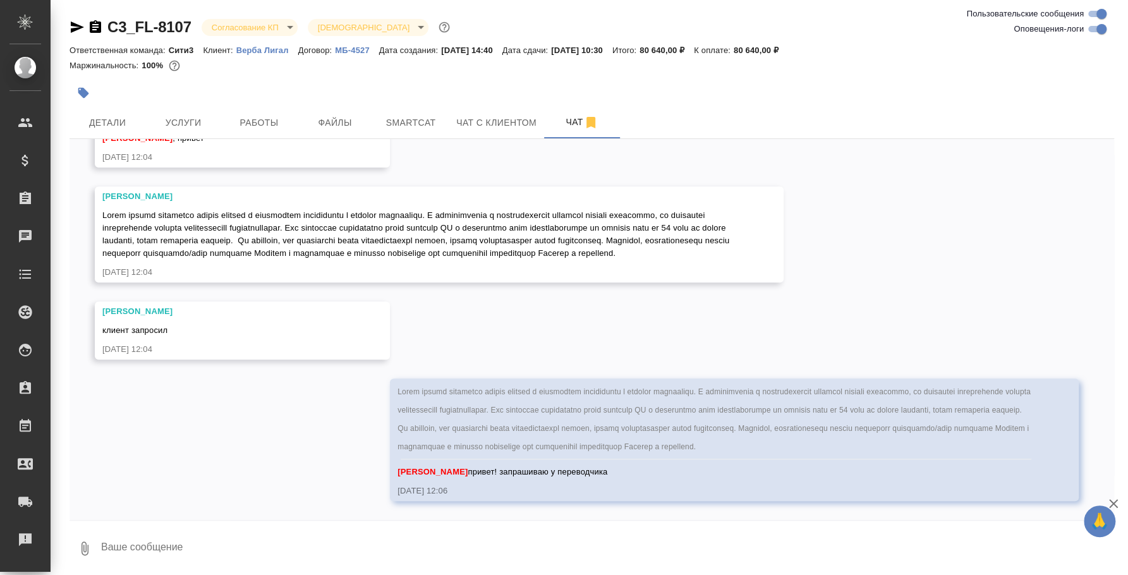
click at [517, 550] on textarea at bounding box center [607, 548] width 1014 height 43
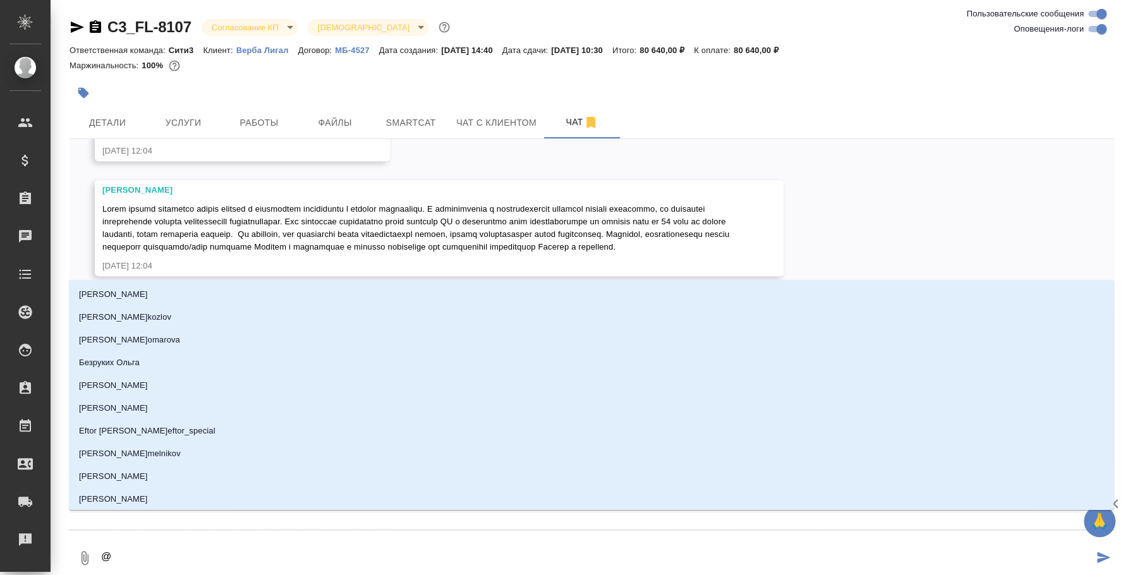
type textarea "@y"
type input "y"
type textarea "@yb"
type input "yb"
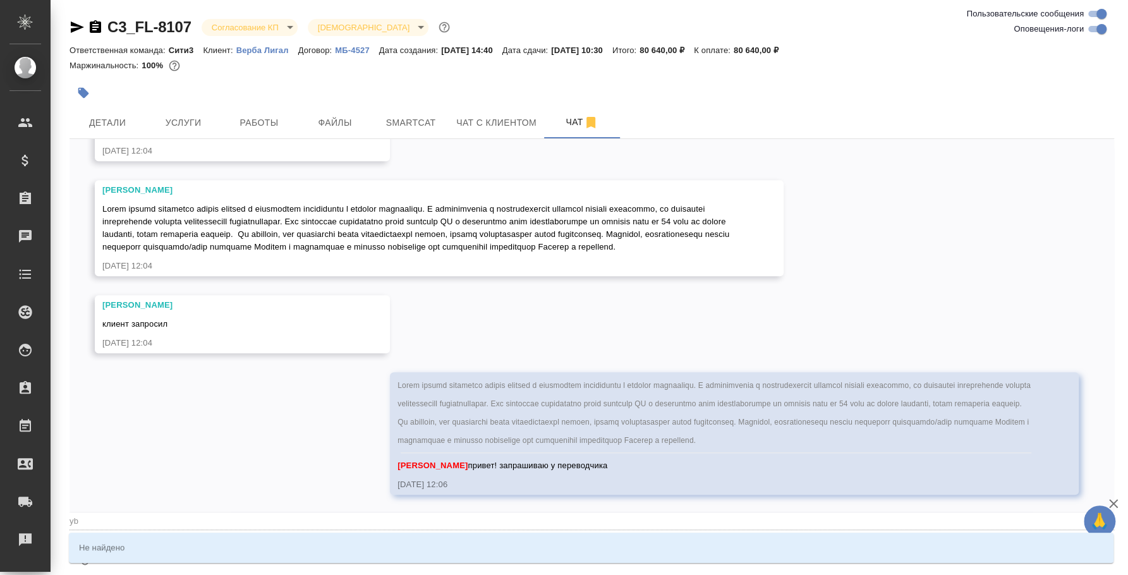
type textarea "@y"
type input "y"
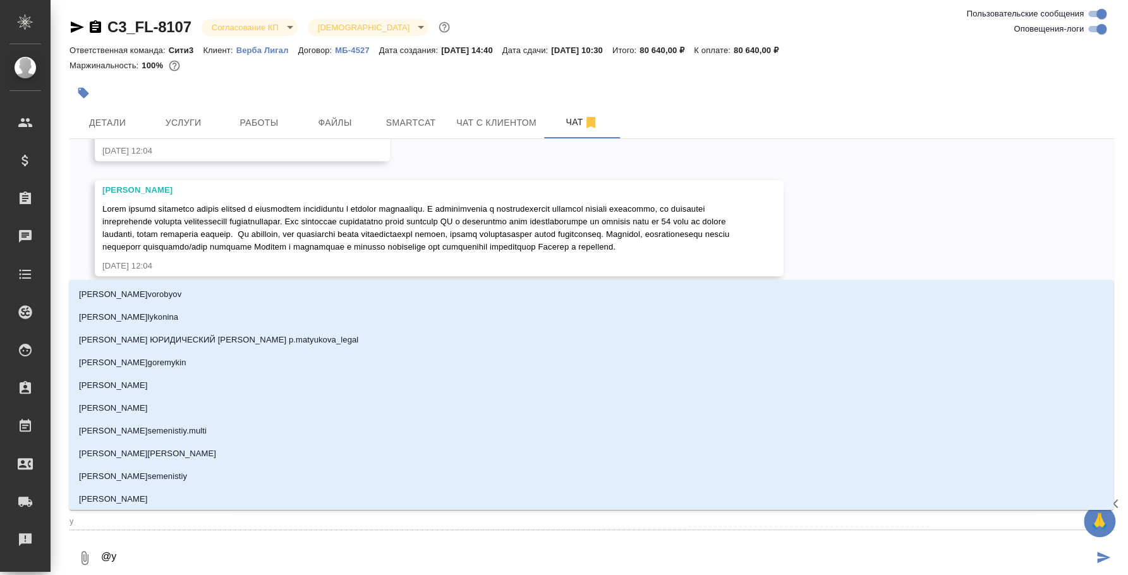
type textarea "@"
type textarea "@н"
type input "н"
type textarea "@ни"
type input "ни"
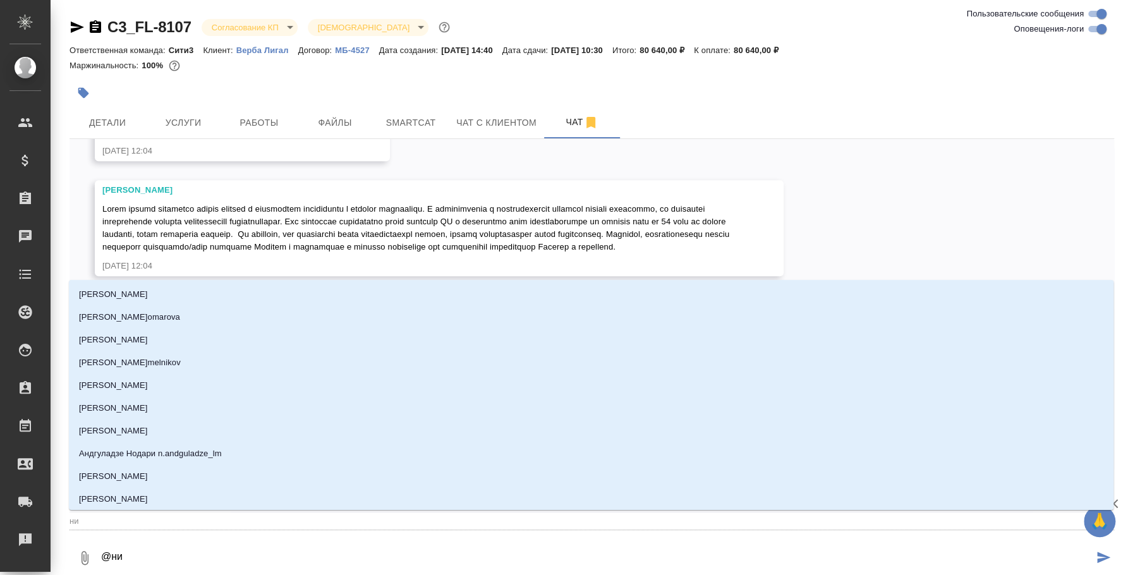
type textarea "@ник"
type input "ник"
type textarea "@ники"
type input "ники"
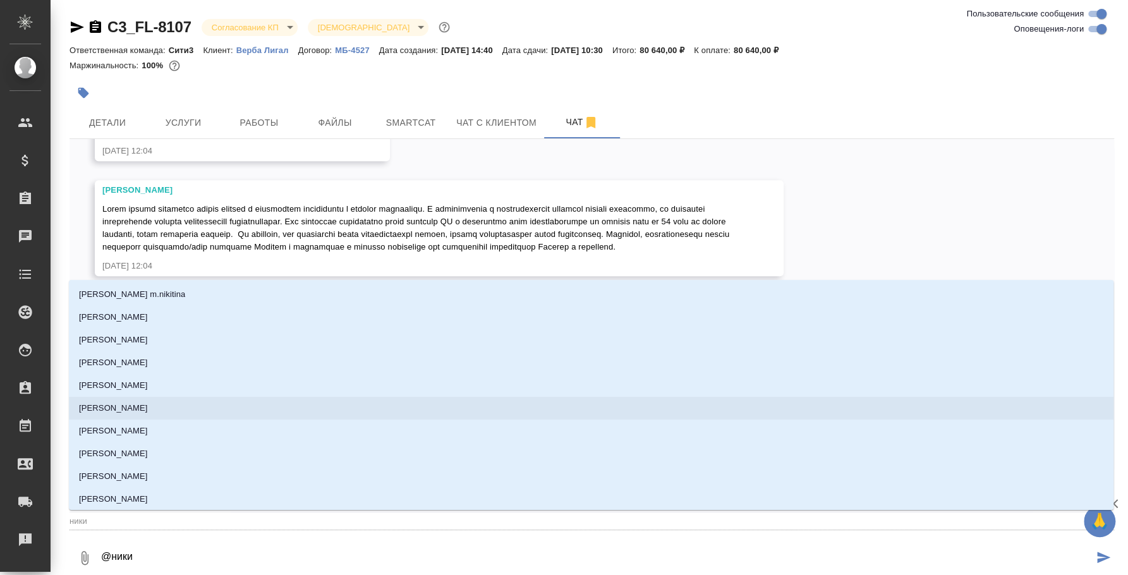
click at [200, 409] on li "[PERSON_NAME]" at bounding box center [591, 408] width 1044 height 23
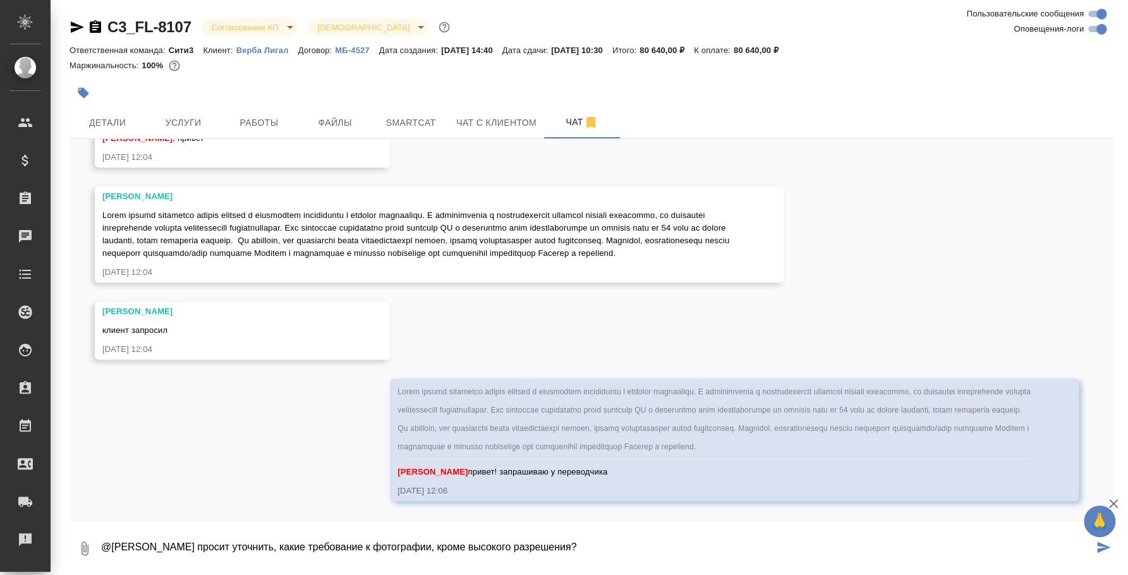
type textarea "@[PERSON_NAME] просит уточнить, какие требование к фотографии, кроме высокого р…"
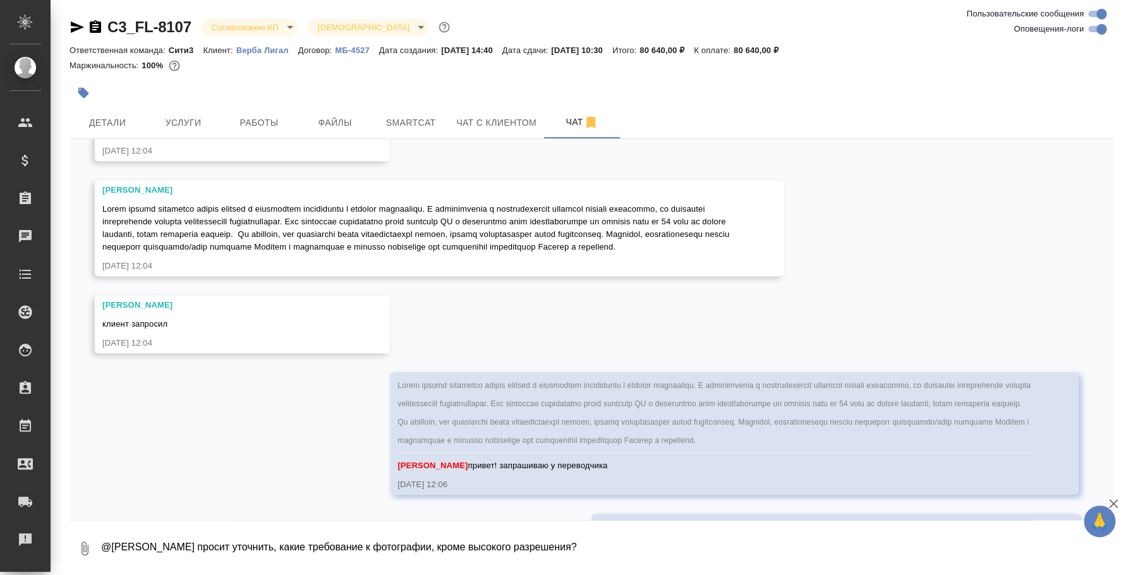
scroll to position [6792, 0]
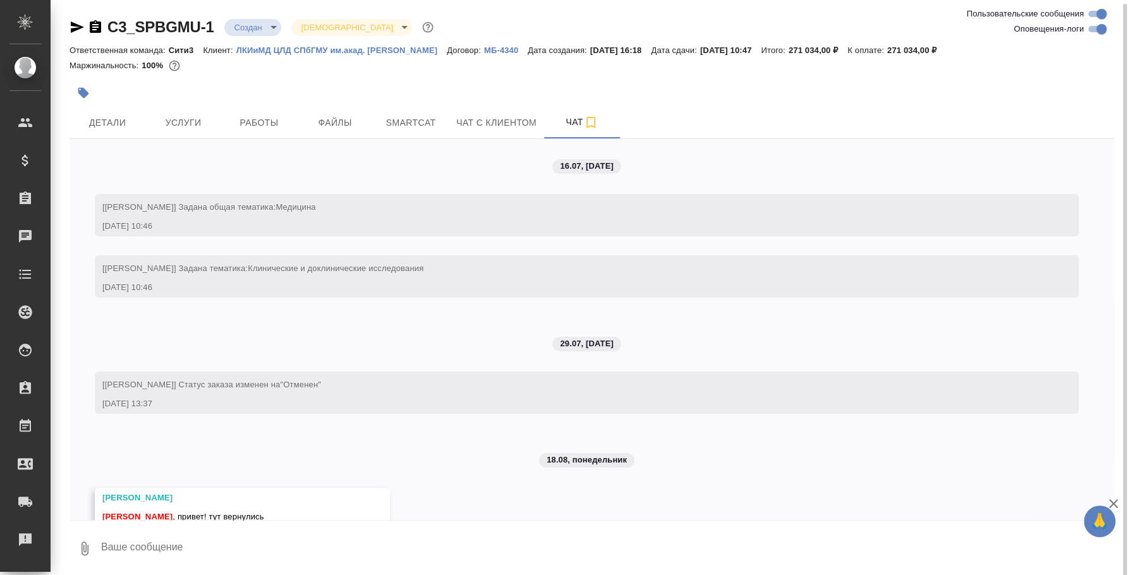
scroll to position [4685, 0]
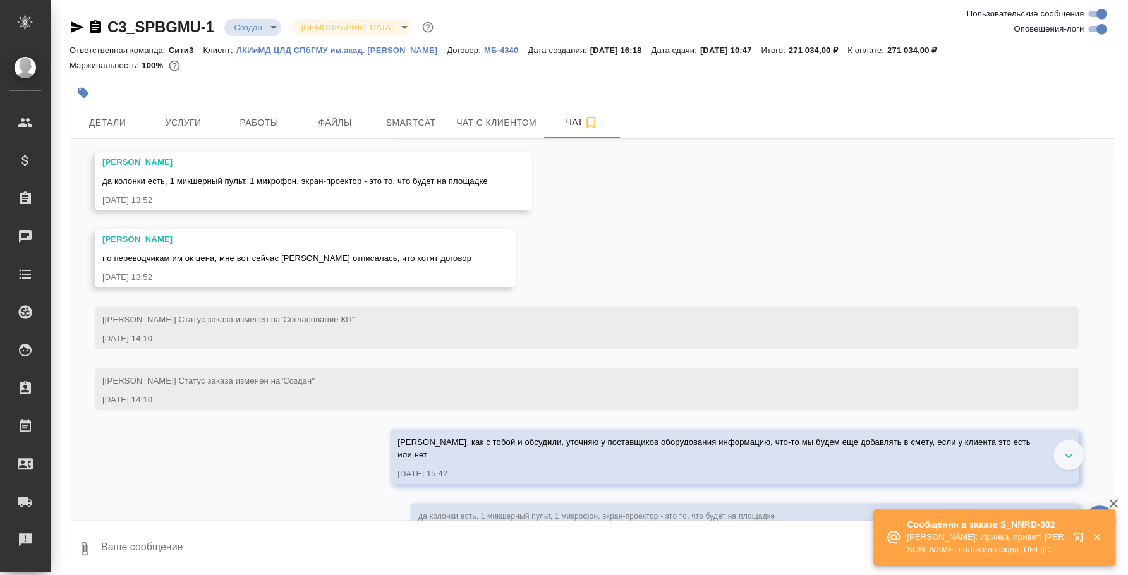
scroll to position [3343, 0]
